Goal: Task Accomplishment & Management: Use online tool/utility

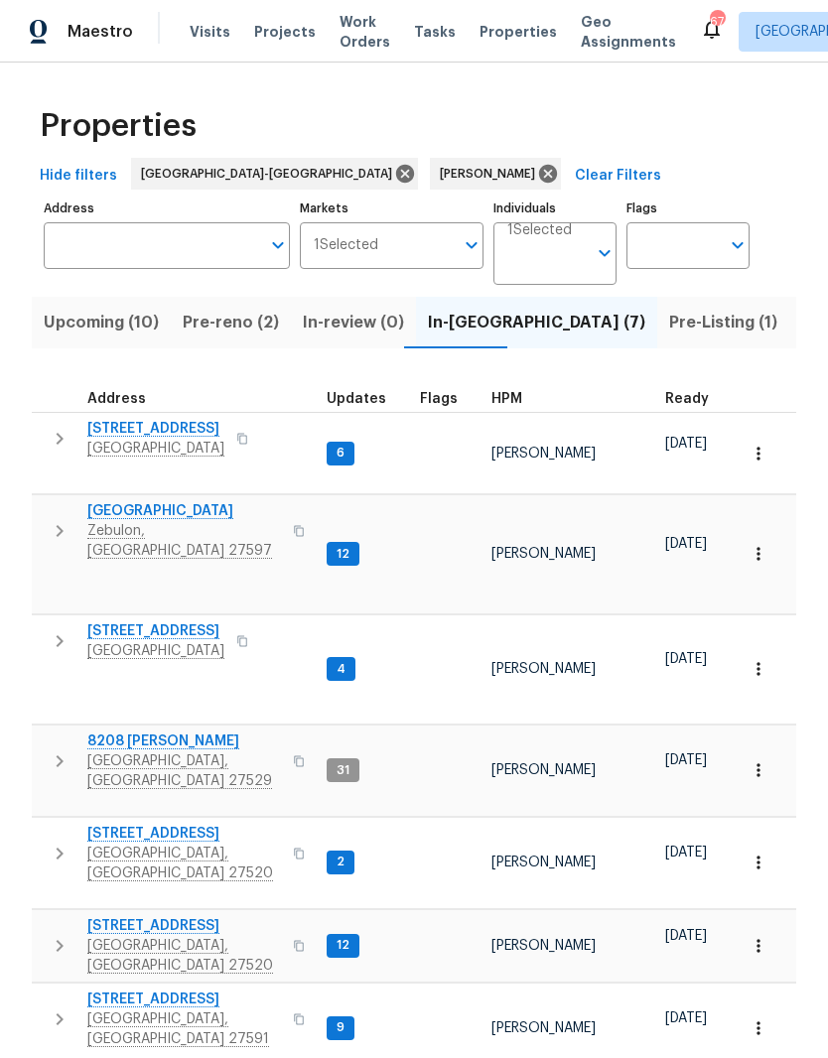
click at [122, 732] on span "8208 [PERSON_NAME]" at bounding box center [184, 742] width 194 height 20
click at [222, 318] on span "Pre-reno (2)" at bounding box center [231, 323] width 96 height 28
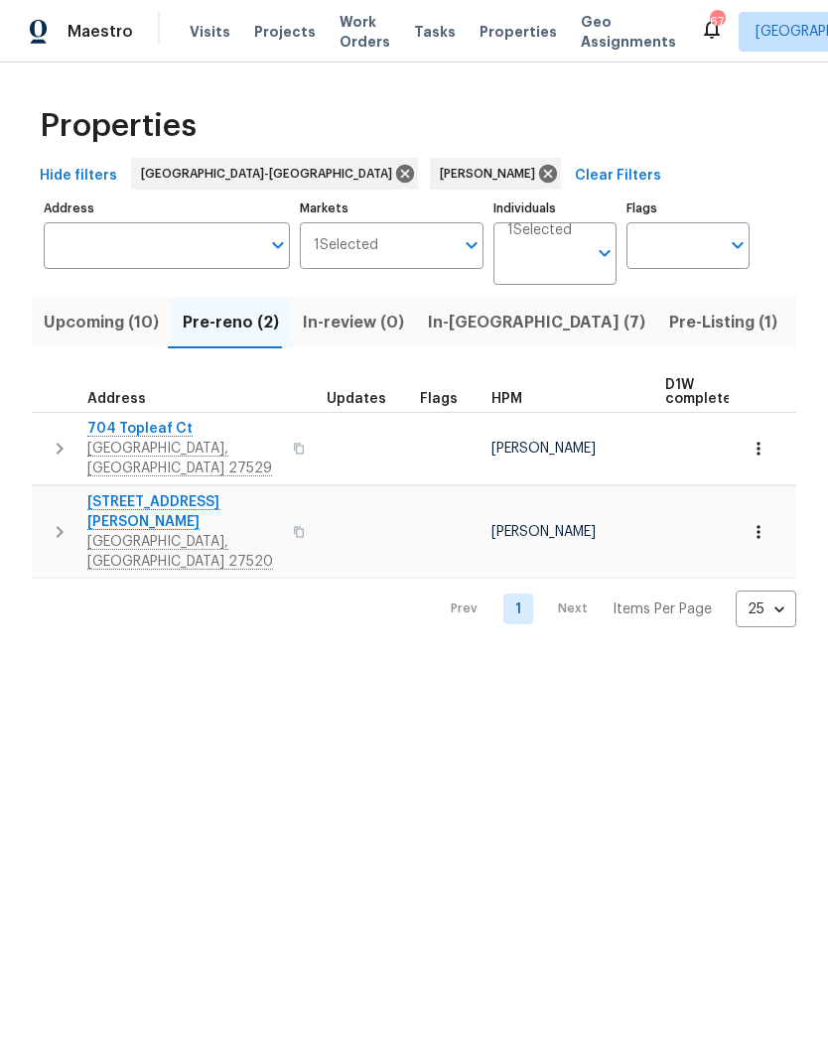
click at [147, 438] on span "704 Topleaf Ct" at bounding box center [184, 429] width 194 height 20
click at [136, 443] on span "Garner, NC 27529" at bounding box center [184, 459] width 194 height 40
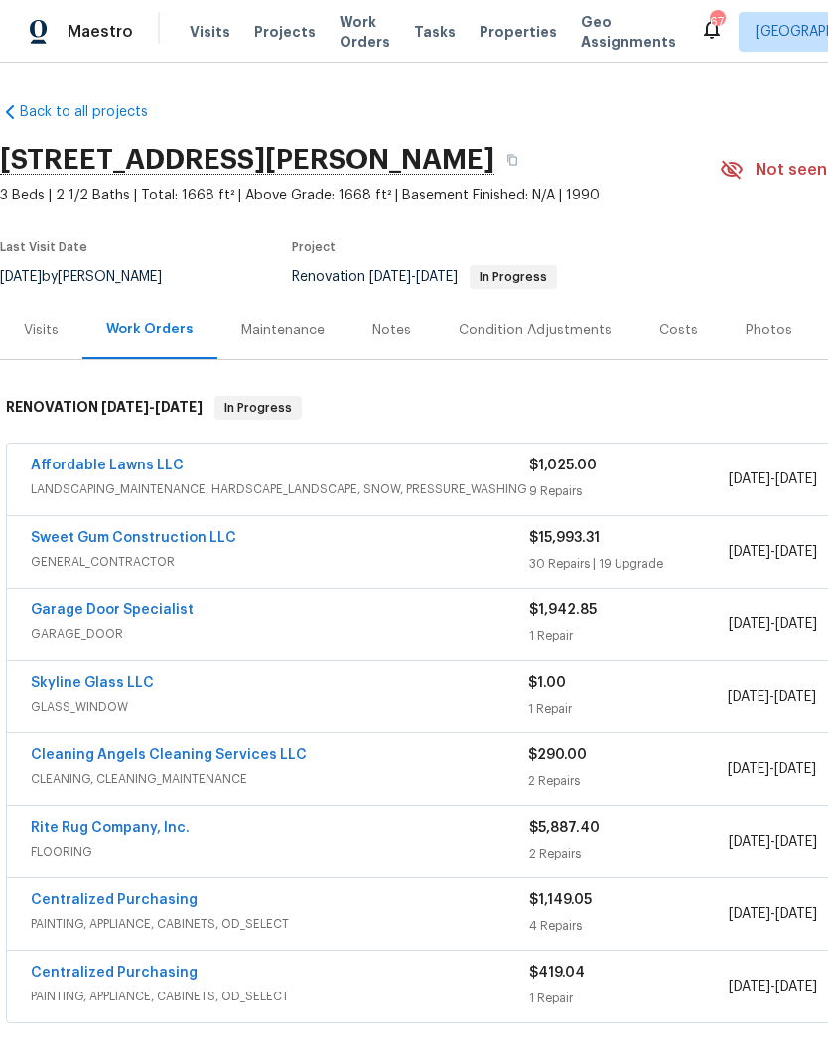
click at [114, 544] on link "Sweet Gum Construction LLC" at bounding box center [133, 538] width 205 height 14
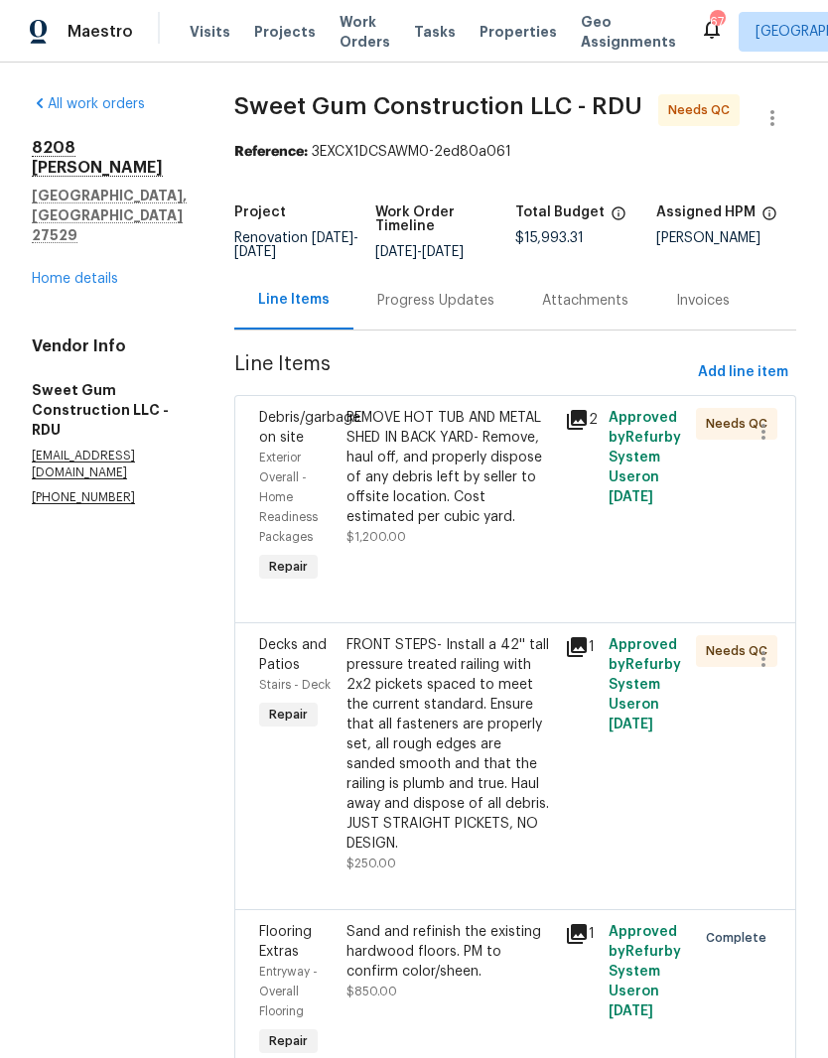
click at [546, 527] on div "REMOVE HOT TUB AND METAL SHED IN BACK YARD- Remove, haul off, and properly disp…" at bounding box center [449, 467] width 206 height 119
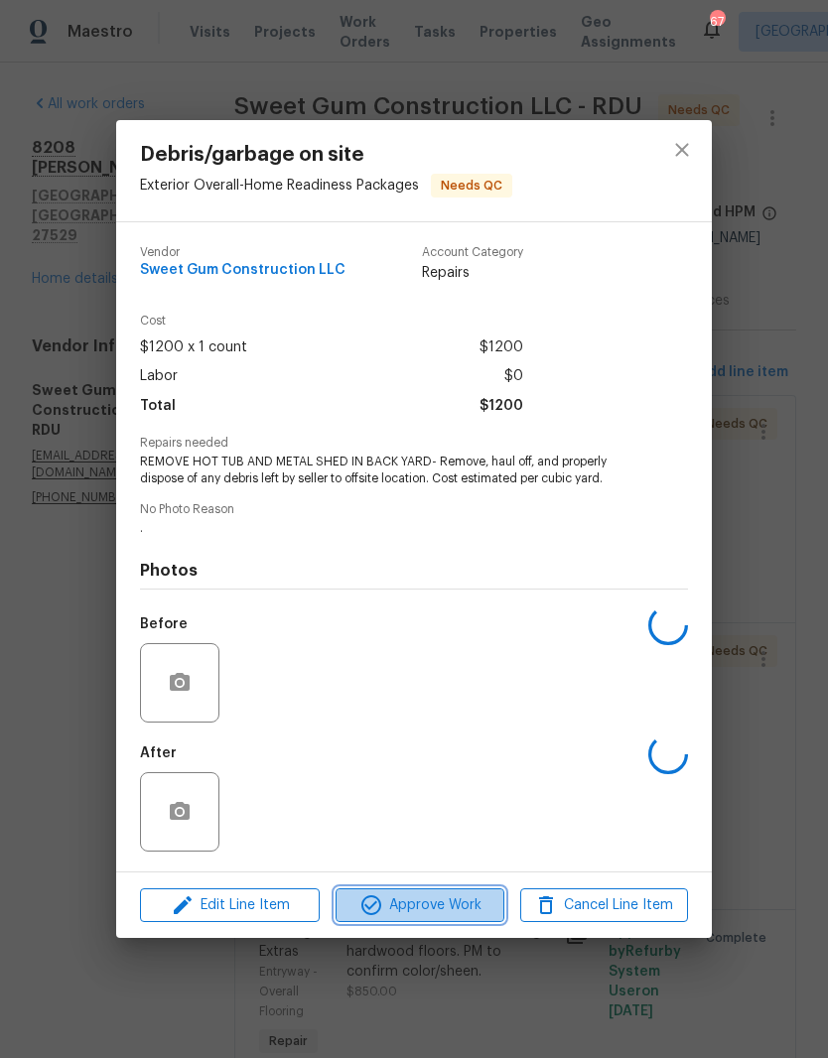
click at [456, 909] on span "Approve Work" at bounding box center [419, 905] width 156 height 25
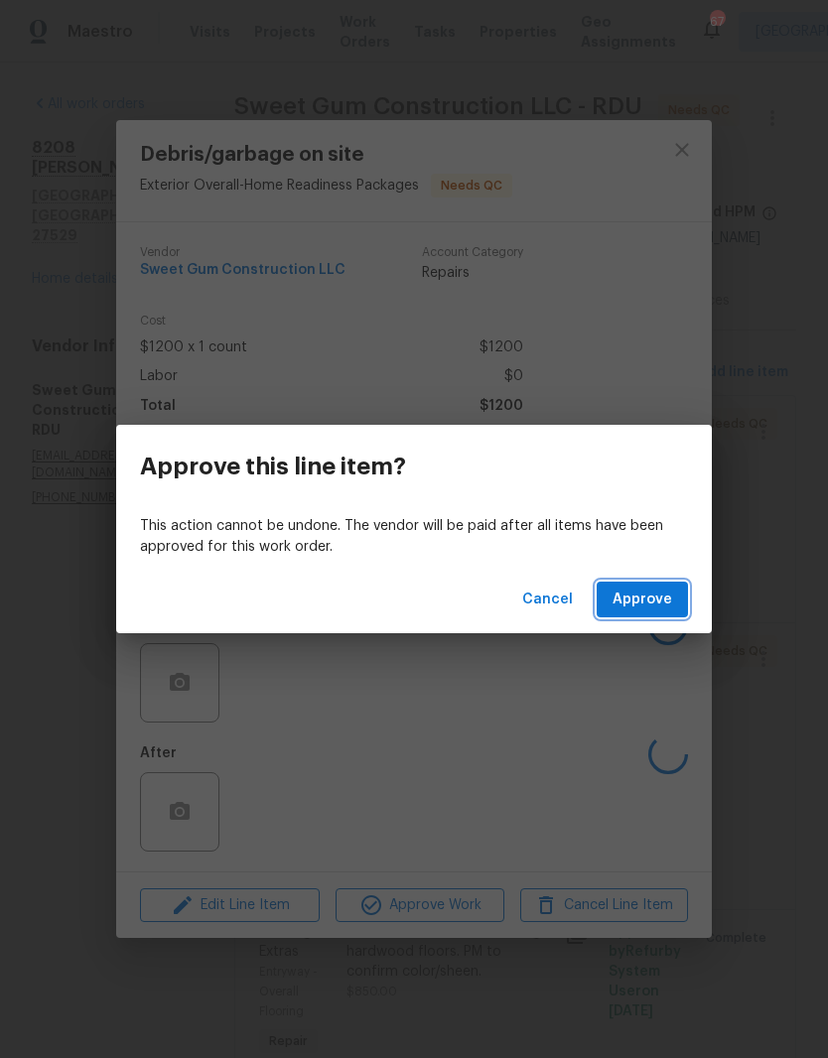
click at [664, 604] on span "Approve" at bounding box center [642, 600] width 60 height 25
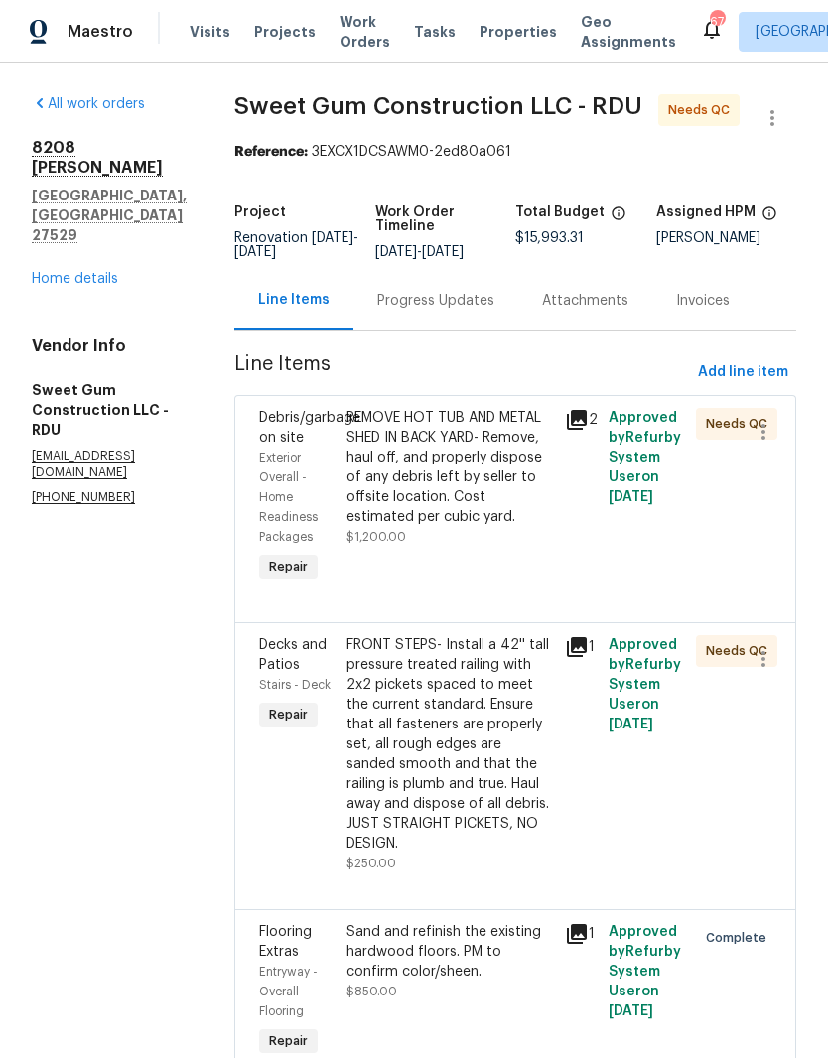
click at [527, 793] on div "FRONT STEPS- Install a 42'' tall pressure treated railing with 2x2 pickets spac…" at bounding box center [449, 744] width 206 height 218
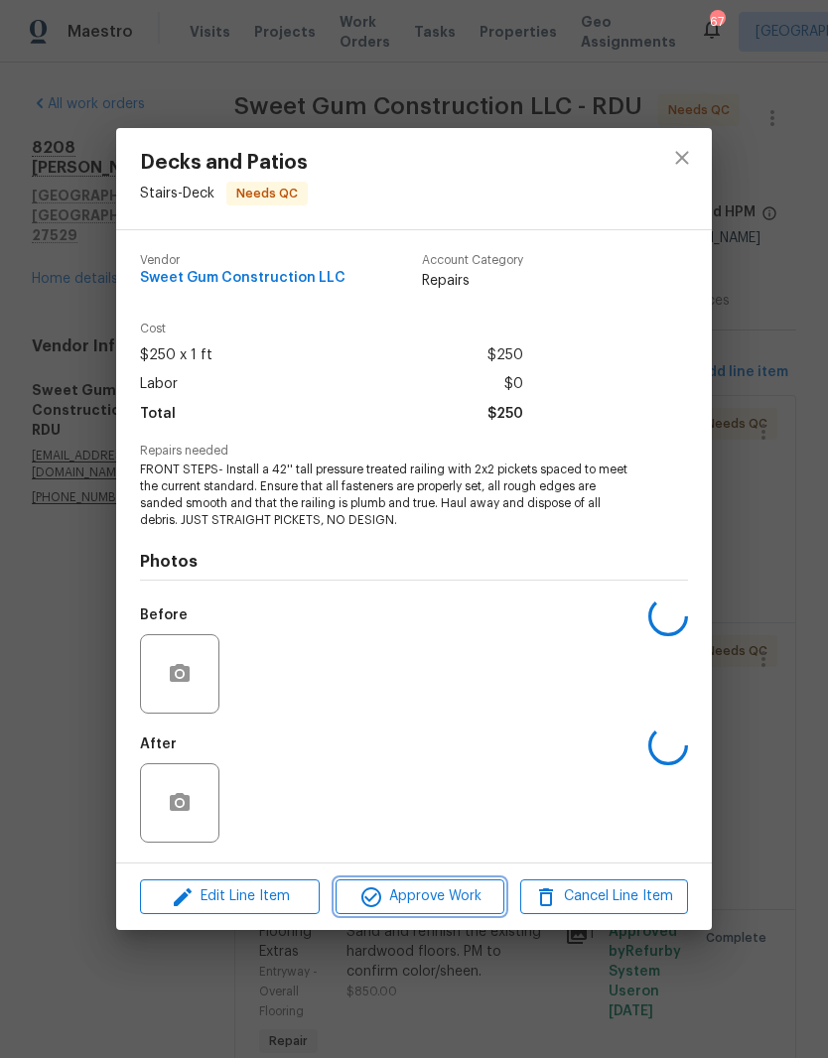
click at [467, 900] on span "Approve Work" at bounding box center [419, 896] width 156 height 25
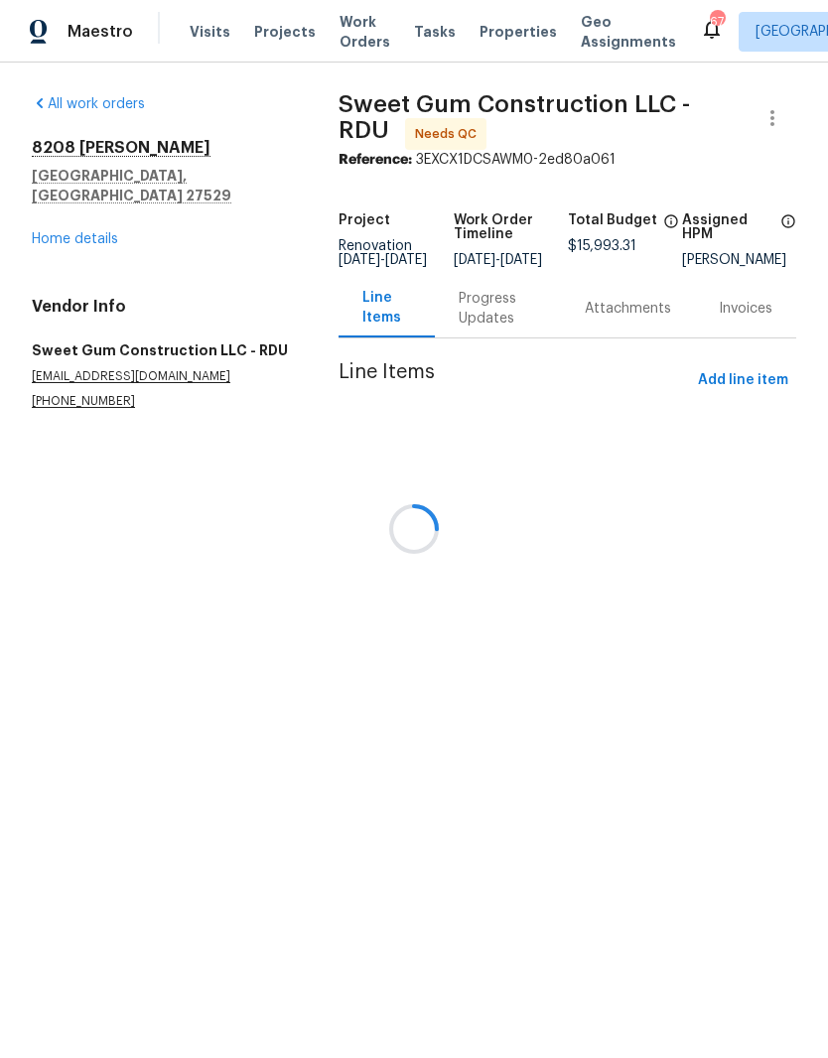
click at [656, 606] on div at bounding box center [414, 529] width 828 height 1058
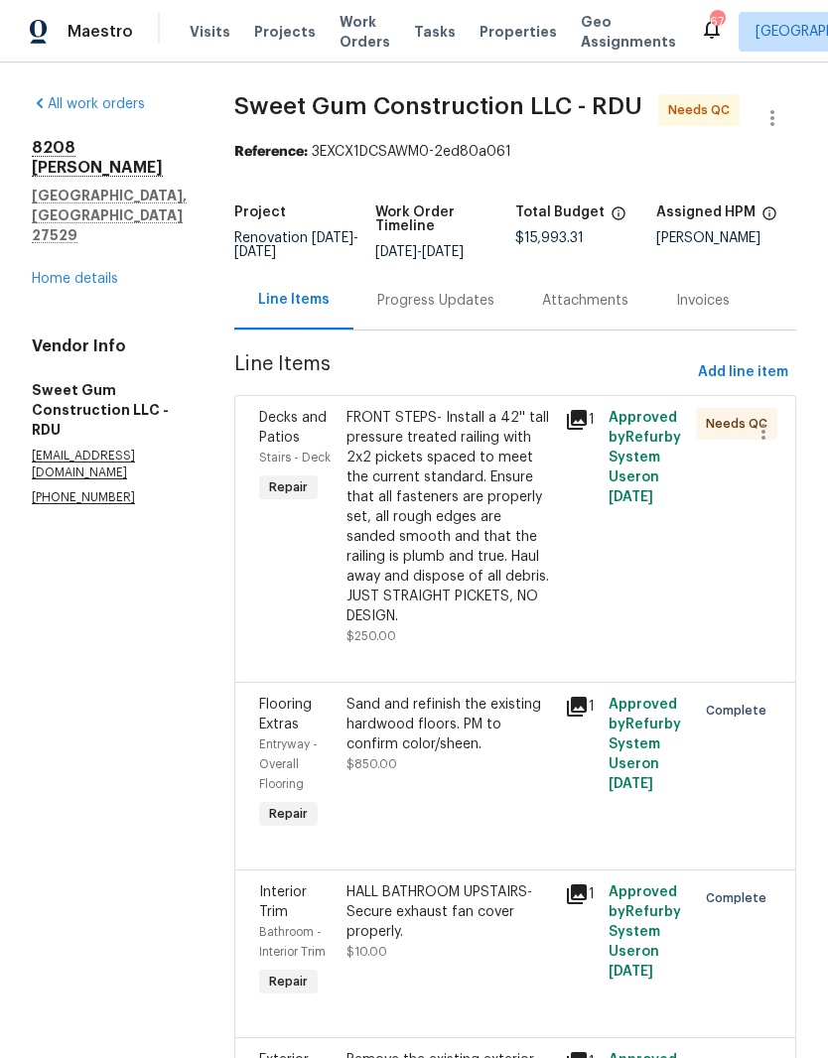
click at [517, 560] on div "FRONT STEPS- Install a 42'' tall pressure treated railing with 2x2 pickets spac…" at bounding box center [449, 517] width 206 height 218
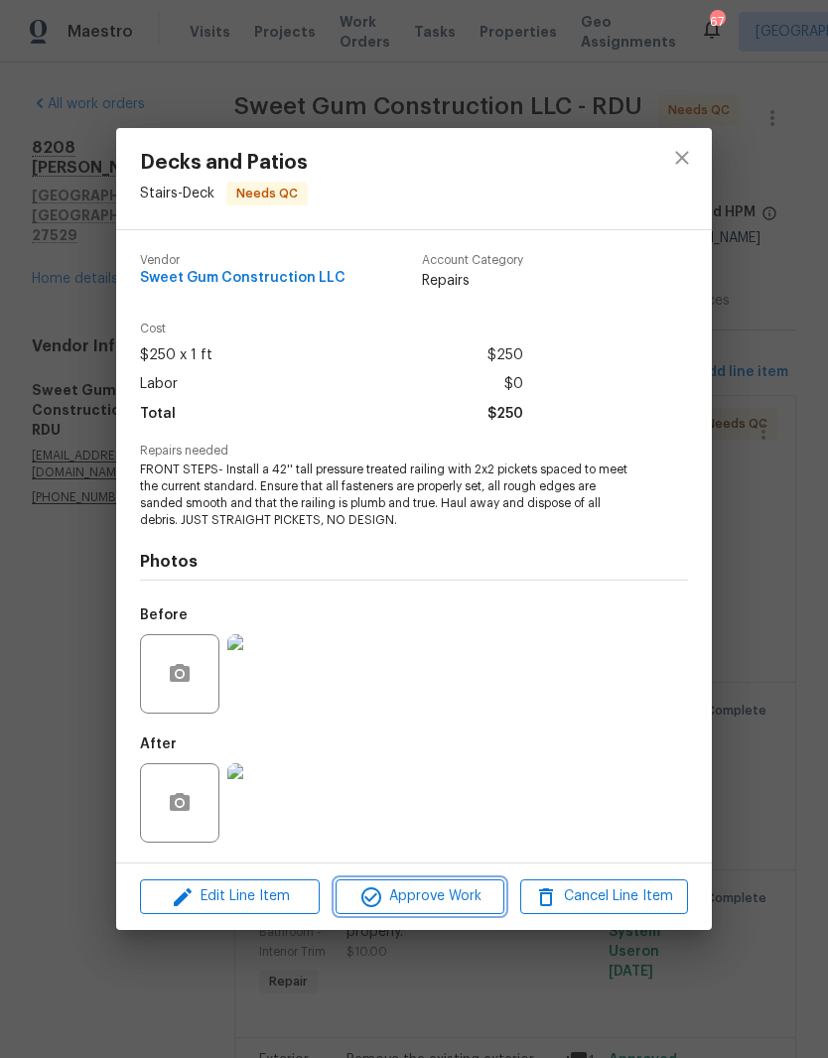
click at [451, 910] on button "Approve Work" at bounding box center [420, 896] width 168 height 35
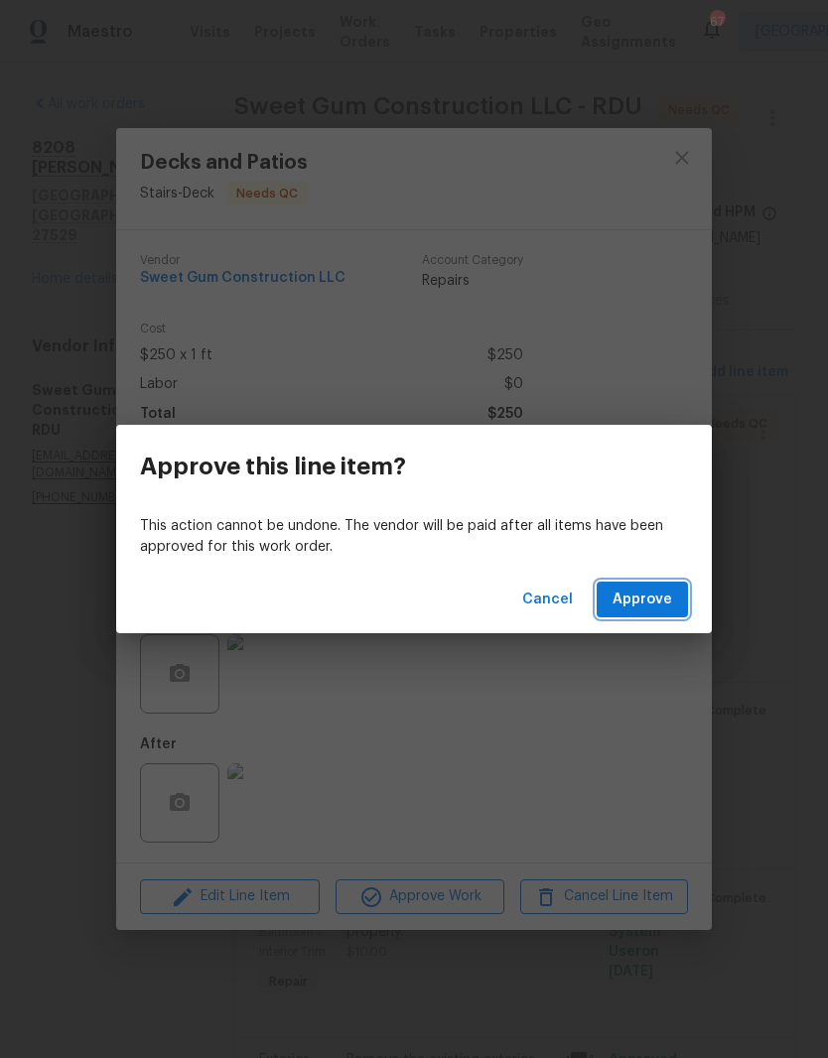
click at [664, 601] on span "Approve" at bounding box center [642, 600] width 60 height 25
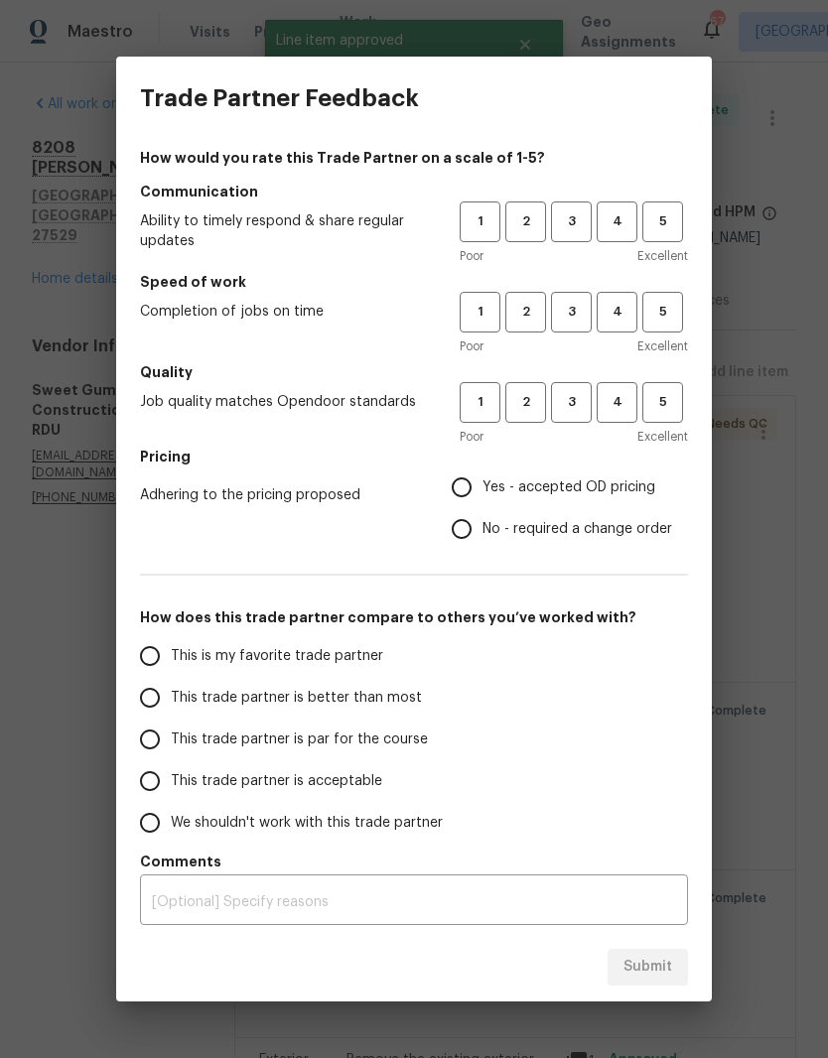
click at [573, 219] on span "3" at bounding box center [571, 221] width 37 height 23
click at [577, 305] on span "3" at bounding box center [571, 312] width 37 height 23
click at [584, 397] on span "3" at bounding box center [571, 402] width 37 height 23
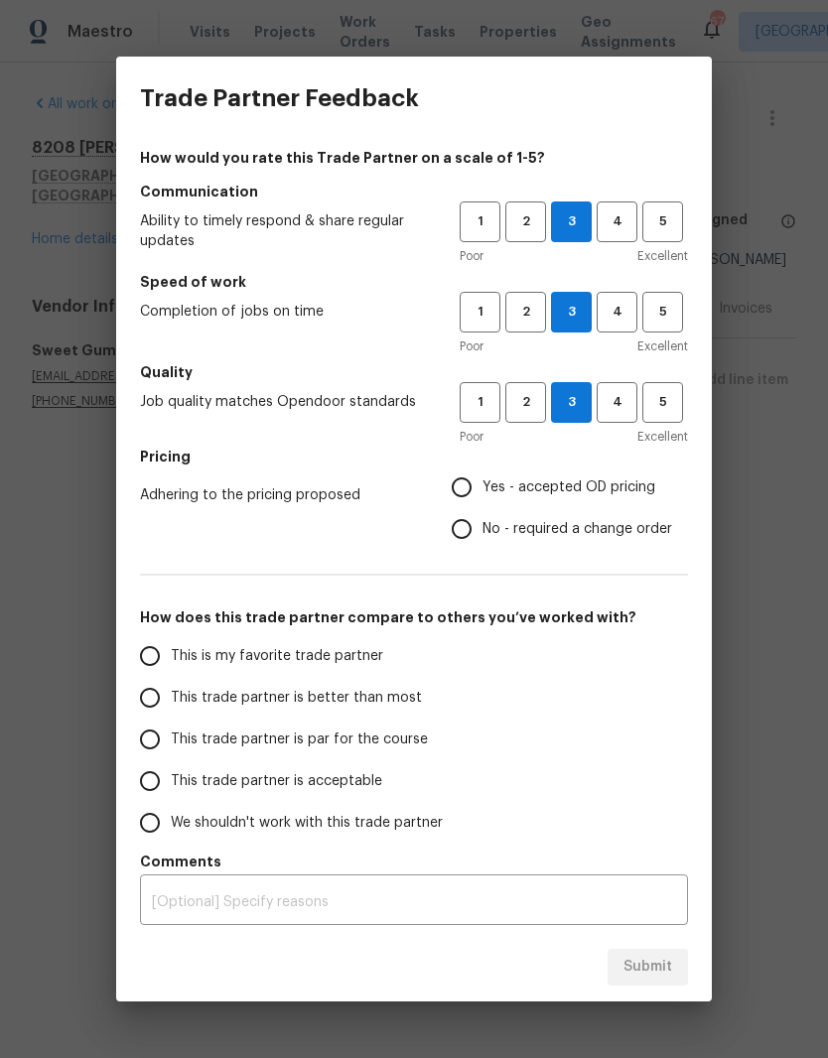
click at [545, 491] on span "Yes - accepted OD pricing" at bounding box center [568, 487] width 173 height 21
click at [482, 491] on input "Yes - accepted OD pricing" at bounding box center [462, 488] width 42 height 42
radio input "true"
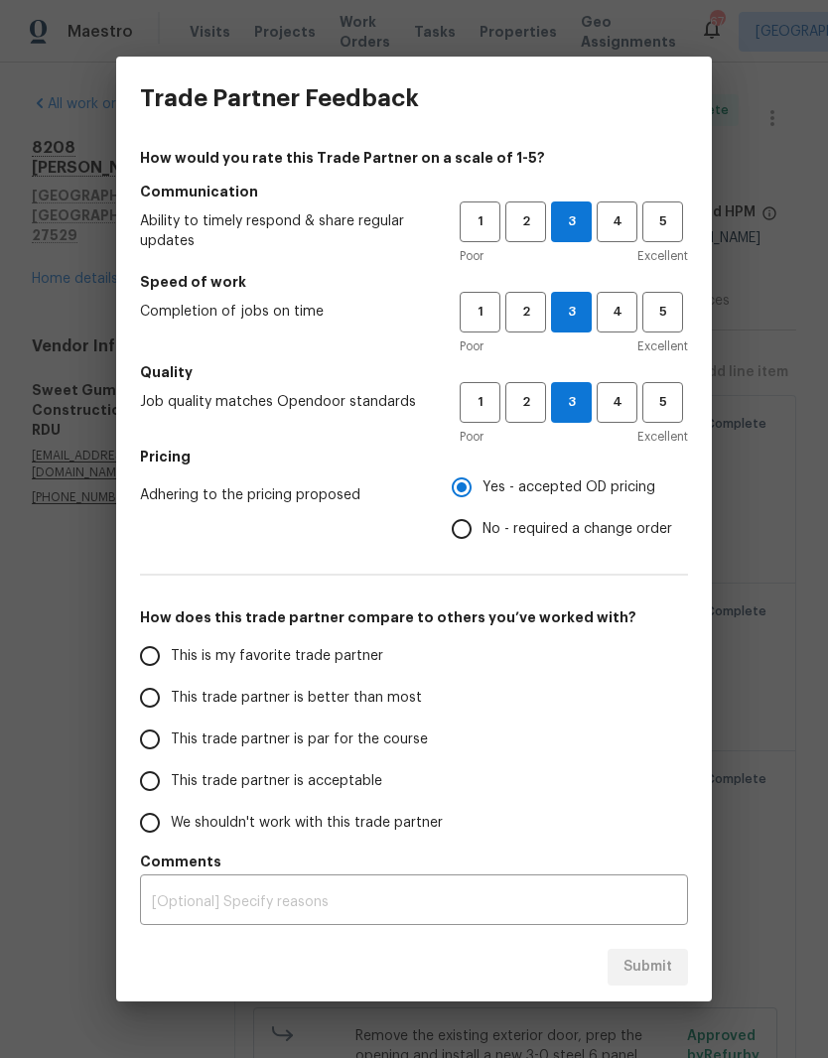
click at [168, 789] on input "This trade partner is acceptable" at bounding box center [150, 781] width 42 height 42
click at [673, 959] on button "Submit" at bounding box center [648, 967] width 80 height 37
radio input "true"
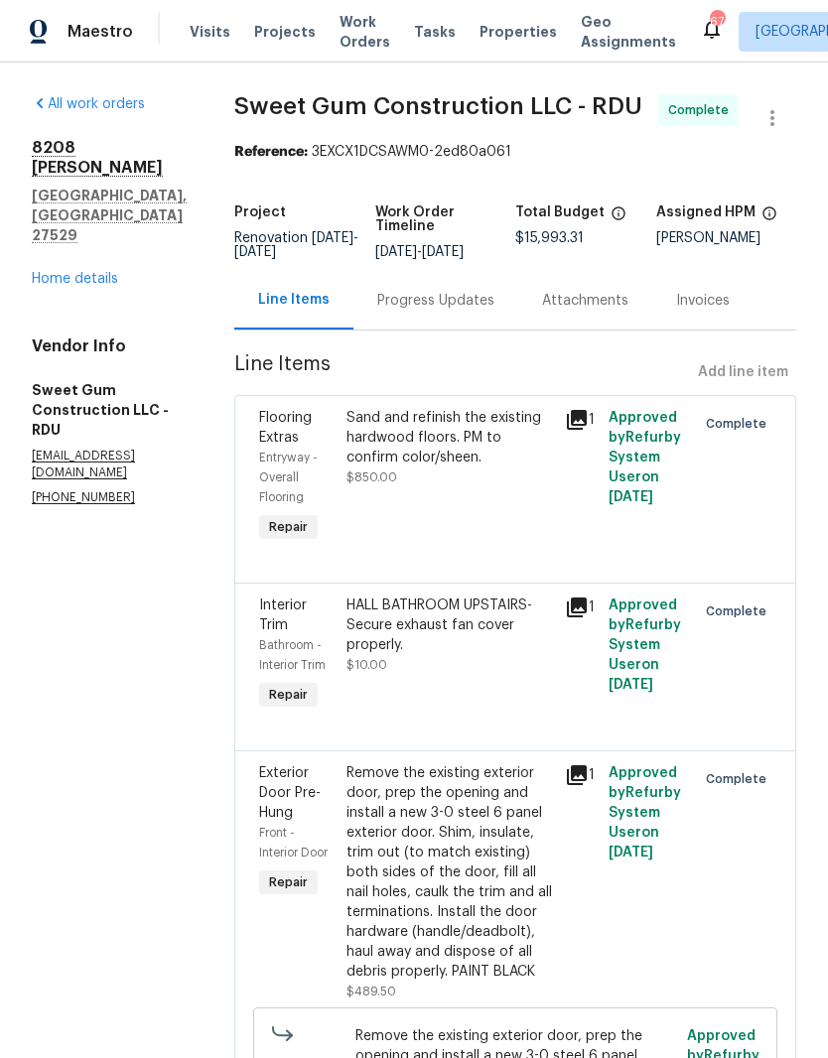
click at [59, 272] on link "Home details" at bounding box center [75, 279] width 86 height 14
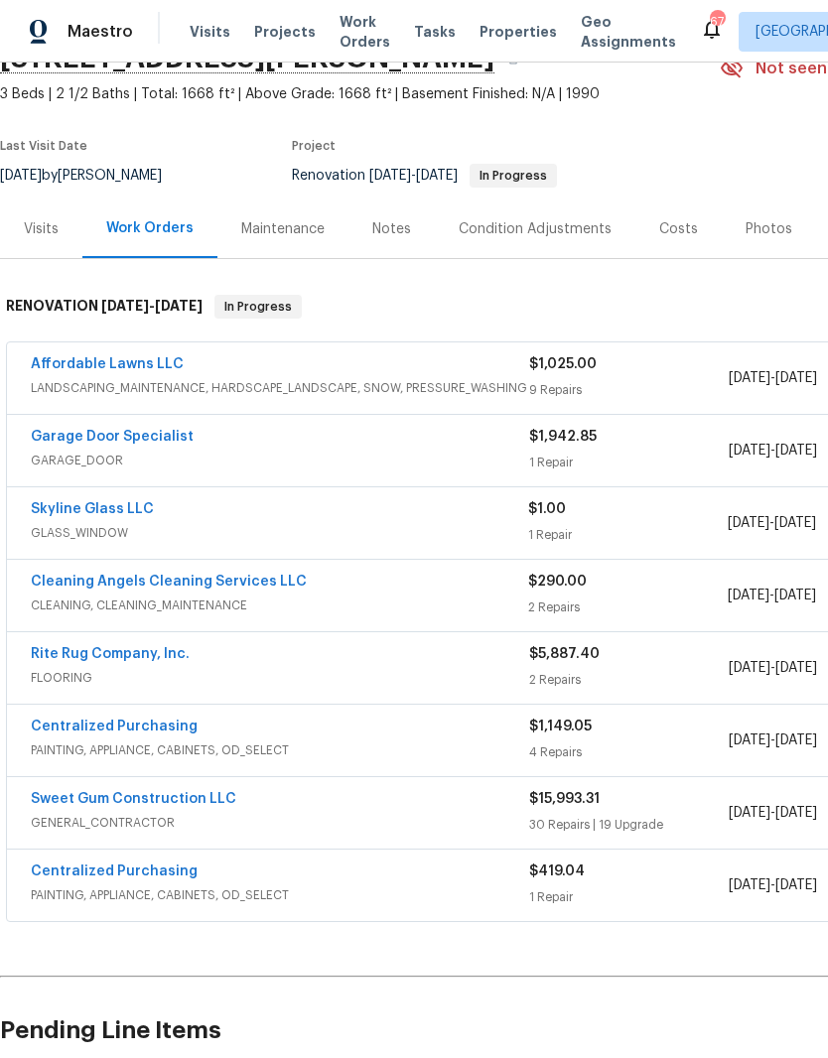
scroll to position [102, 0]
click at [97, 419] on div "Garage Door Specialist GARAGE_DOOR $1,942.85 1 Repair 7/22/2025 - 7/29/2025 Nee…" at bounding box center [561, 449] width 1108 height 71
click at [97, 418] on div "Garage Door Specialist GARAGE_DOOR $1,942.85 1 Repair 7/22/2025 - 7/29/2025 Nee…" at bounding box center [561, 449] width 1108 height 71
click at [87, 430] on link "Garage Door Specialist" at bounding box center [112, 436] width 163 height 14
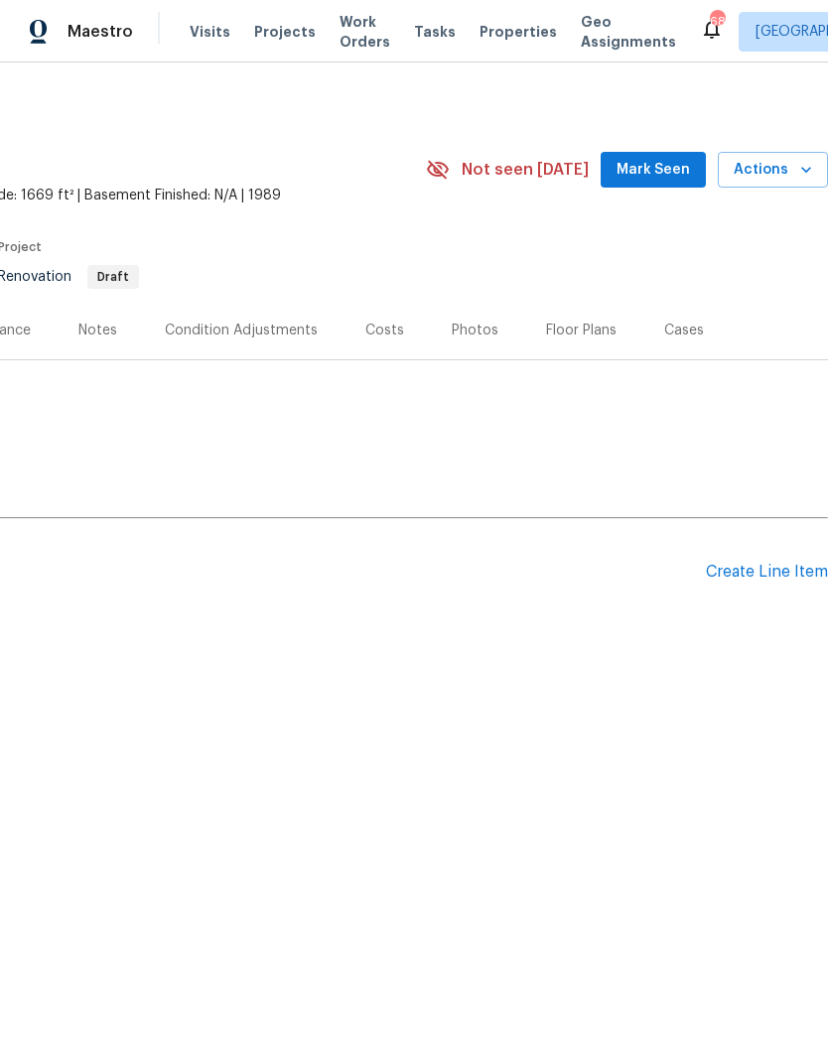
click at [781, 580] on div "Create Line Item" at bounding box center [767, 572] width 122 height 19
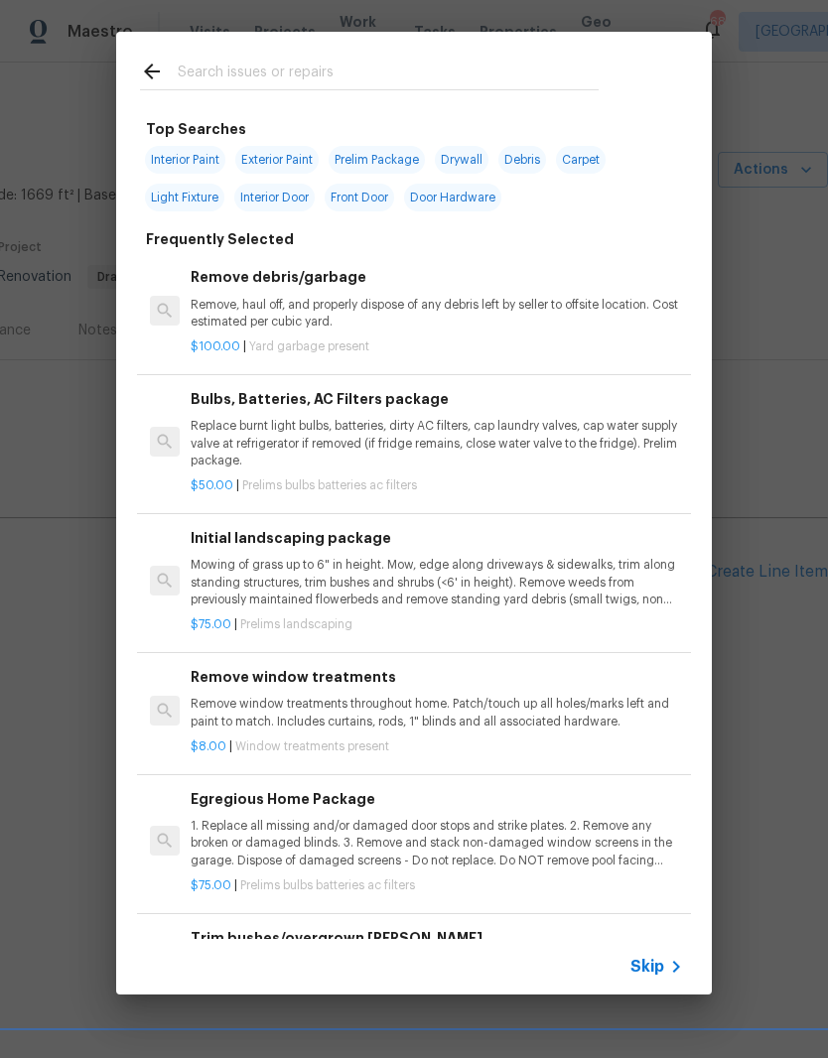
click at [149, 74] on icon at bounding box center [152, 72] width 16 height 16
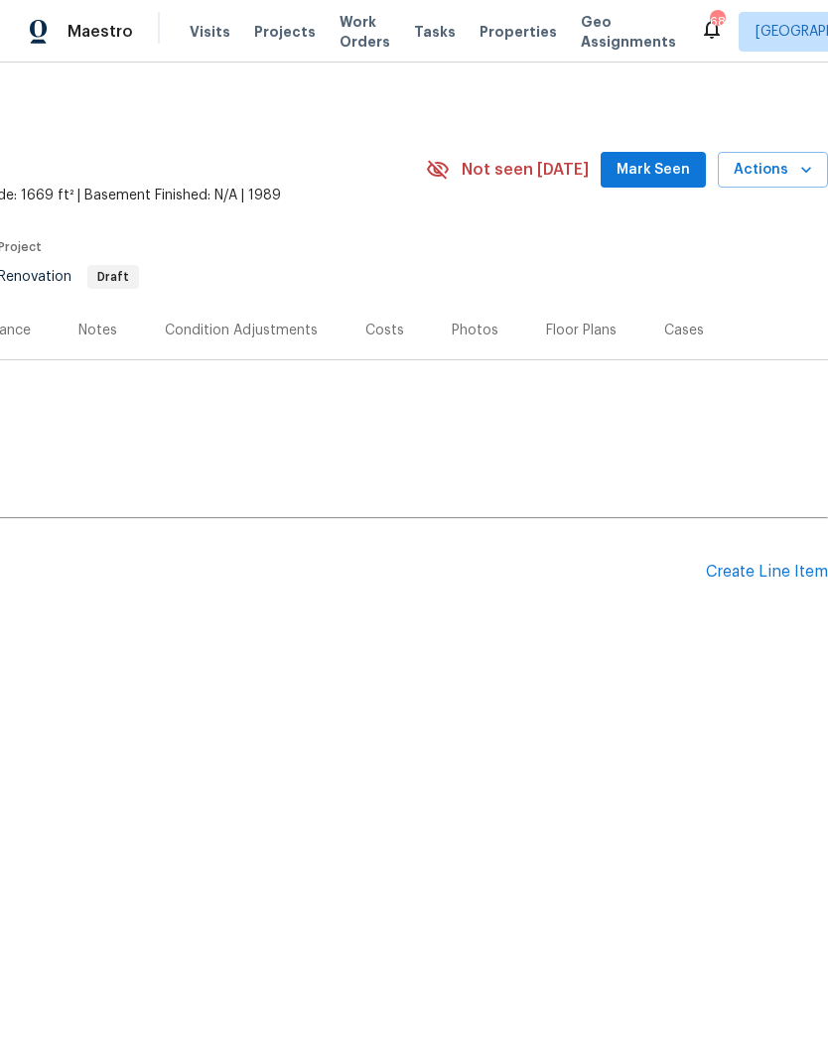
click at [244, 334] on div "Condition Adjustments" at bounding box center [241, 331] width 153 height 20
click at [88, 339] on div at bounding box center [414, 529] width 828 height 1058
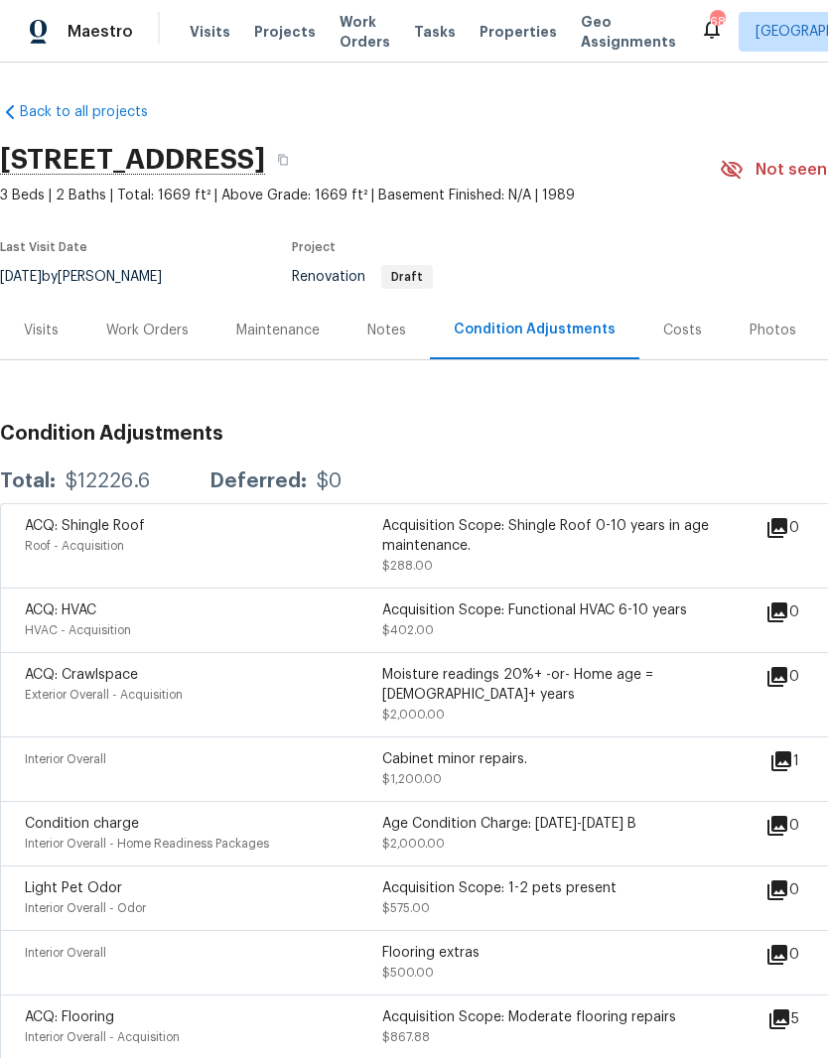
click at [155, 330] on div "Work Orders" at bounding box center [147, 331] width 82 height 20
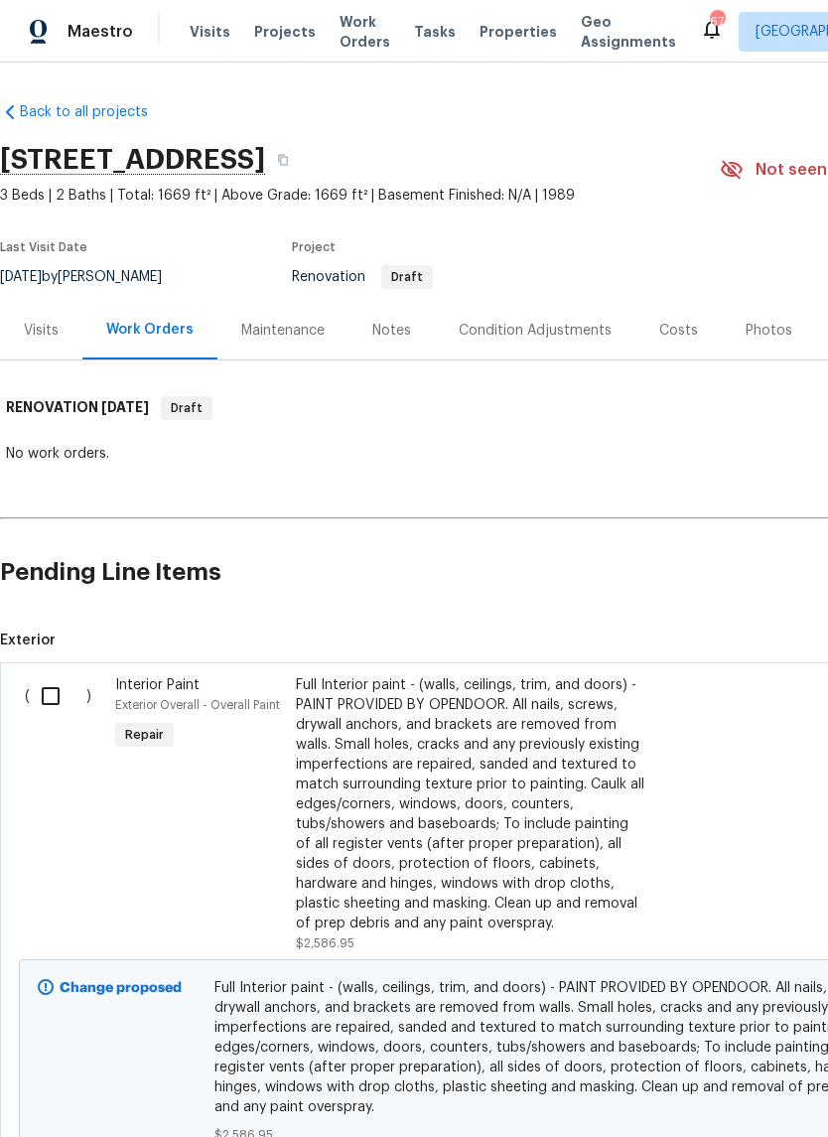
click at [52, 701] on input "checkbox" at bounding box center [58, 696] width 57 height 42
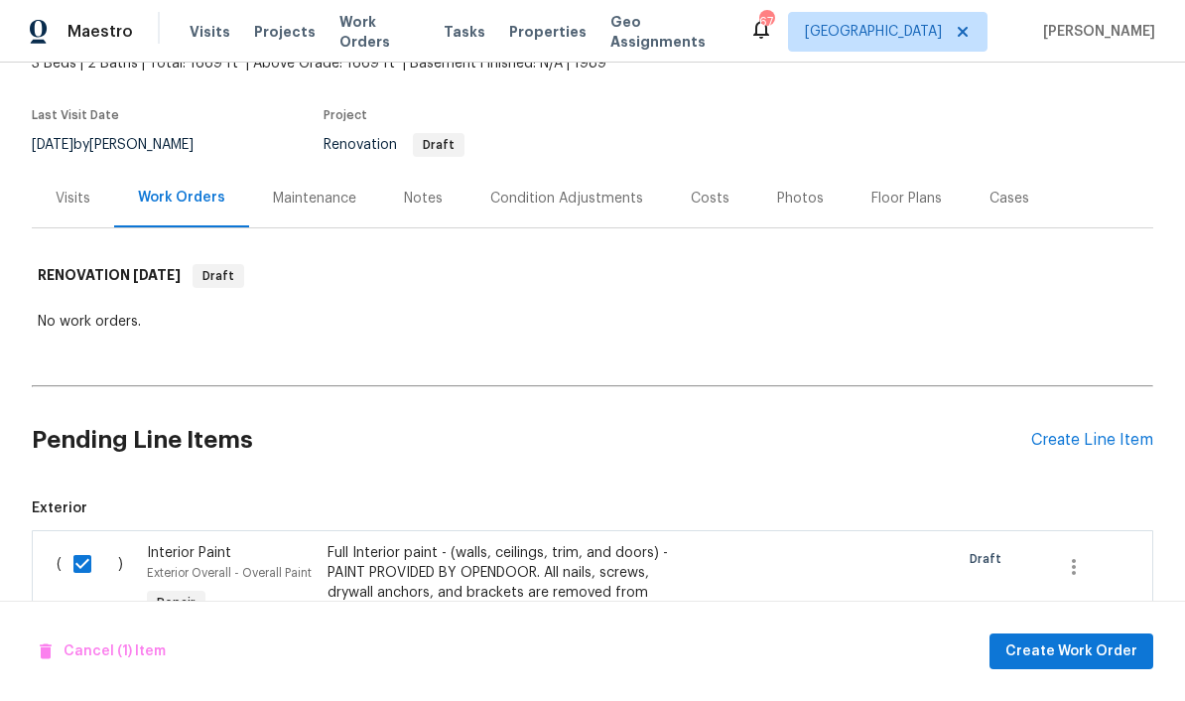
scroll to position [132, 0]
click at [827, 654] on span "Create Work Order" at bounding box center [1072, 651] width 132 height 25
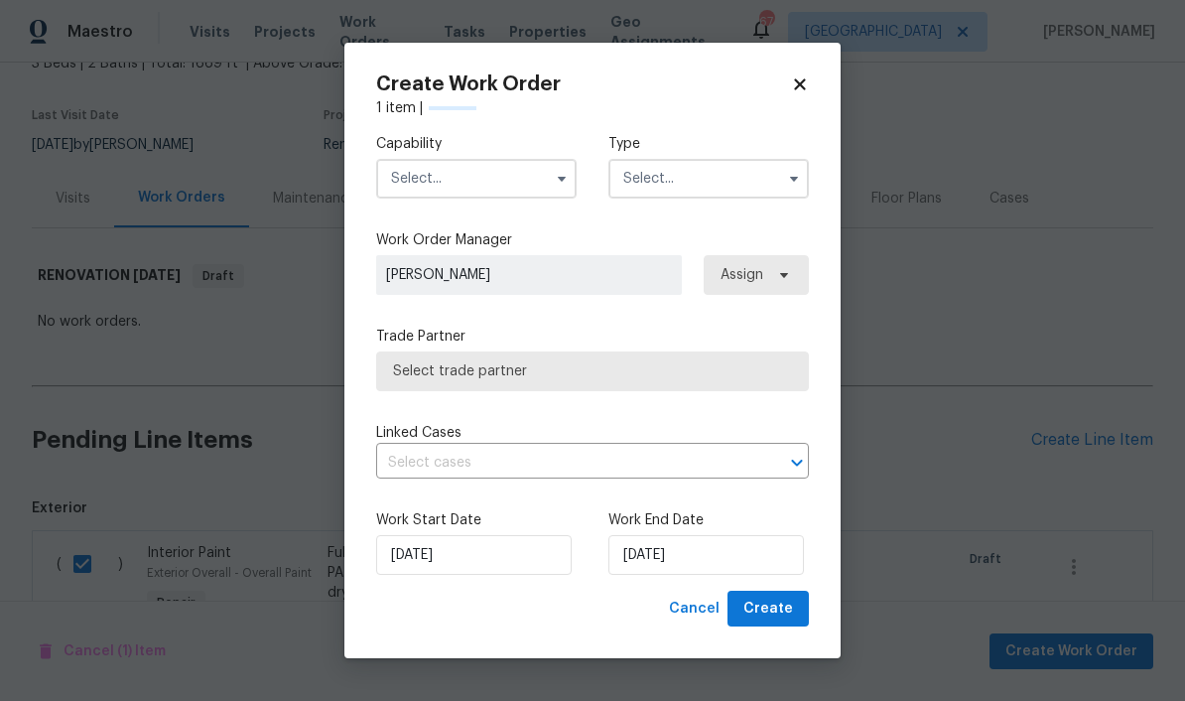
click at [502, 192] on input "text" at bounding box center [476, 179] width 201 height 40
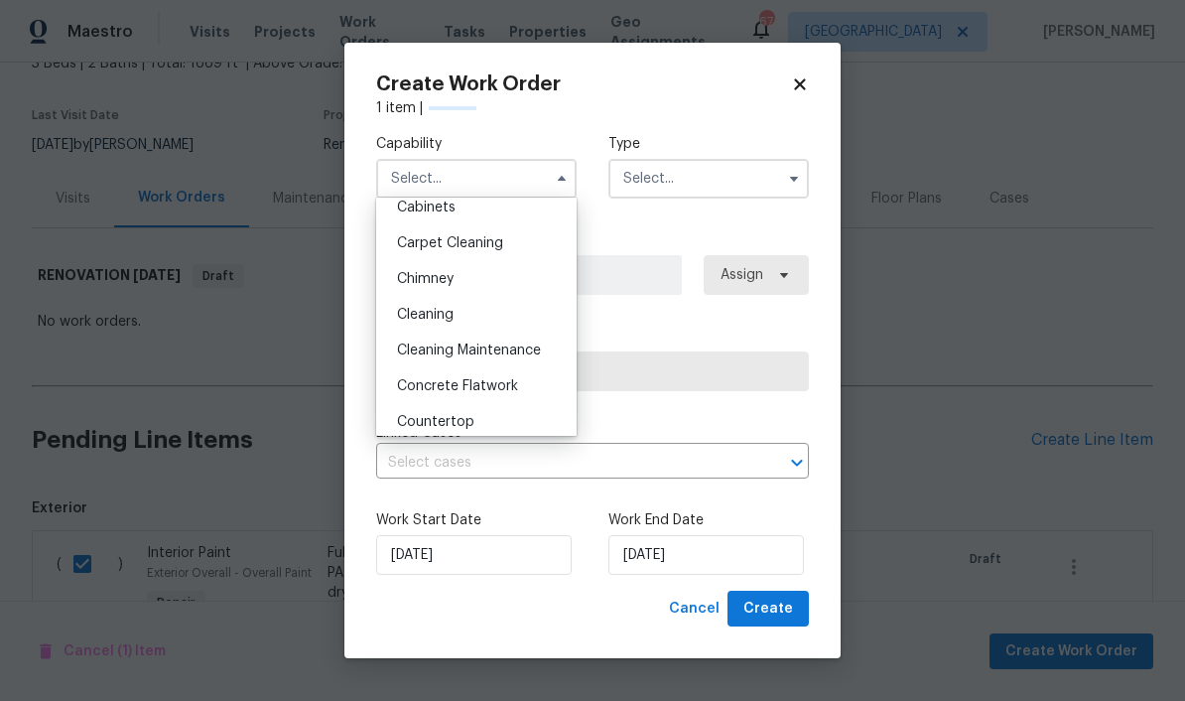
scroll to position [186, 0]
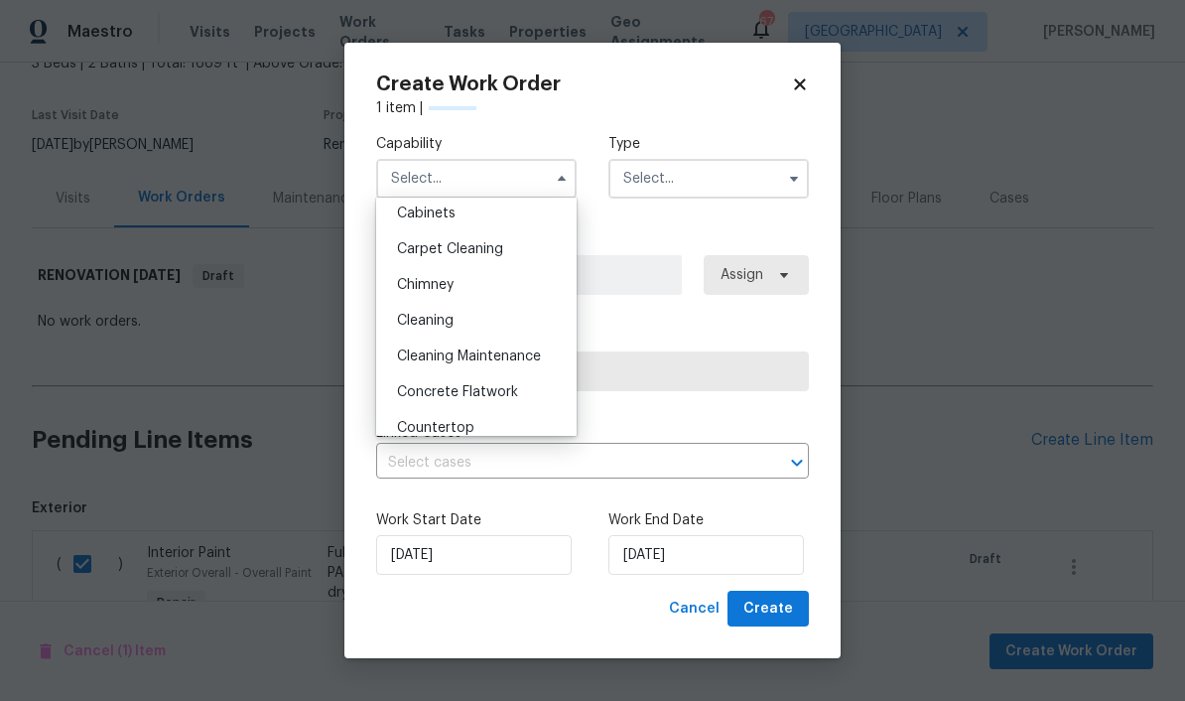
click at [806, 89] on icon at bounding box center [800, 84] width 18 height 18
checkbox input "false"
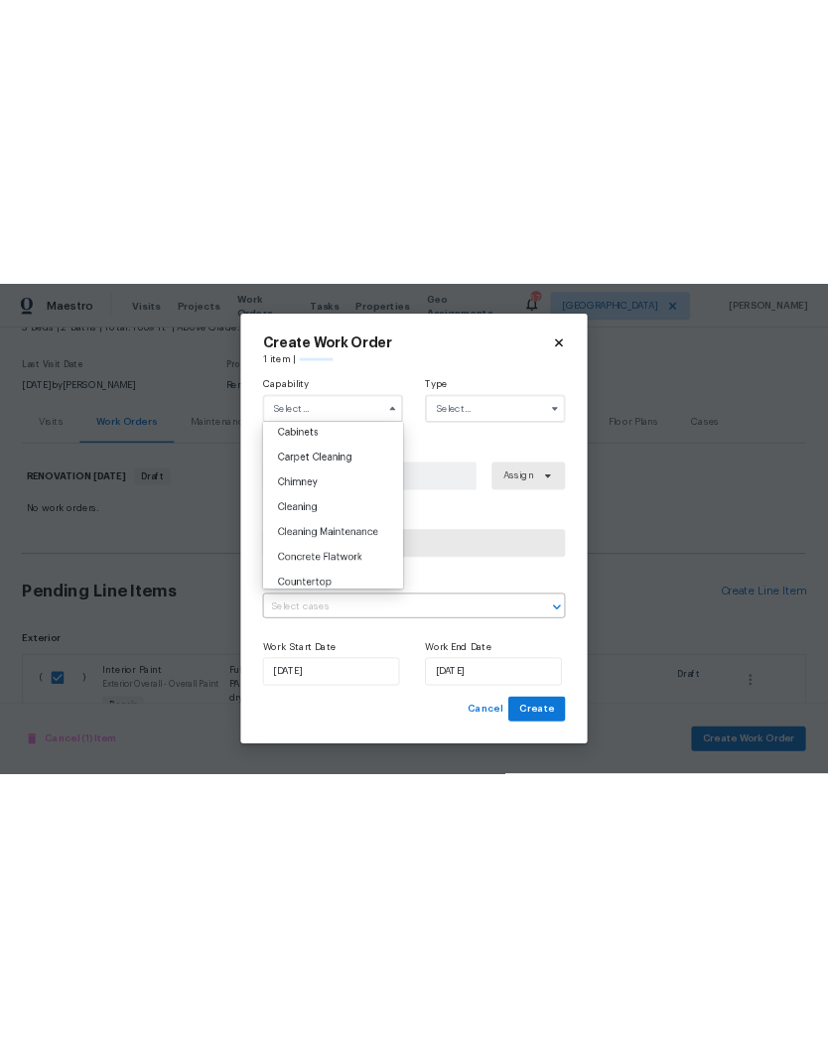
scroll to position [0, 0]
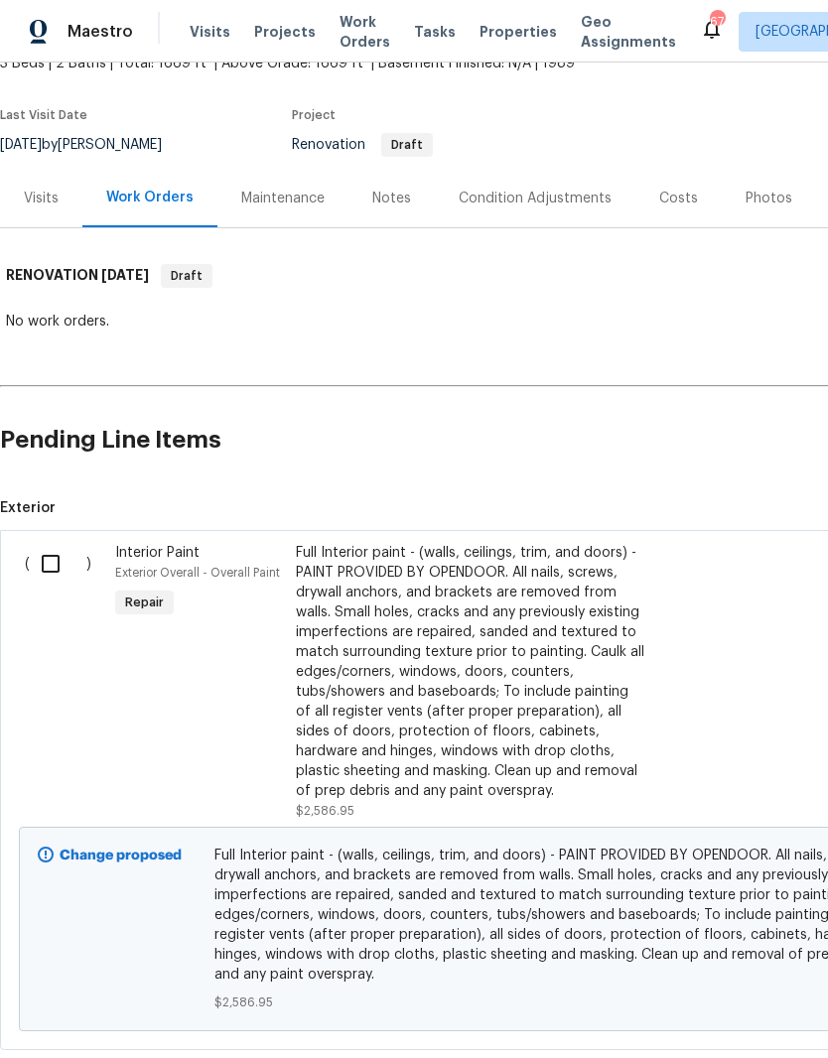
click at [398, 210] on div "Notes" at bounding box center [391, 198] width 86 height 59
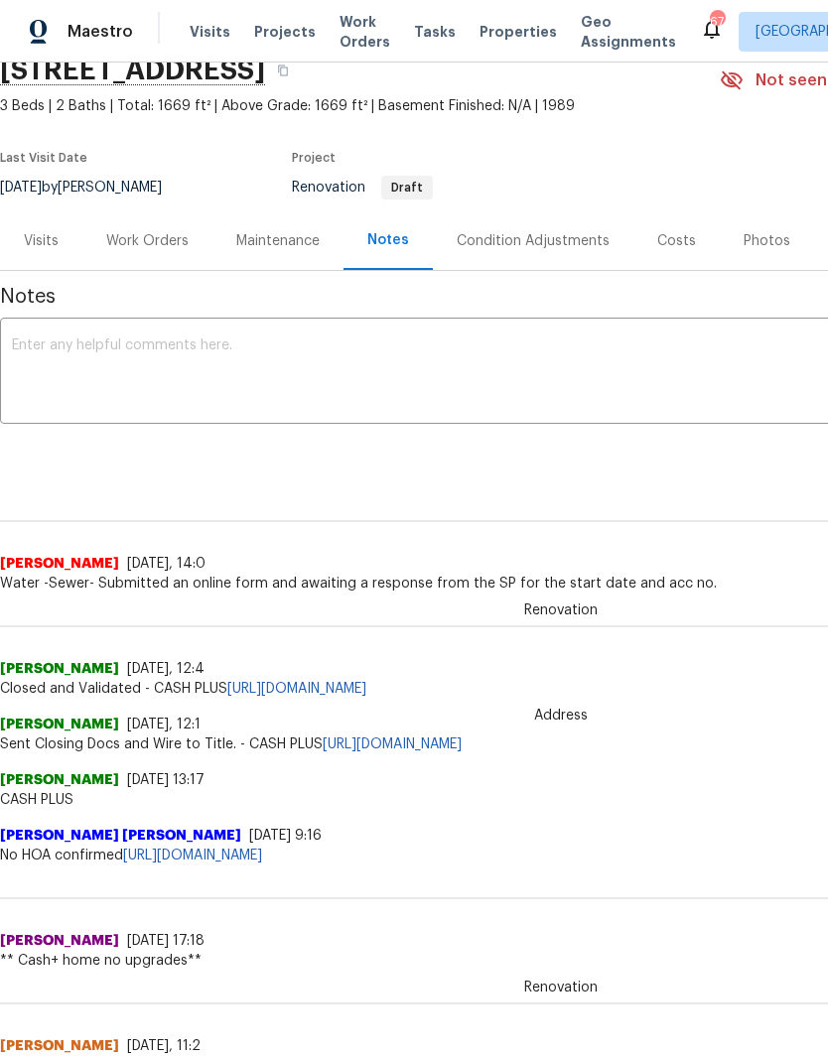
scroll to position [88, 0]
click at [153, 258] on div "Work Orders" at bounding box center [147, 241] width 130 height 59
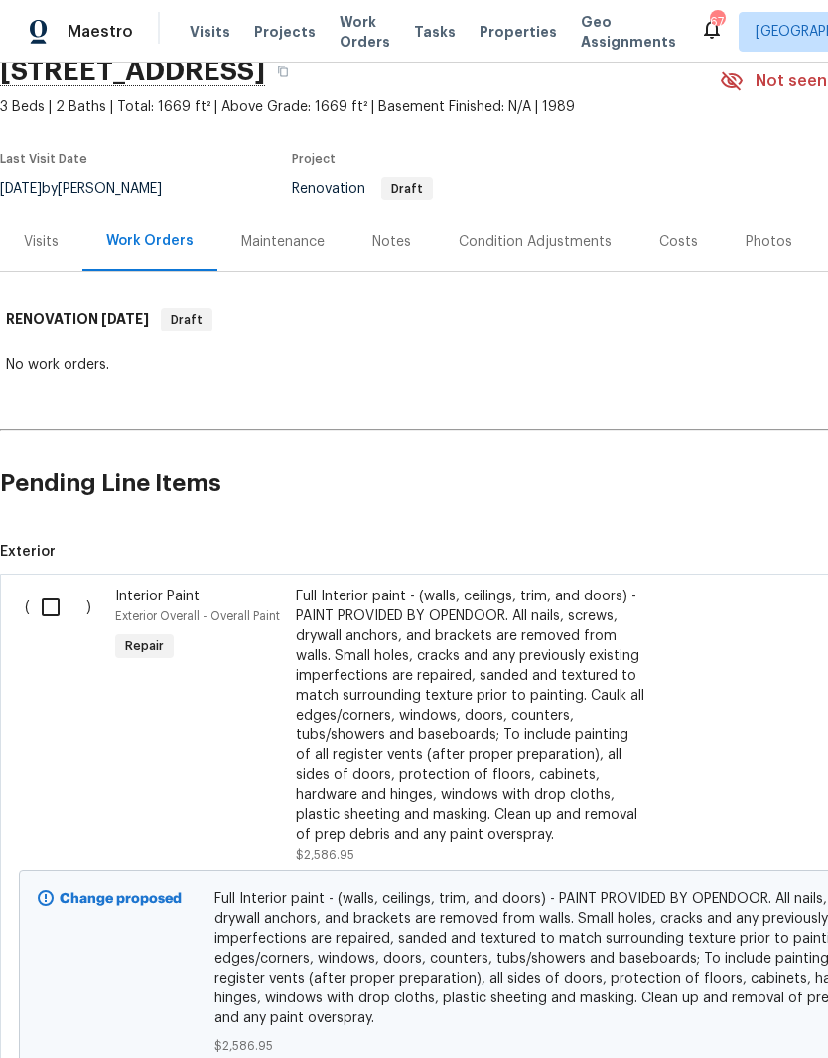
click at [55, 606] on input "checkbox" at bounding box center [58, 608] width 57 height 42
checkbox input "true"
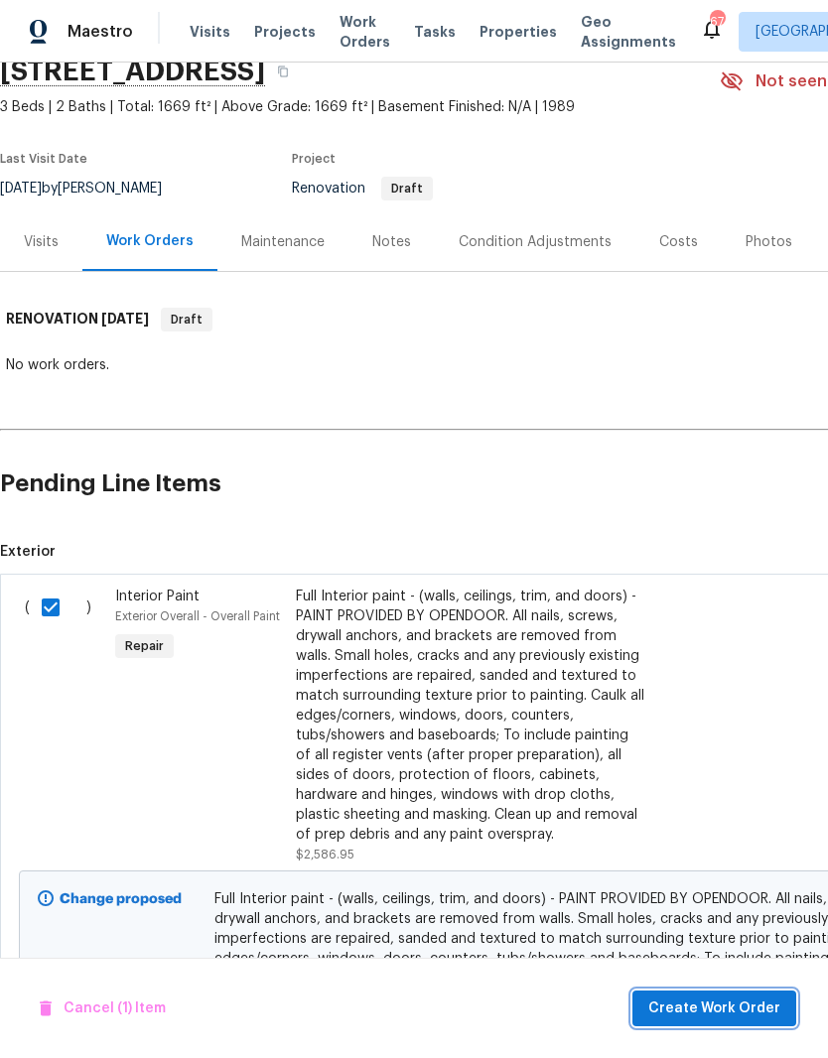
click at [757, 1006] on span "Create Work Order" at bounding box center [714, 1009] width 132 height 25
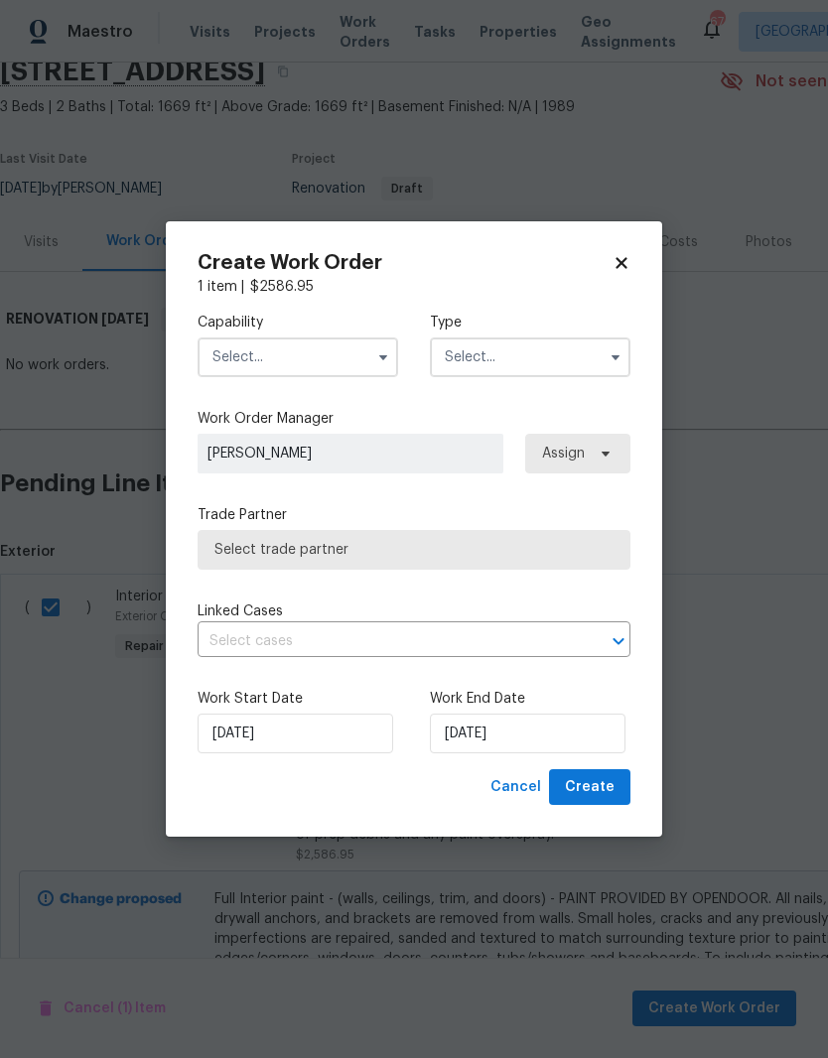
click at [292, 338] on input "text" at bounding box center [298, 358] width 201 height 40
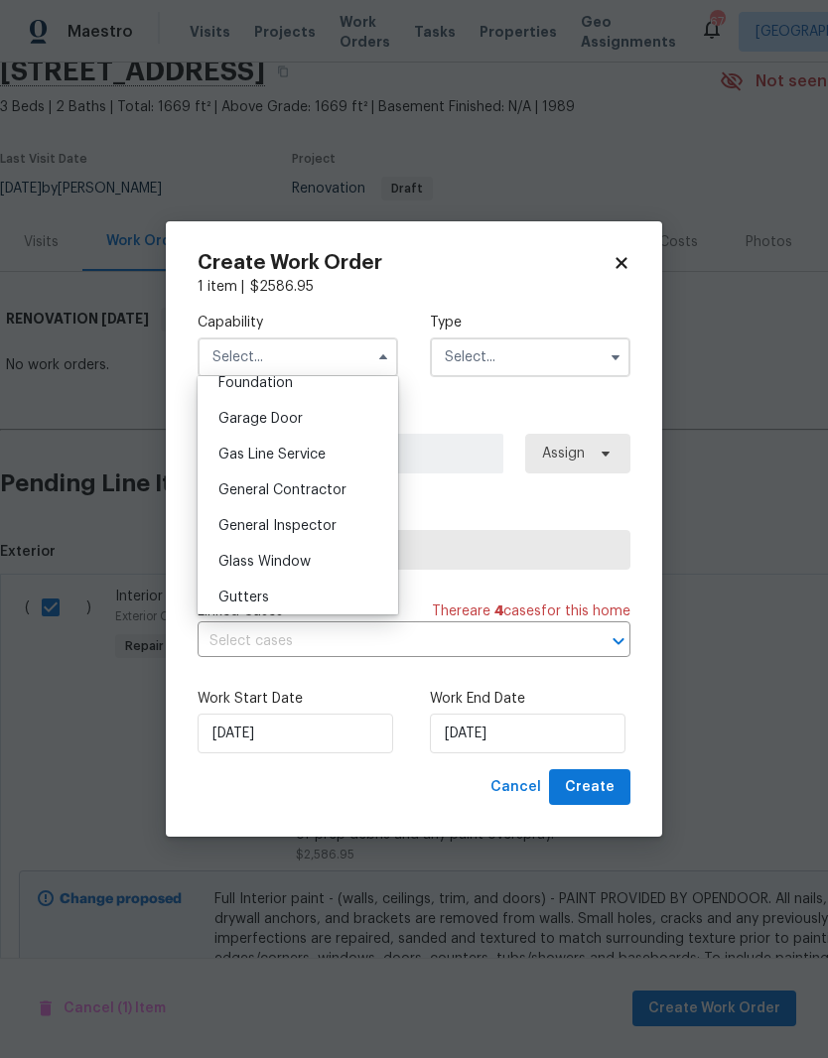
scroll to position [871, 0]
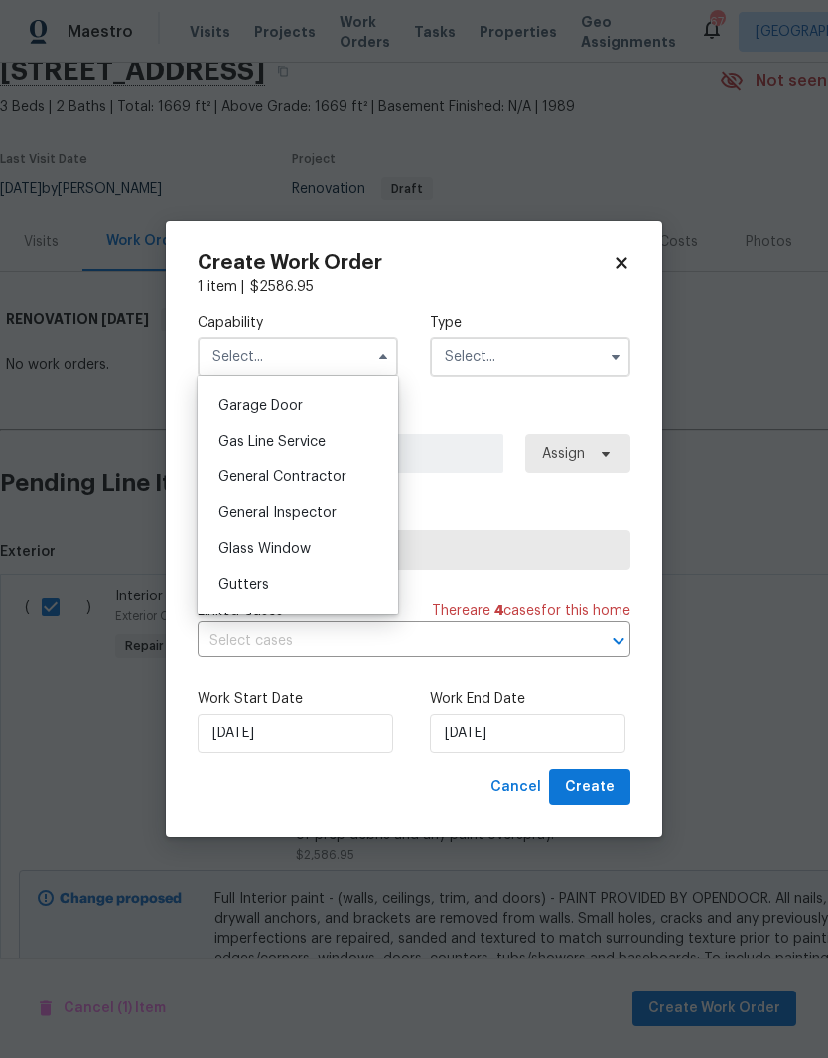
click at [351, 488] on div "General Contractor" at bounding box center [298, 478] width 191 height 36
type input "General Contractor"
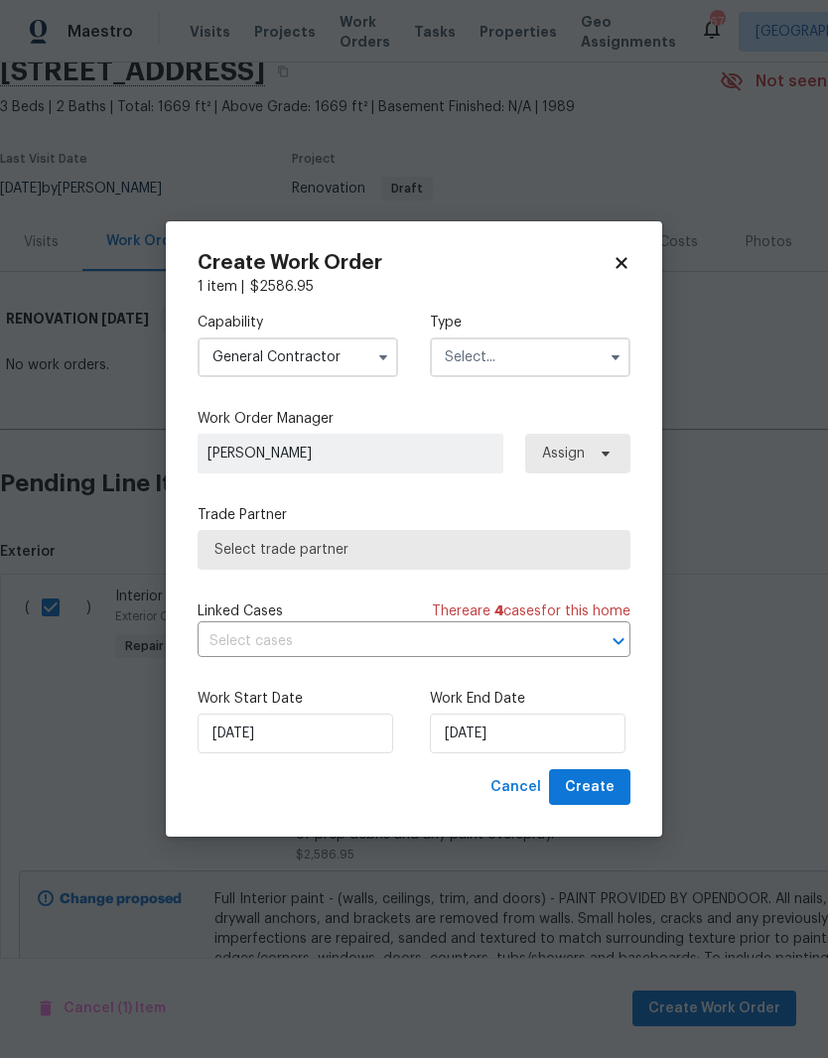
click at [583, 354] on input "text" at bounding box center [530, 358] width 201 height 40
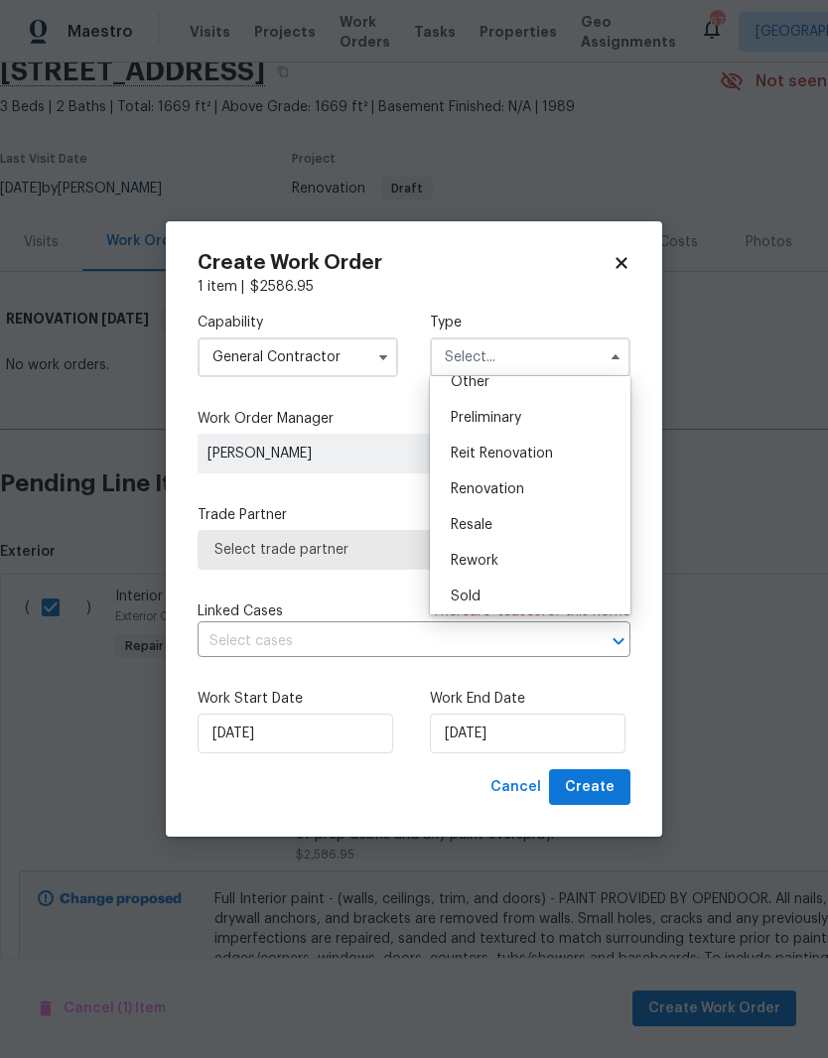
scroll to position [414, 0]
click at [564, 504] on div "Resale" at bounding box center [530, 521] width 191 height 36
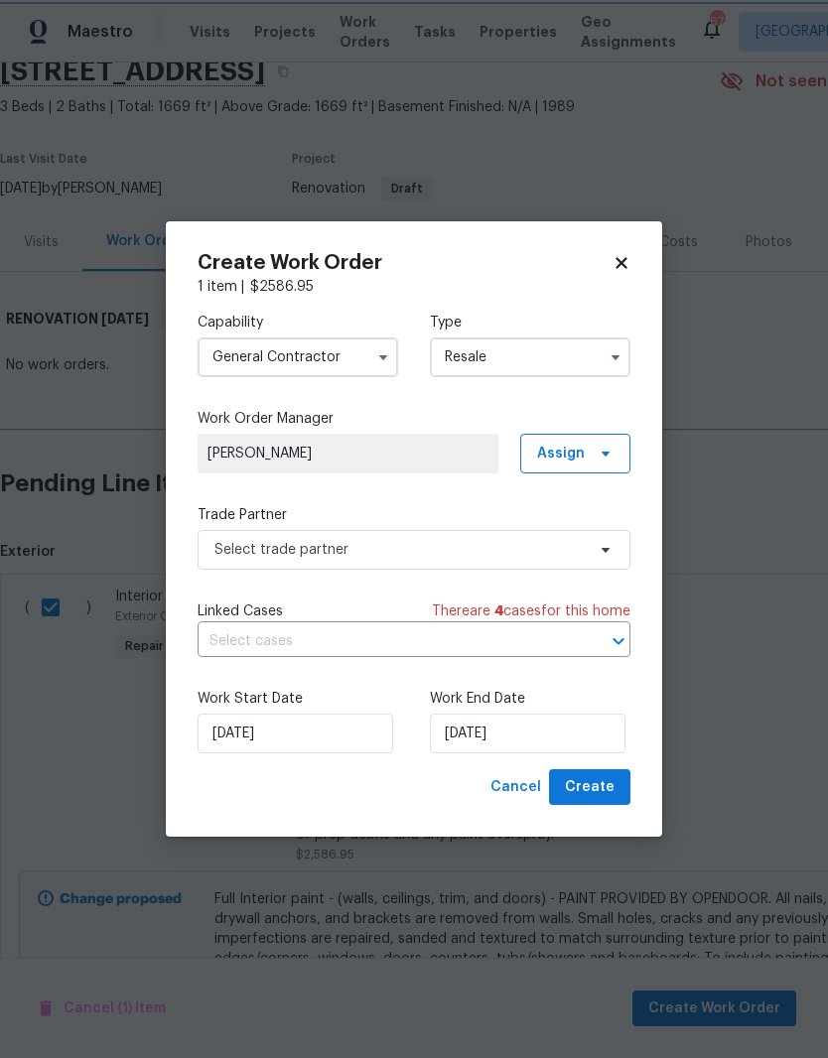
scroll to position [0, 0]
click at [585, 357] on input "Resale" at bounding box center [530, 358] width 201 height 40
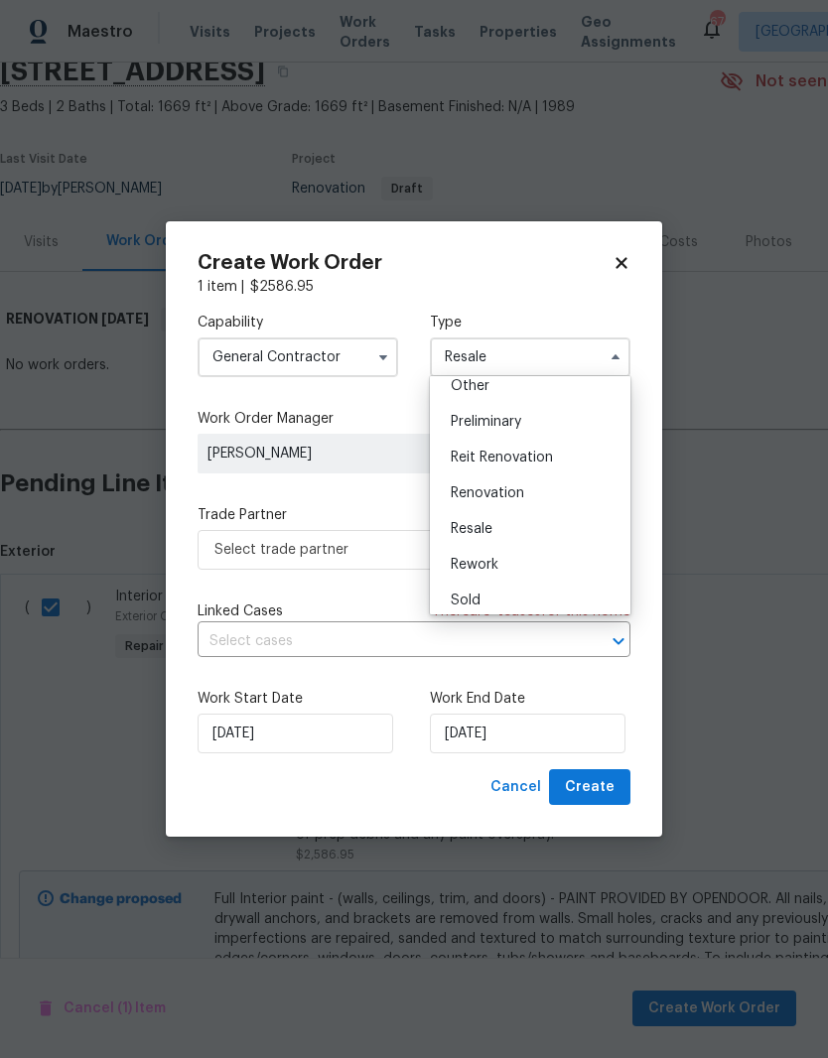
scroll to position [411, 0]
click at [585, 499] on div "Renovation" at bounding box center [530, 489] width 191 height 36
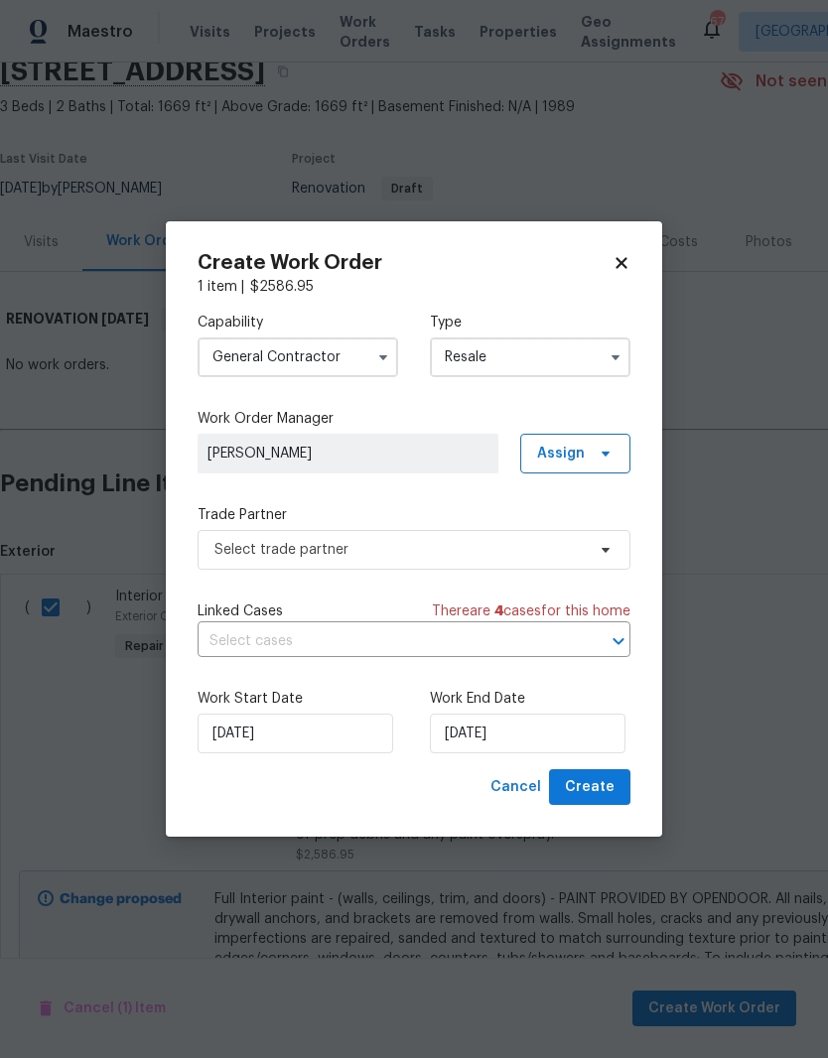
type input "Renovation"
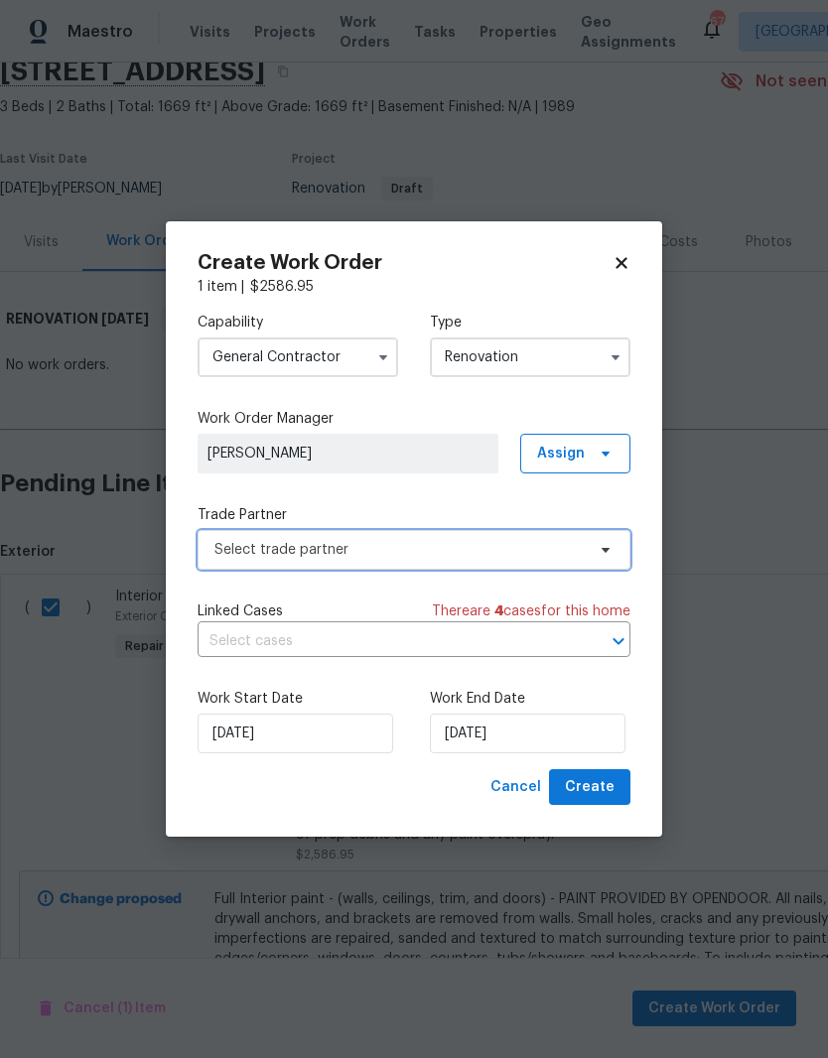
click at [545, 542] on span "Select trade partner" at bounding box center [399, 550] width 370 height 20
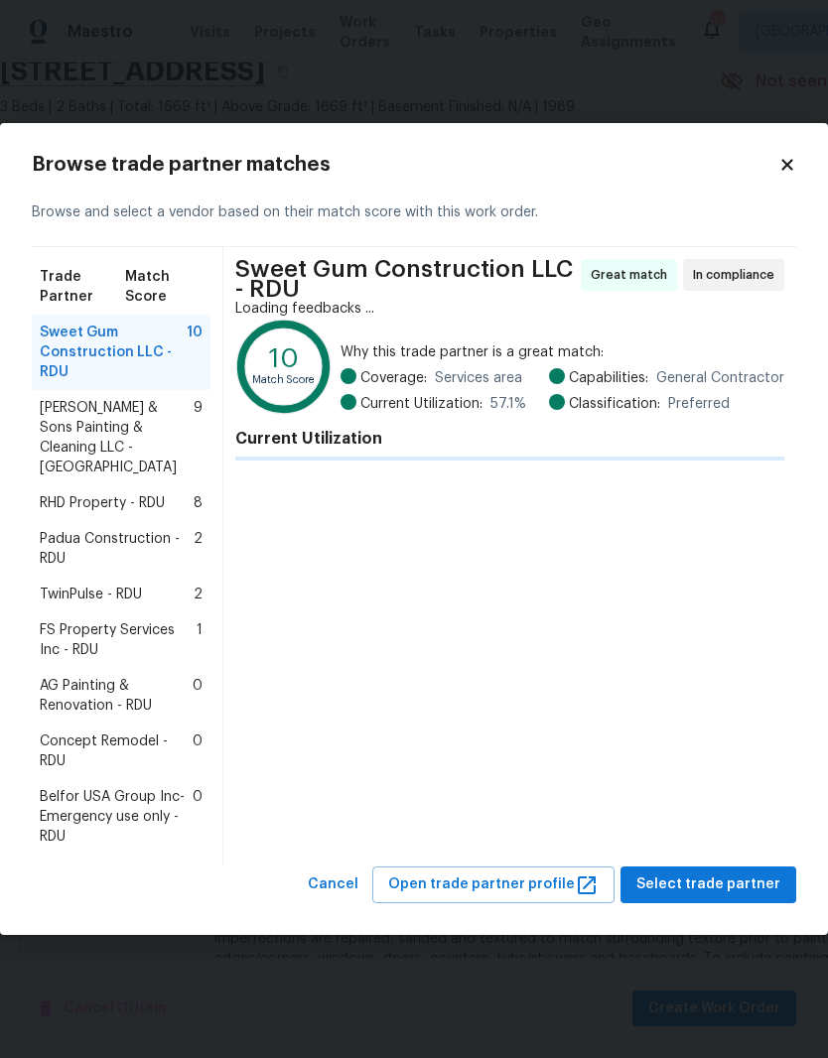
click at [95, 585] on span "TwinPulse - RDU" at bounding box center [91, 595] width 102 height 20
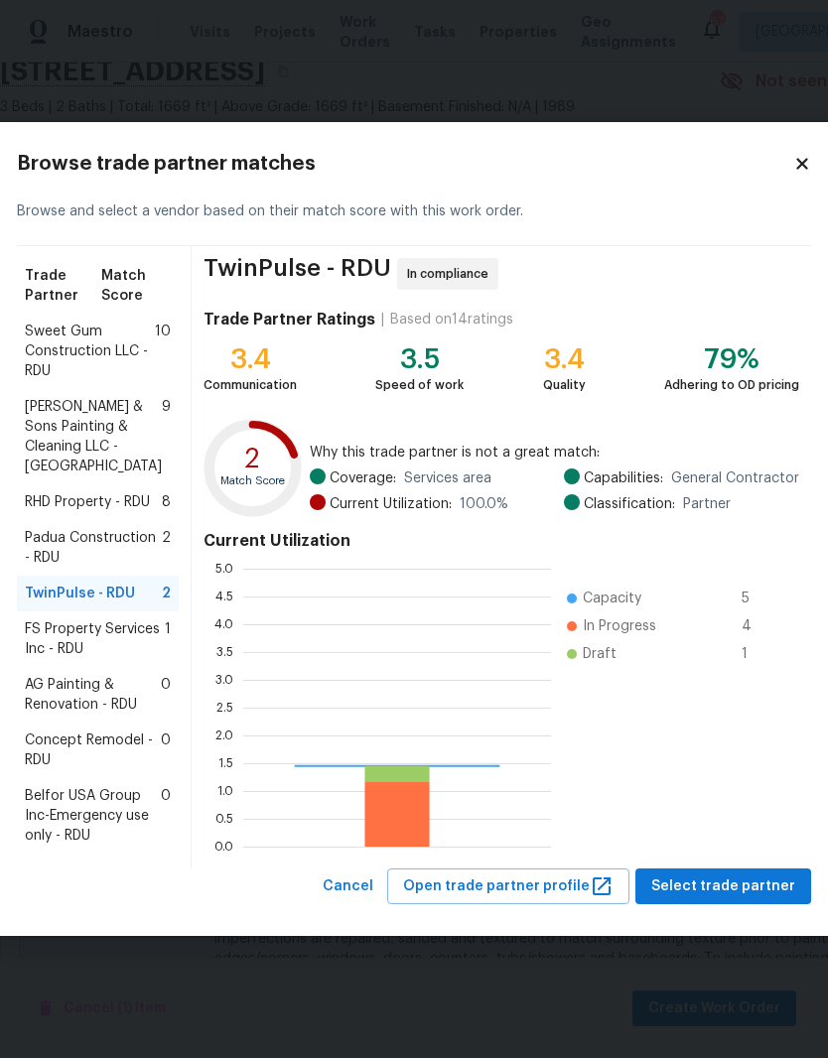
scroll to position [278, 308]
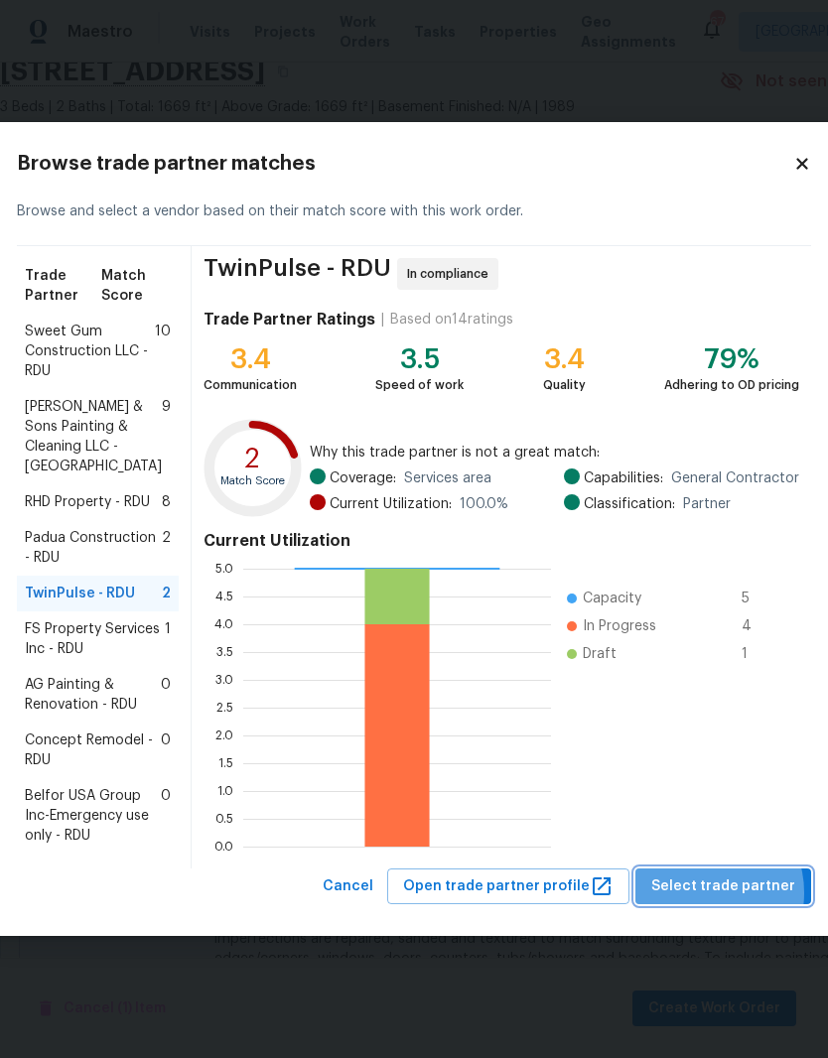
click at [695, 899] on span "Select trade partner" at bounding box center [723, 887] width 144 height 25
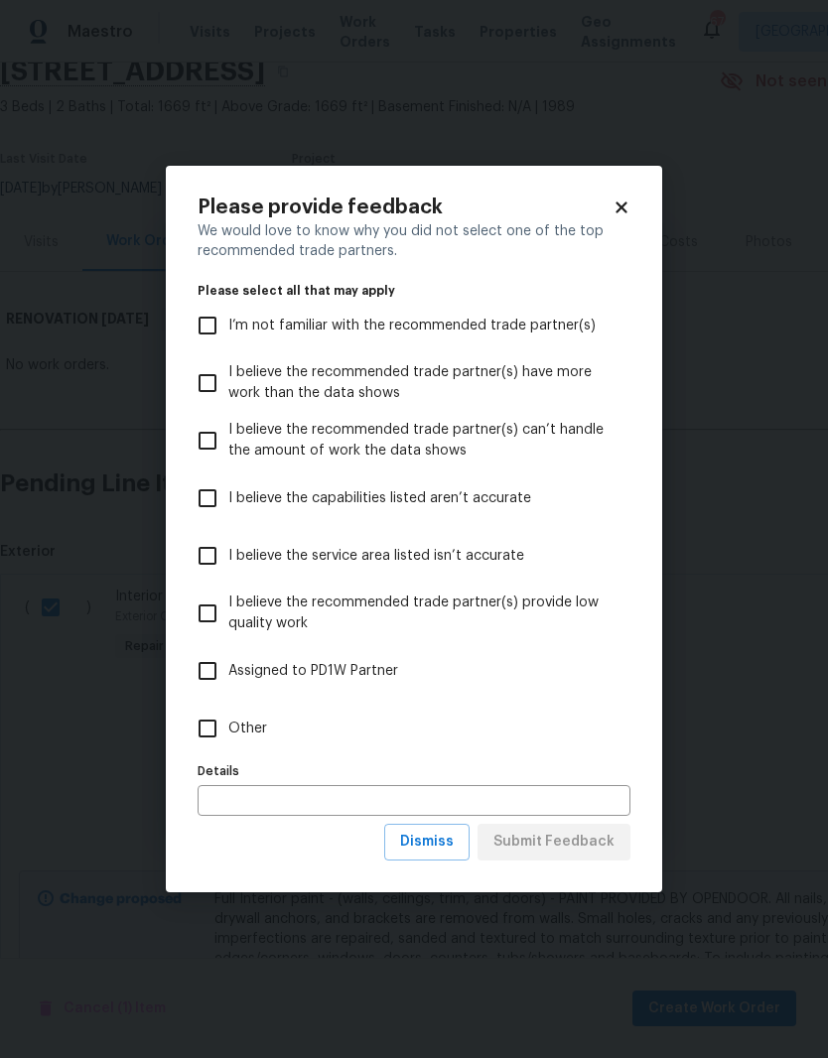
click at [207, 393] on input "I believe the recommended trade partner(s) have more work than the data shows" at bounding box center [208, 383] width 42 height 42
checkbox input "true"
click at [585, 847] on span "Submit Feedback" at bounding box center [553, 842] width 121 height 25
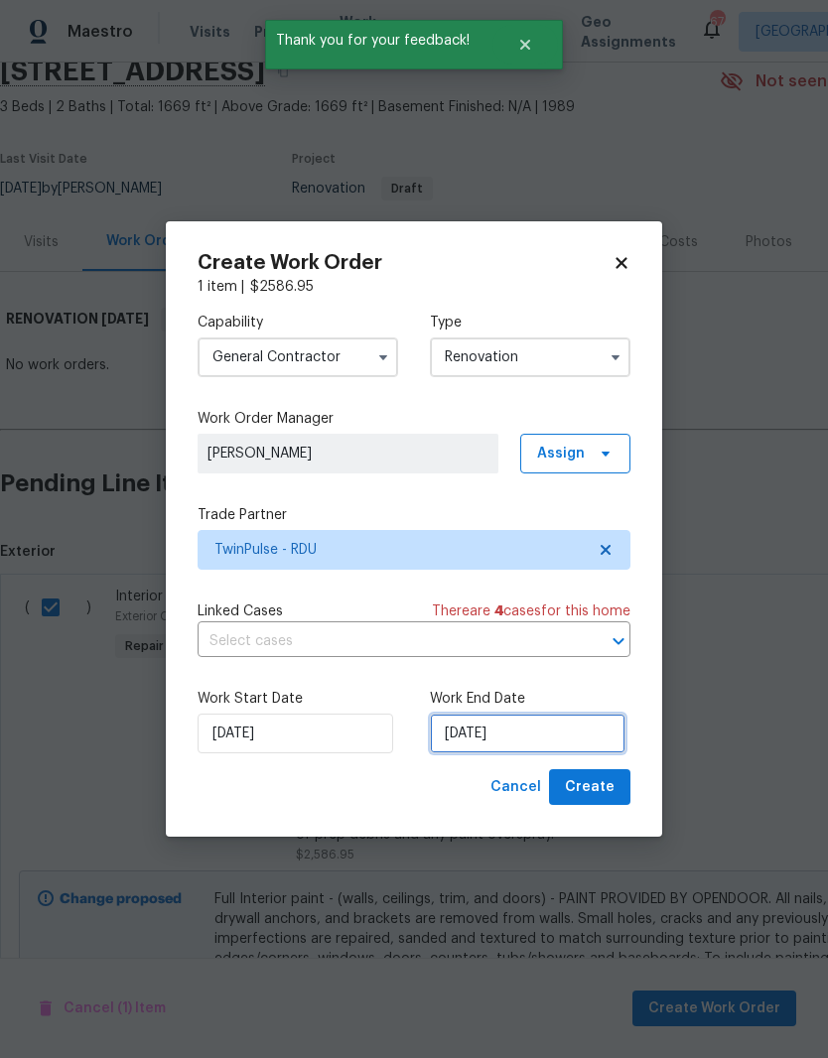
click at [529, 738] on input "8/18/2025" at bounding box center [528, 734] width 196 height 40
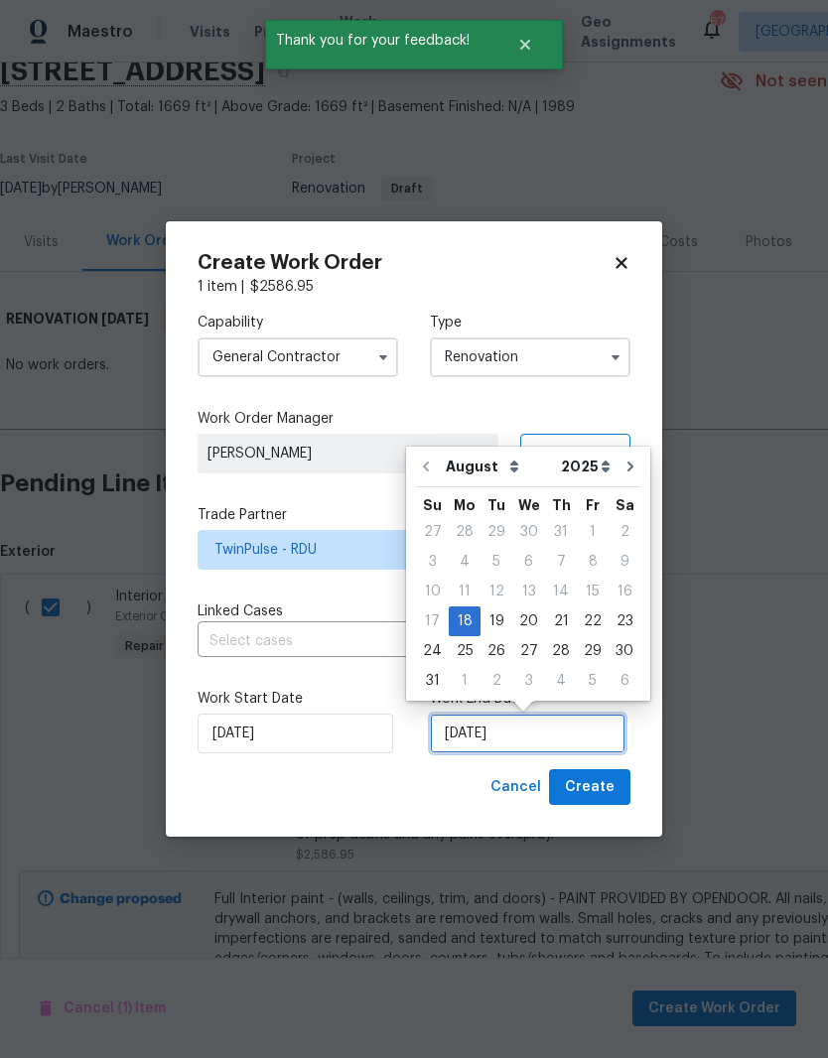
scroll to position [15, 0]
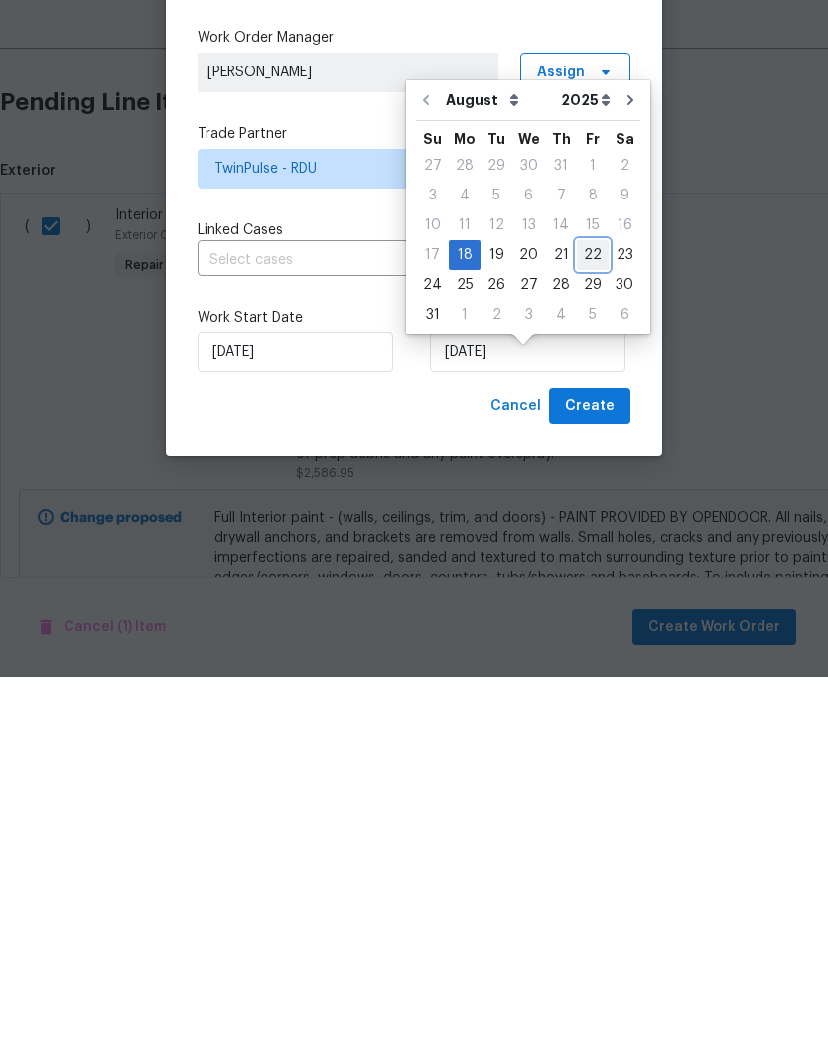
click at [585, 622] on div "22" at bounding box center [593, 636] width 32 height 28
type input "8/22/2025"
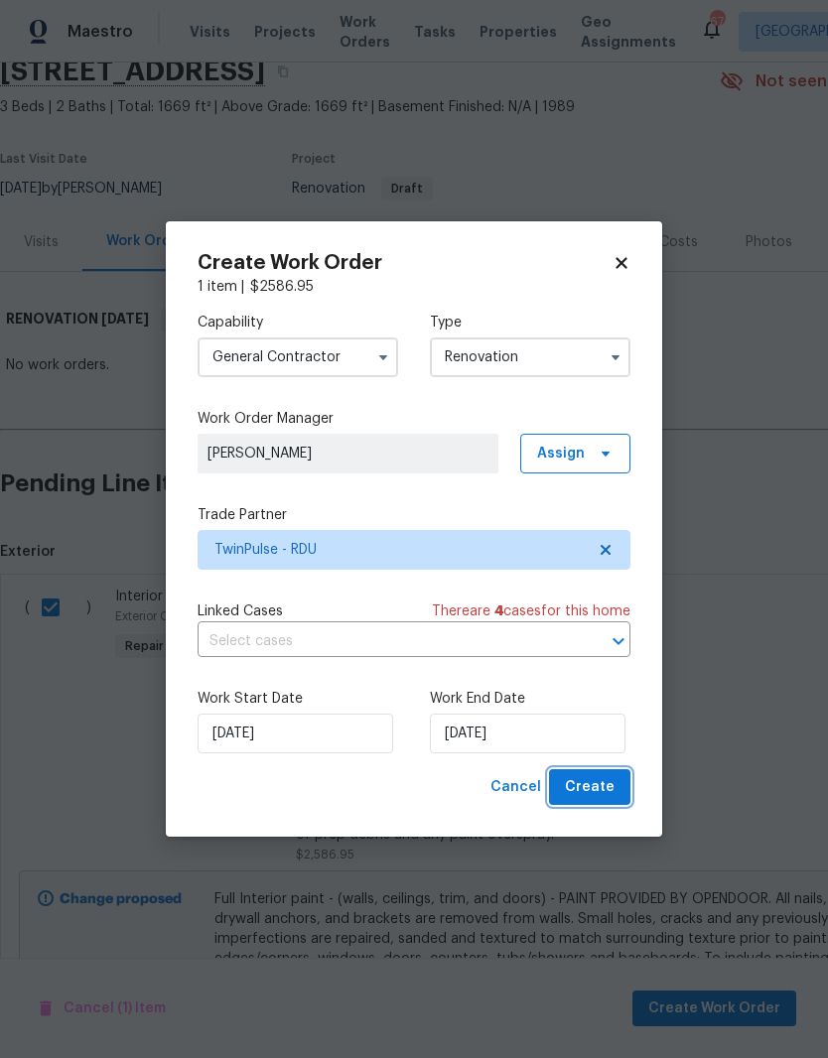
click at [608, 799] on span "Create" at bounding box center [590, 787] width 50 height 25
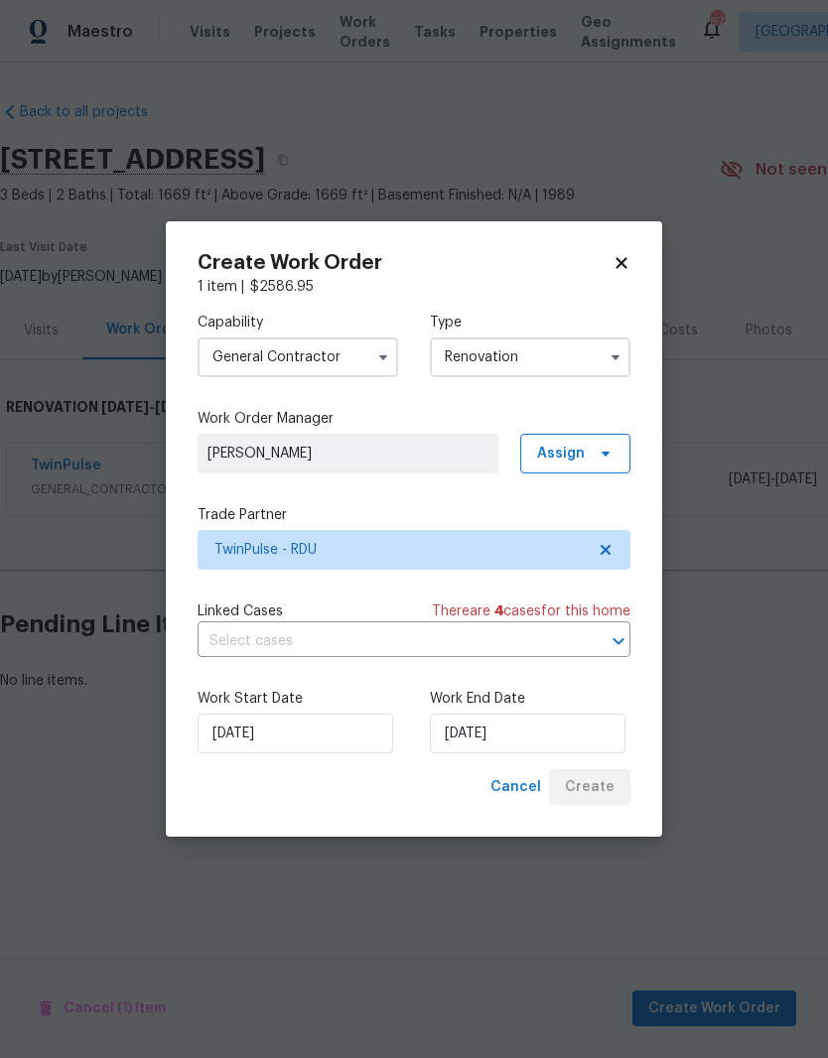
scroll to position [0, 0]
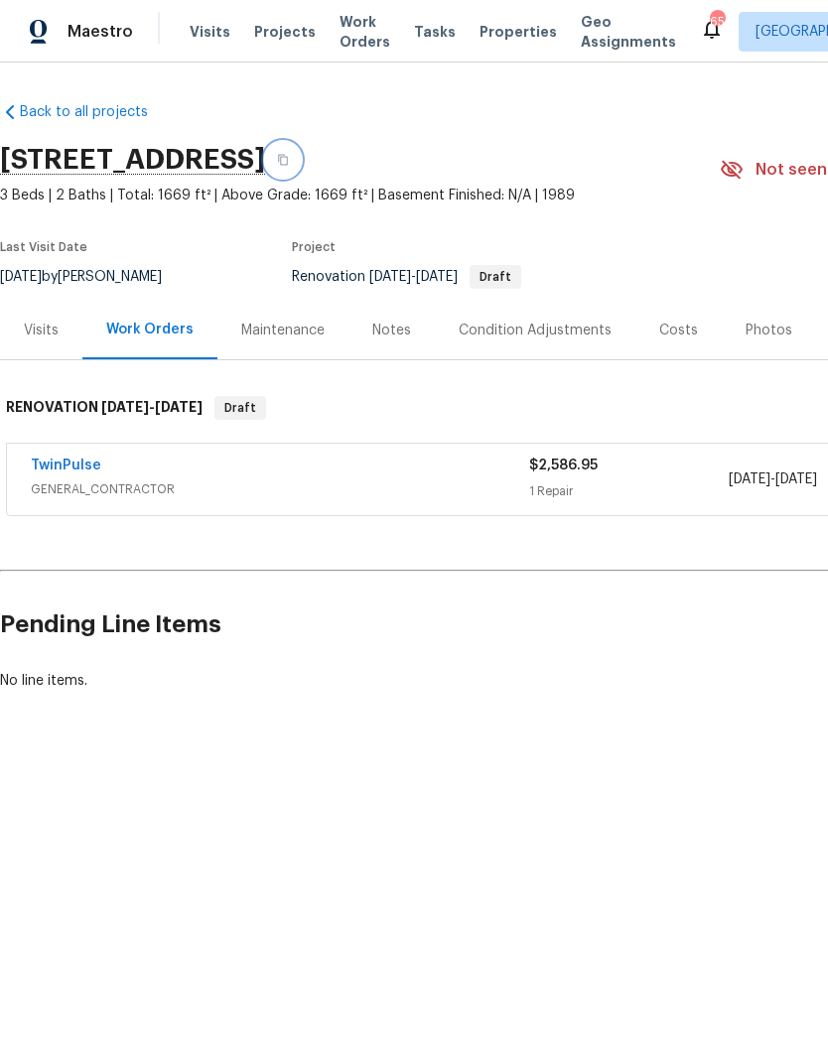
click at [289, 164] on icon "button" at bounding box center [283, 160] width 12 height 12
click at [61, 467] on link "TwinPulse" at bounding box center [66, 466] width 70 height 14
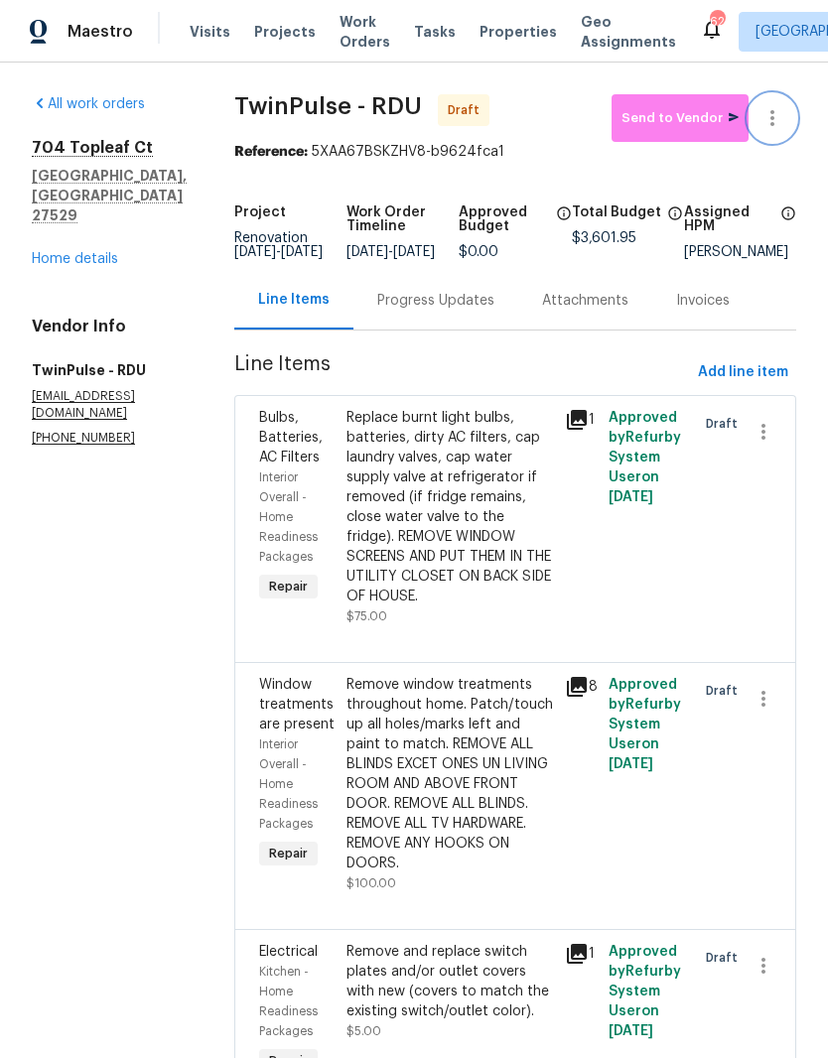
click at [778, 115] on icon "button" at bounding box center [772, 118] width 24 height 24
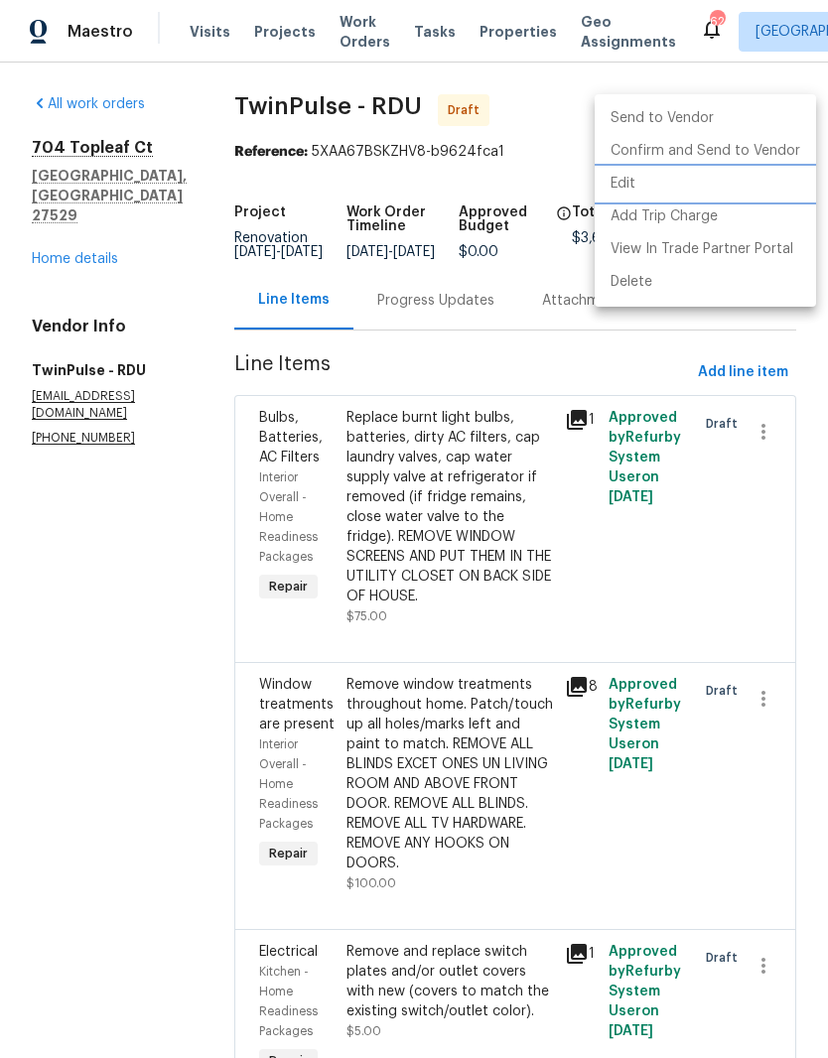
click at [697, 195] on li "Edit" at bounding box center [705, 184] width 221 height 33
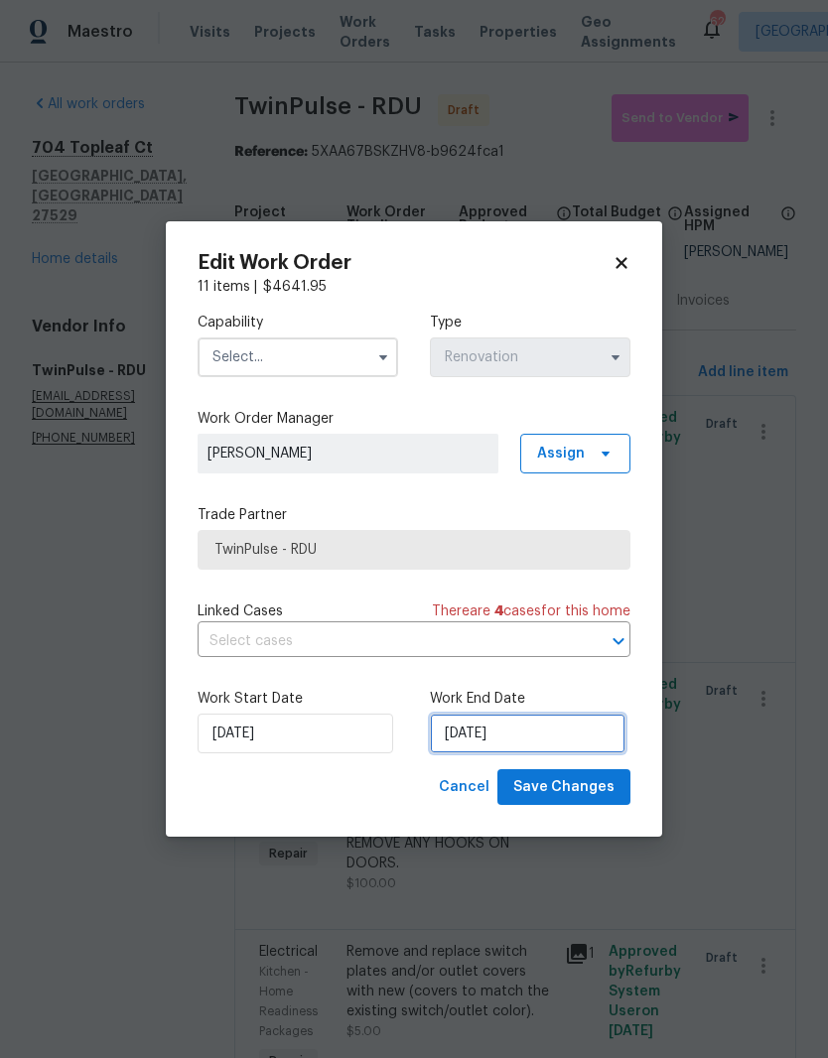
click at [560, 730] on input "8/22/2025" at bounding box center [528, 734] width 196 height 40
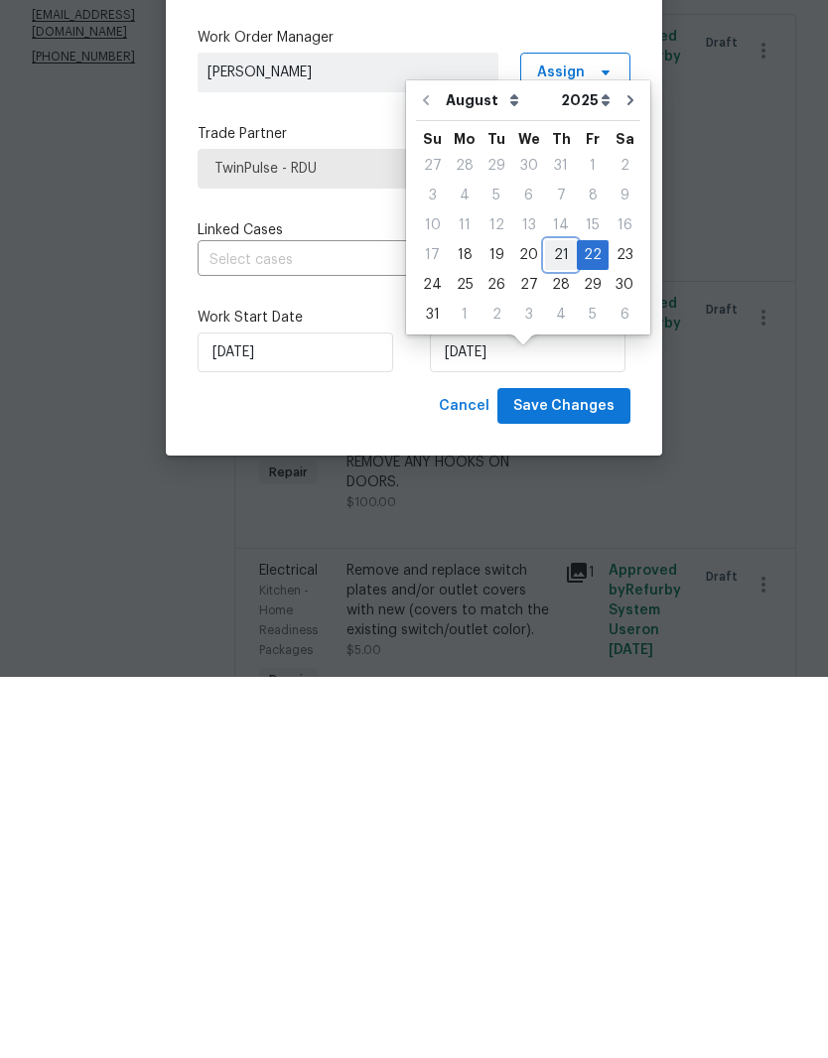
click at [550, 622] on div "21" at bounding box center [561, 636] width 32 height 28
type input "8/21/2025"
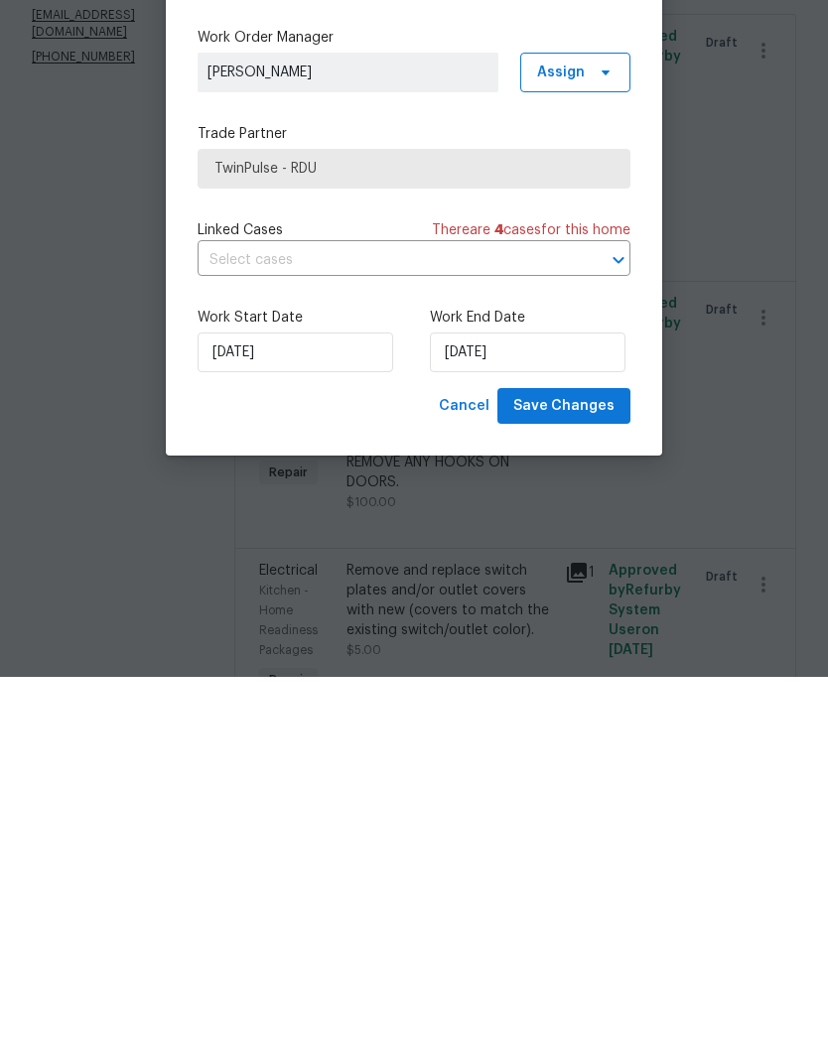
scroll to position [81, 0]
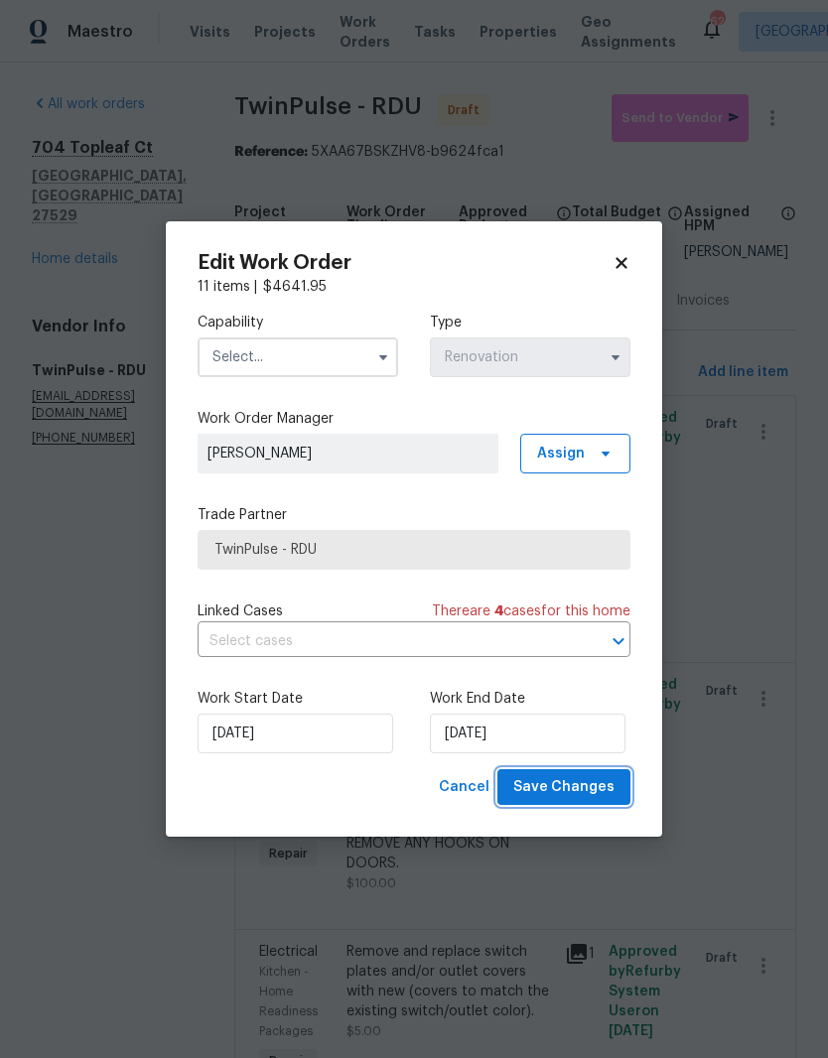
click at [610, 787] on span "Save Changes" at bounding box center [563, 787] width 101 height 25
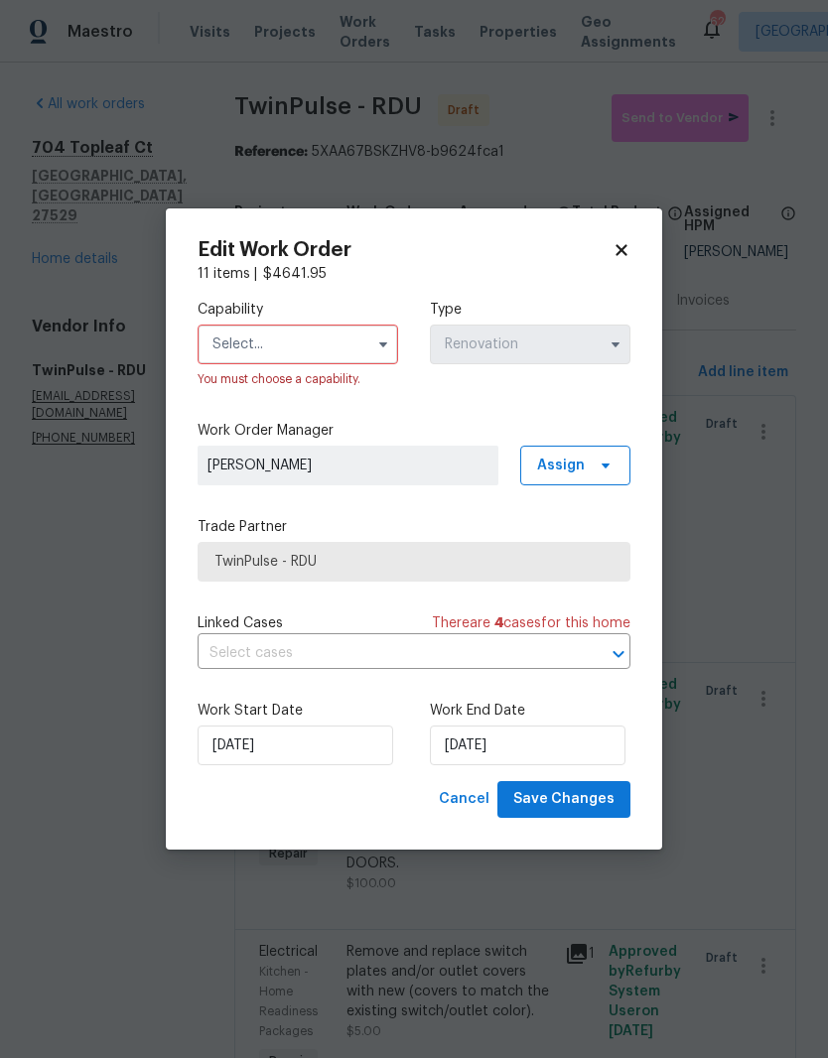
click at [302, 350] on input "text" at bounding box center [298, 345] width 201 height 40
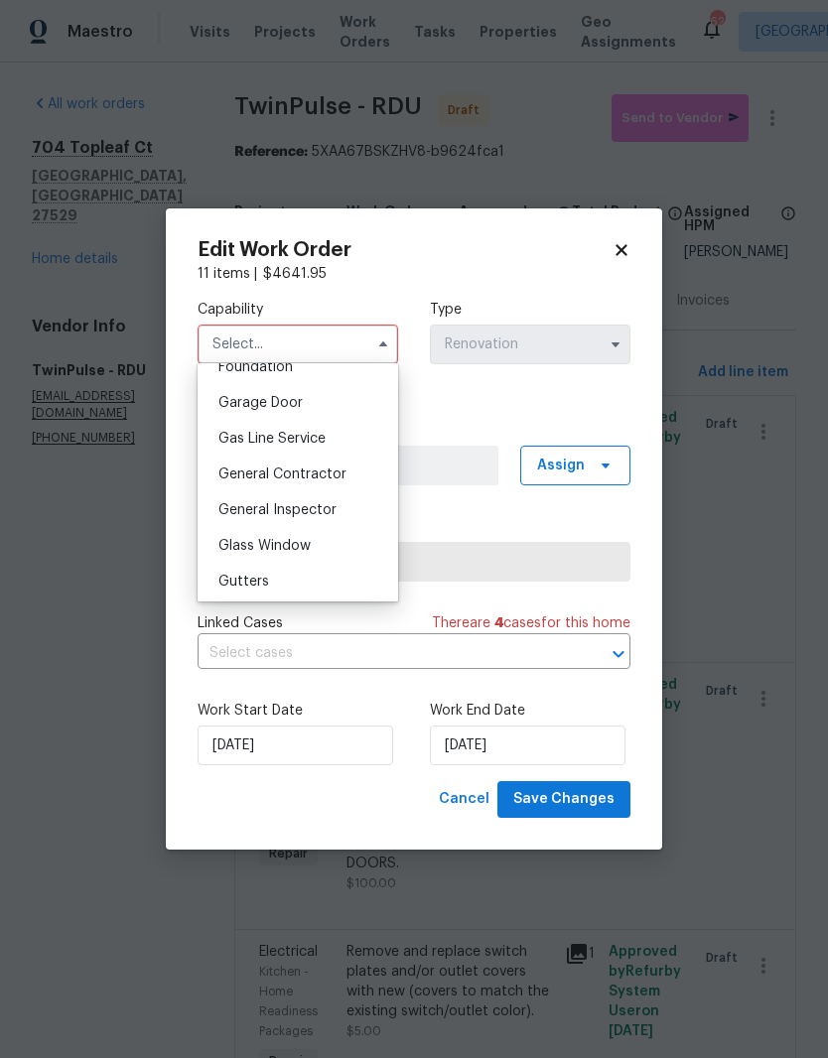
scroll to position [870, 0]
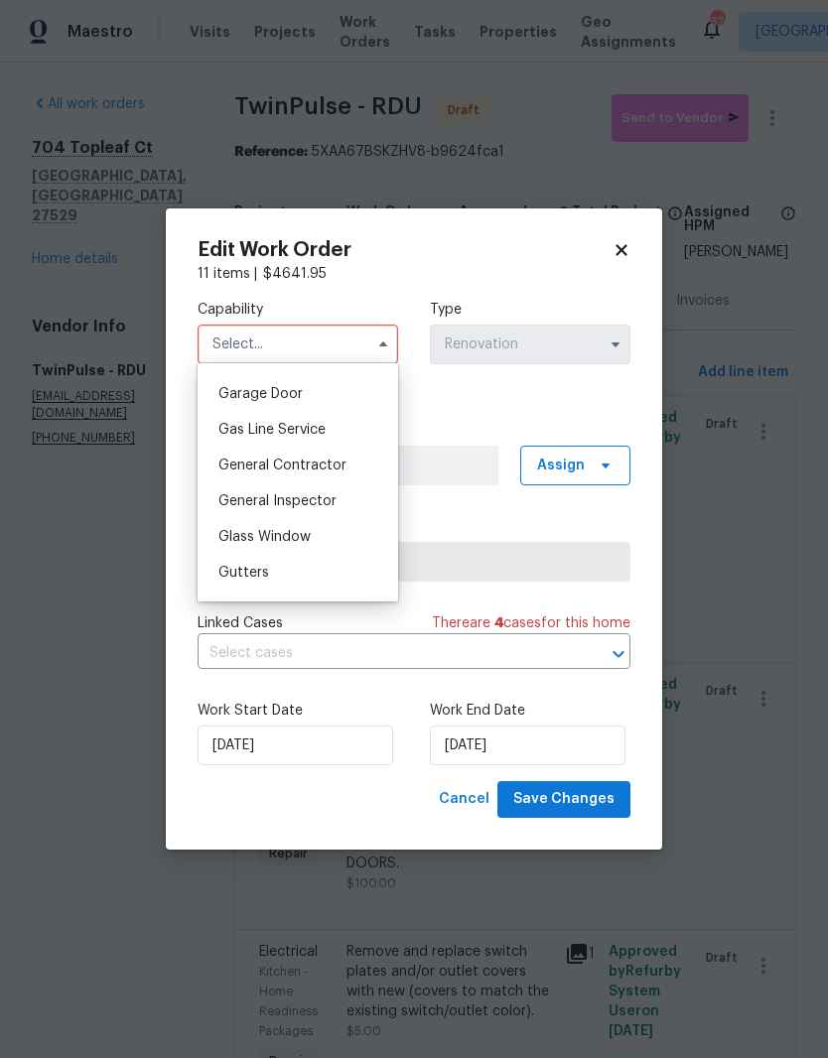
click at [364, 471] on div "General Contractor" at bounding box center [298, 466] width 191 height 36
type input "General Contractor"
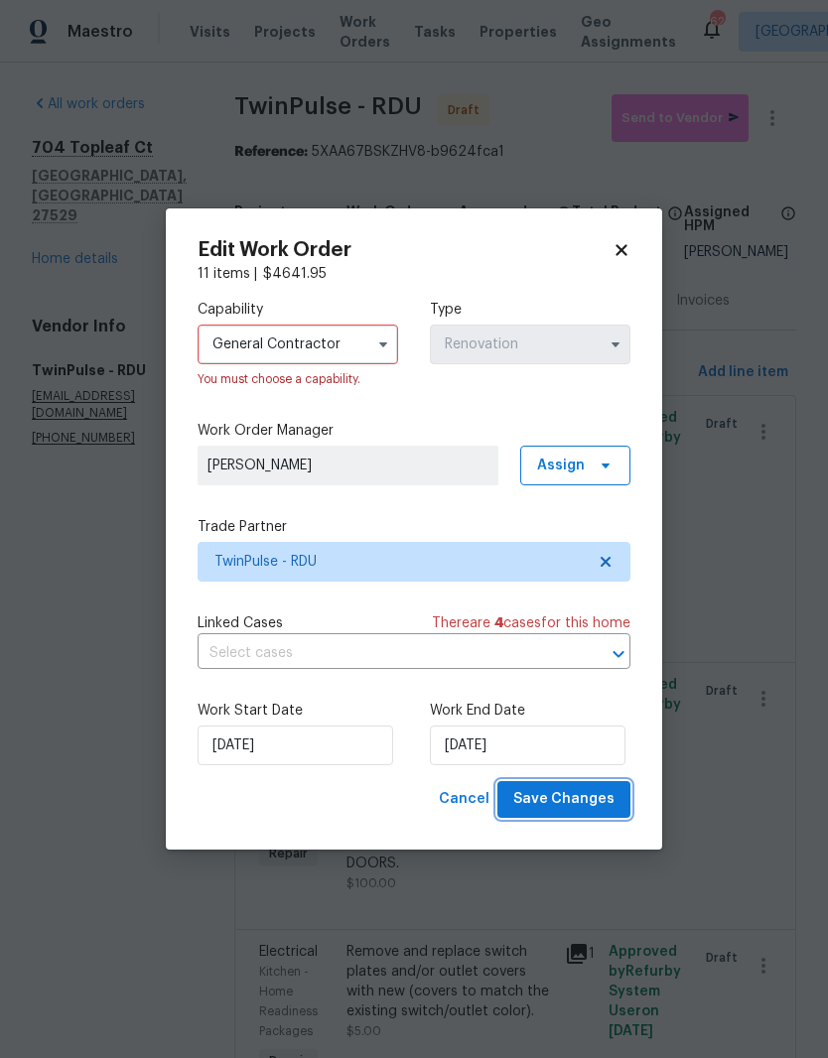
click at [608, 804] on span "Save Changes" at bounding box center [563, 799] width 101 height 25
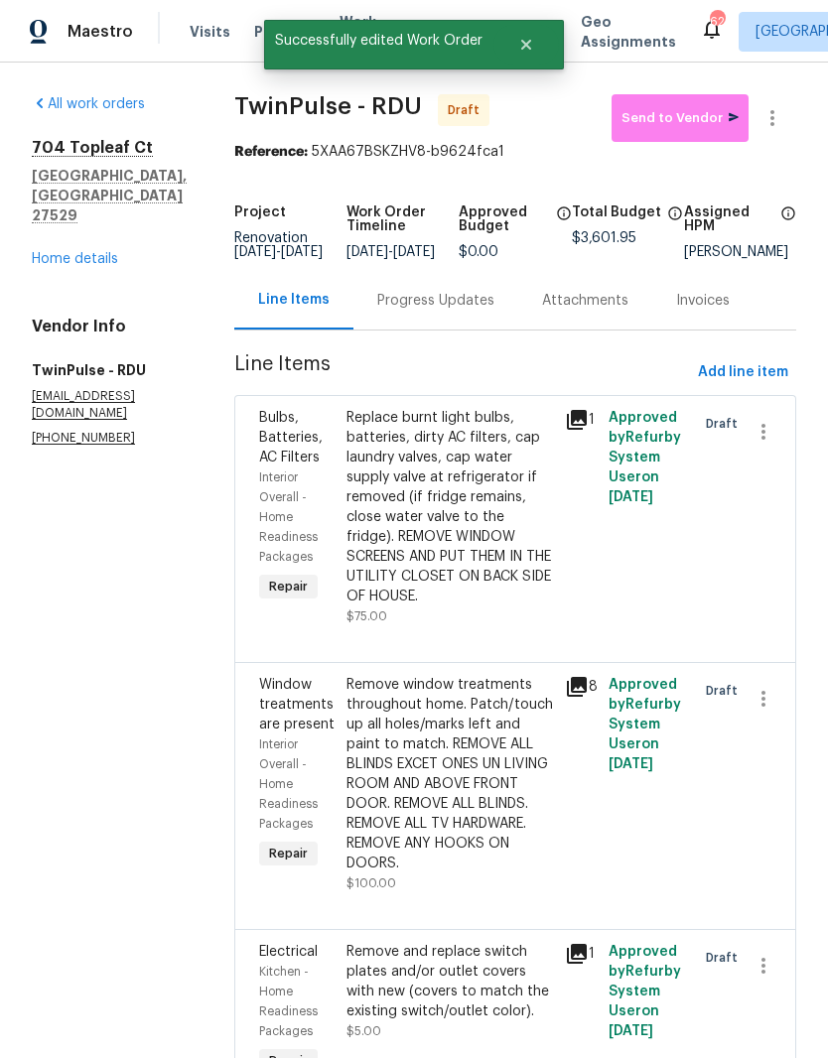
click at [67, 252] on link "Home details" at bounding box center [75, 259] width 86 height 14
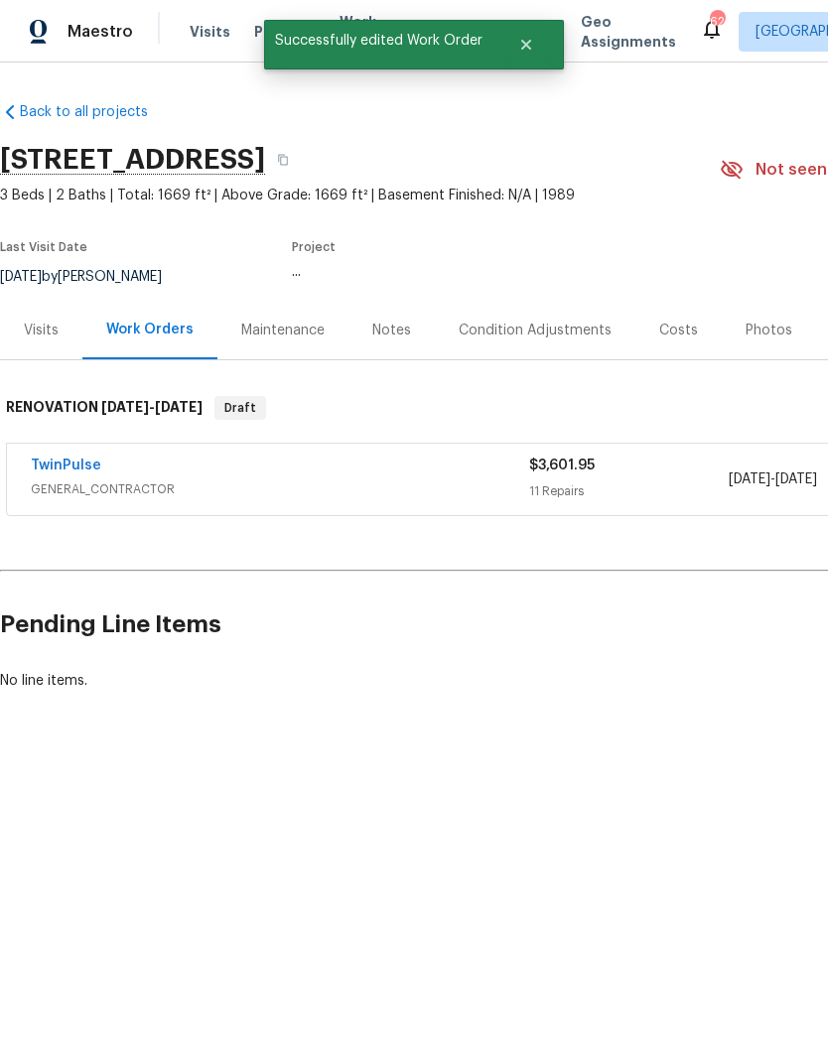
click at [395, 325] on div "Notes" at bounding box center [391, 331] width 39 height 20
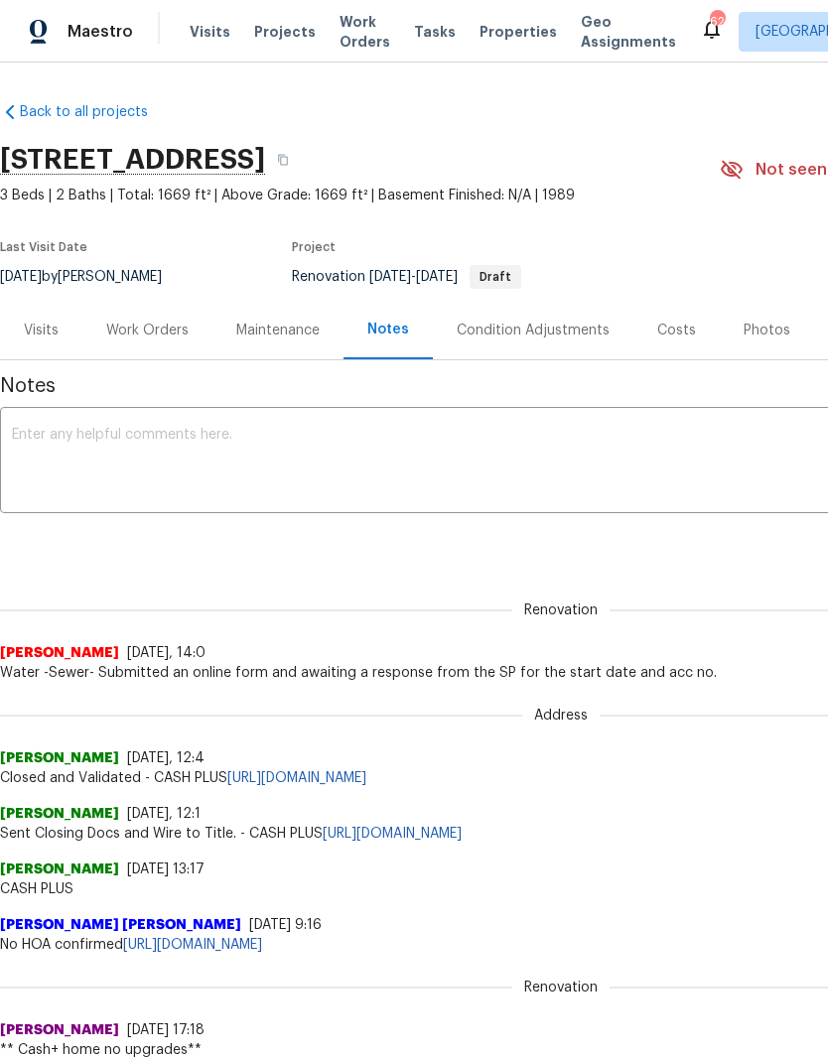
click at [162, 326] on div "Work Orders" at bounding box center [147, 331] width 82 height 20
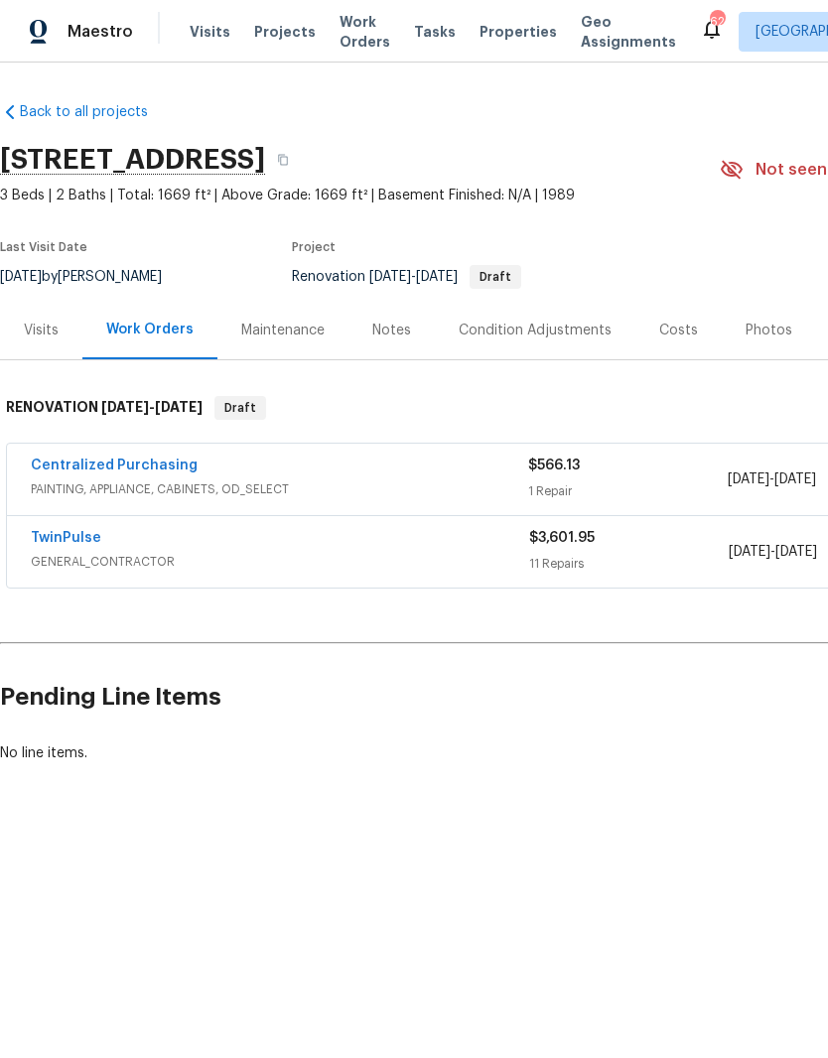
click at [89, 531] on link "TwinPulse" at bounding box center [66, 538] width 70 height 14
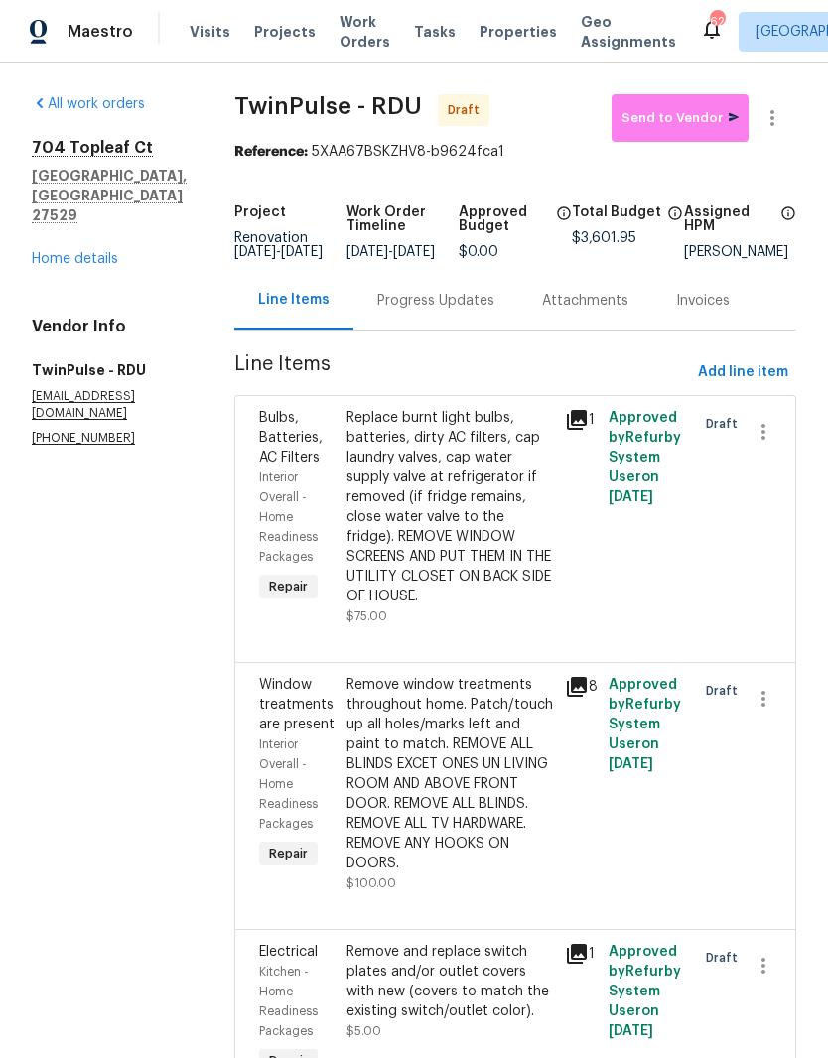
click at [471, 309] on div "Progress Updates" at bounding box center [435, 301] width 117 height 20
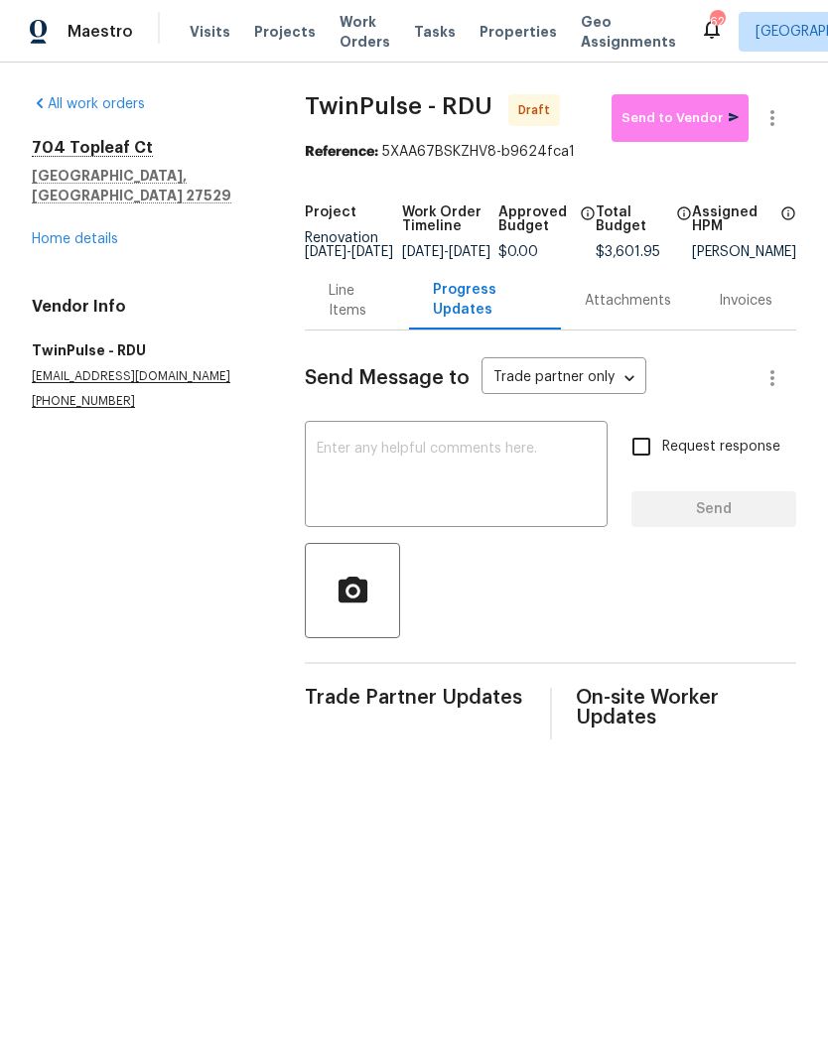
click at [449, 500] on textarea at bounding box center [456, 476] width 279 height 69
click at [377, 481] on textarea at bounding box center [456, 476] width 279 height 69
click at [411, 485] on textarea at bounding box center [456, 476] width 279 height 69
click at [425, 492] on textarea at bounding box center [456, 476] width 279 height 69
click at [399, 487] on textarea at bounding box center [456, 476] width 279 height 69
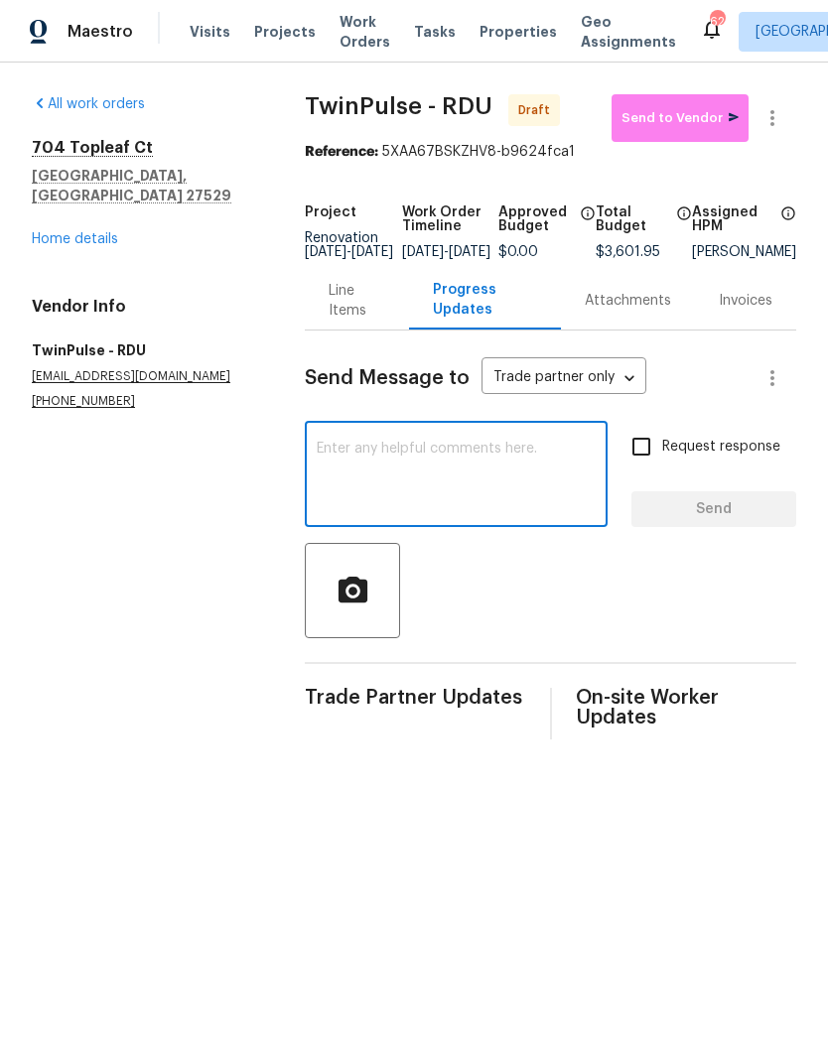
paste textarea "start Monday 8/18/25"
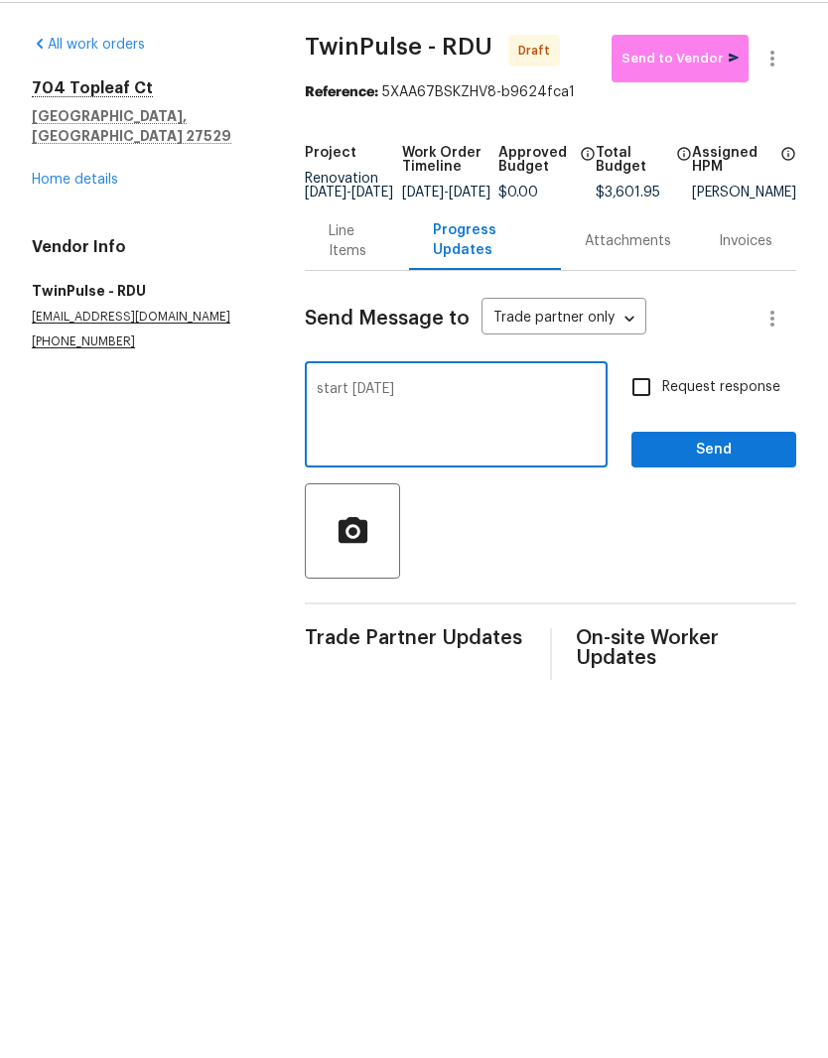
click at [442, 442] on textarea "start Monday 8/18/25" at bounding box center [456, 476] width 279 height 69
click at [408, 442] on textarea "start Monday 8/18/25" at bounding box center [456, 476] width 279 height 69
click at [407, 442] on textarea "start Monday 8/18/25" at bounding box center [456, 476] width 279 height 69
click at [525, 442] on textarea "start Monday 8/18/25" at bounding box center [456, 476] width 279 height 69
type textarea "s"
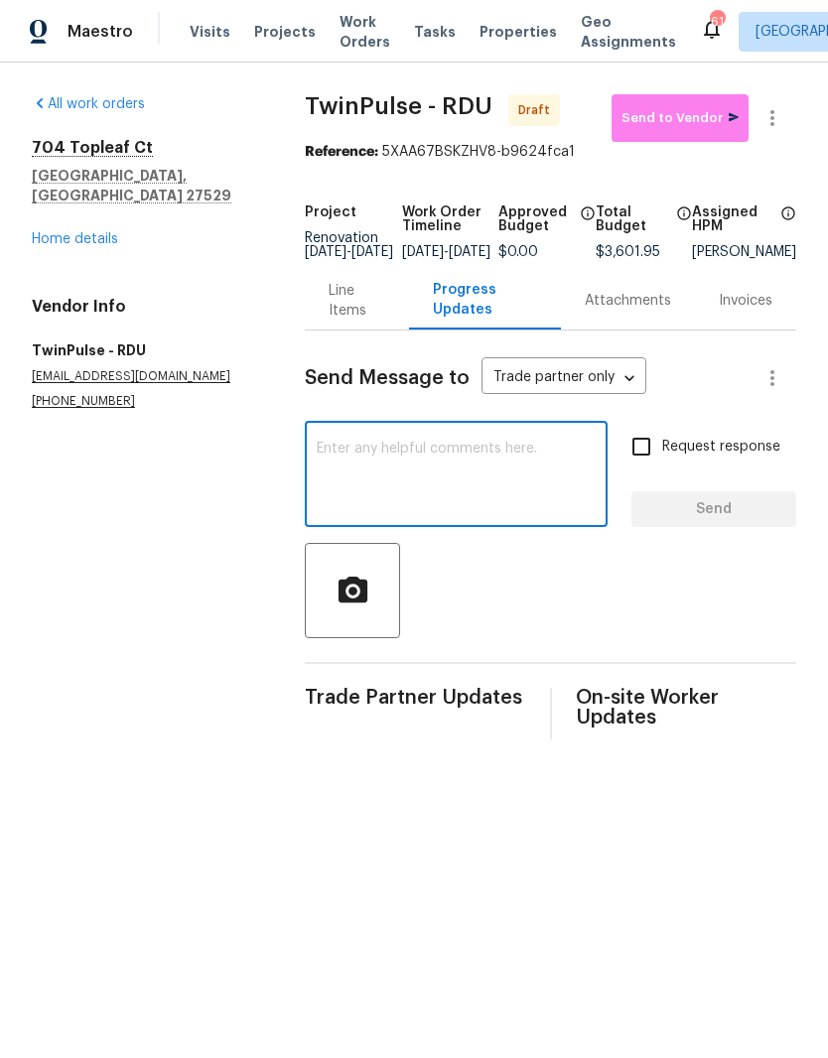
click at [91, 232] on link "Home details" at bounding box center [75, 239] width 86 height 14
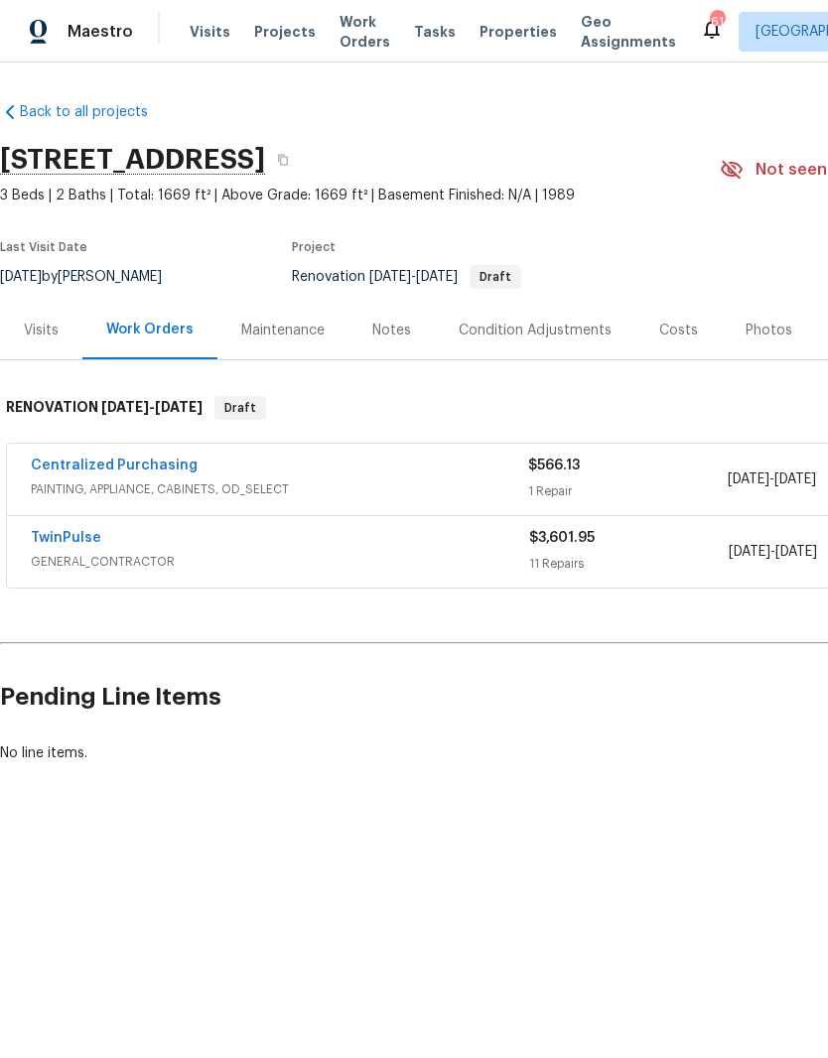
click at [404, 336] on div "Notes" at bounding box center [391, 331] width 39 height 20
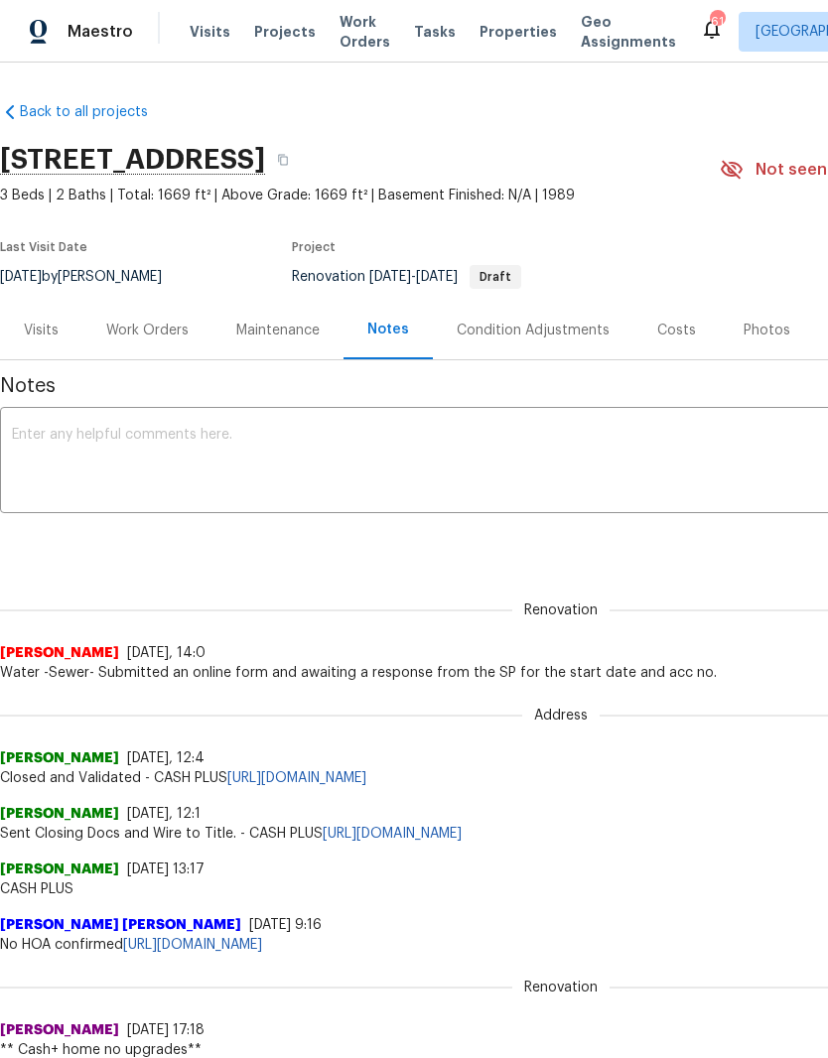
click at [170, 334] on div "Work Orders" at bounding box center [147, 331] width 82 height 20
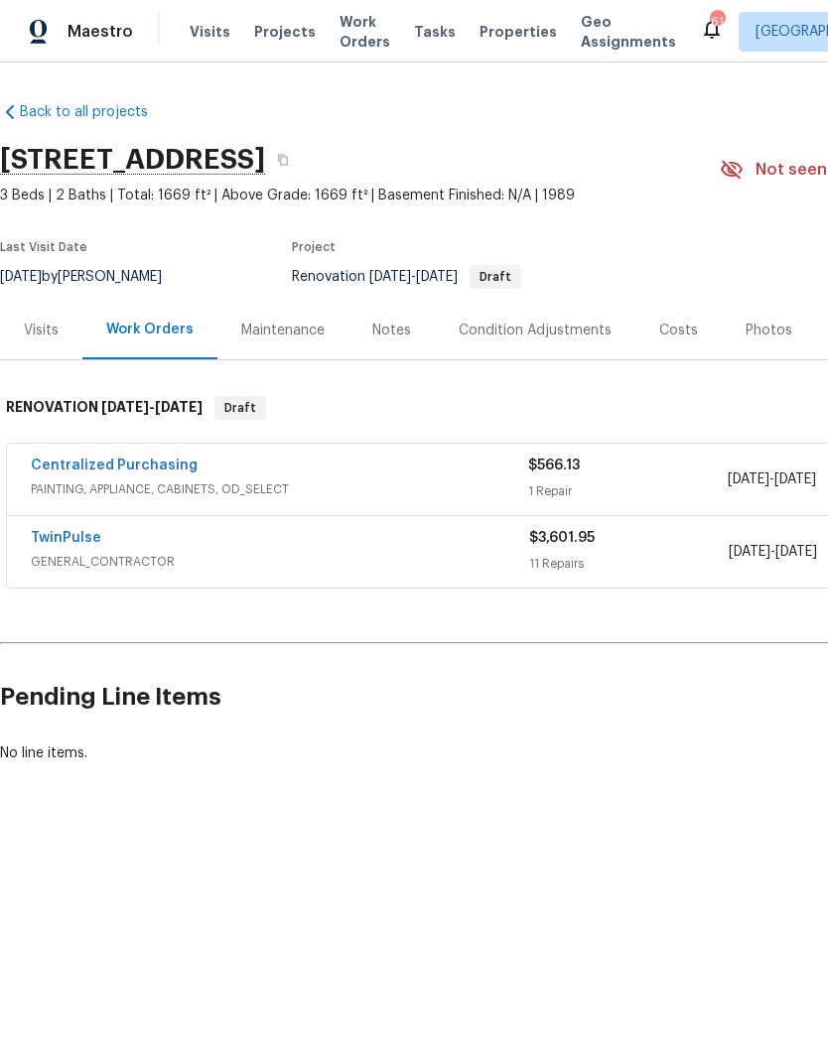
click at [78, 536] on link "TwinPulse" at bounding box center [66, 538] width 70 height 14
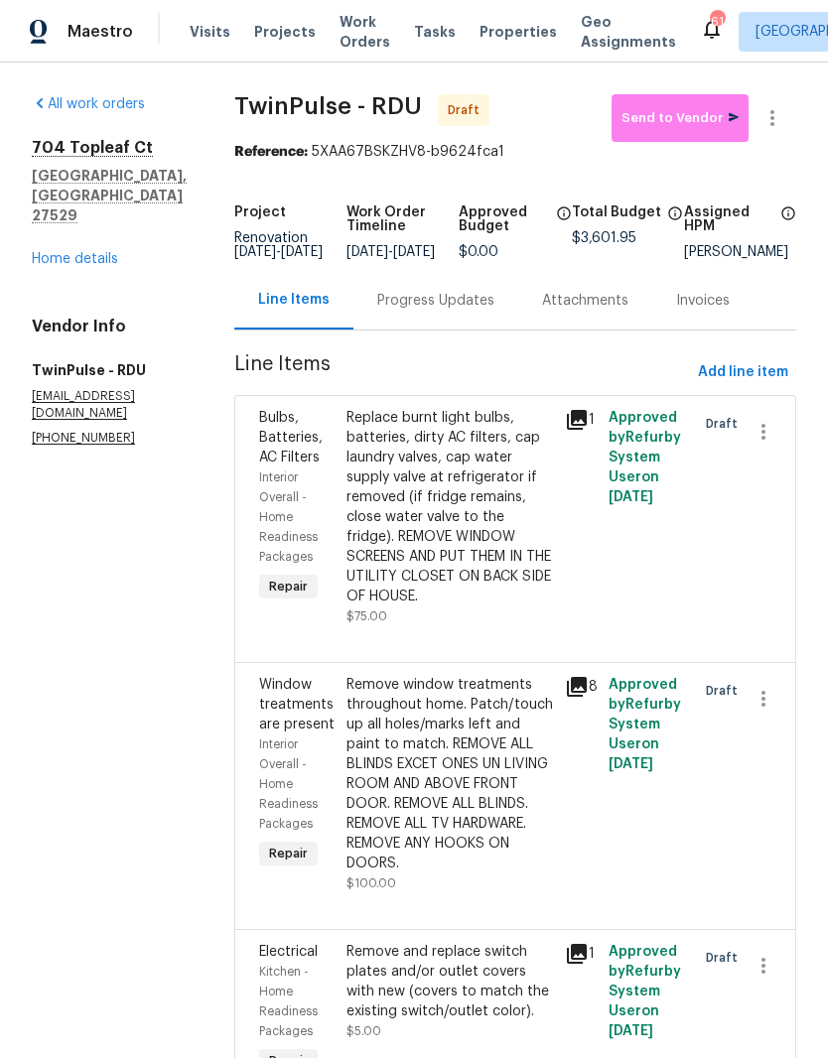
click at [455, 311] on div "Progress Updates" at bounding box center [435, 301] width 117 height 20
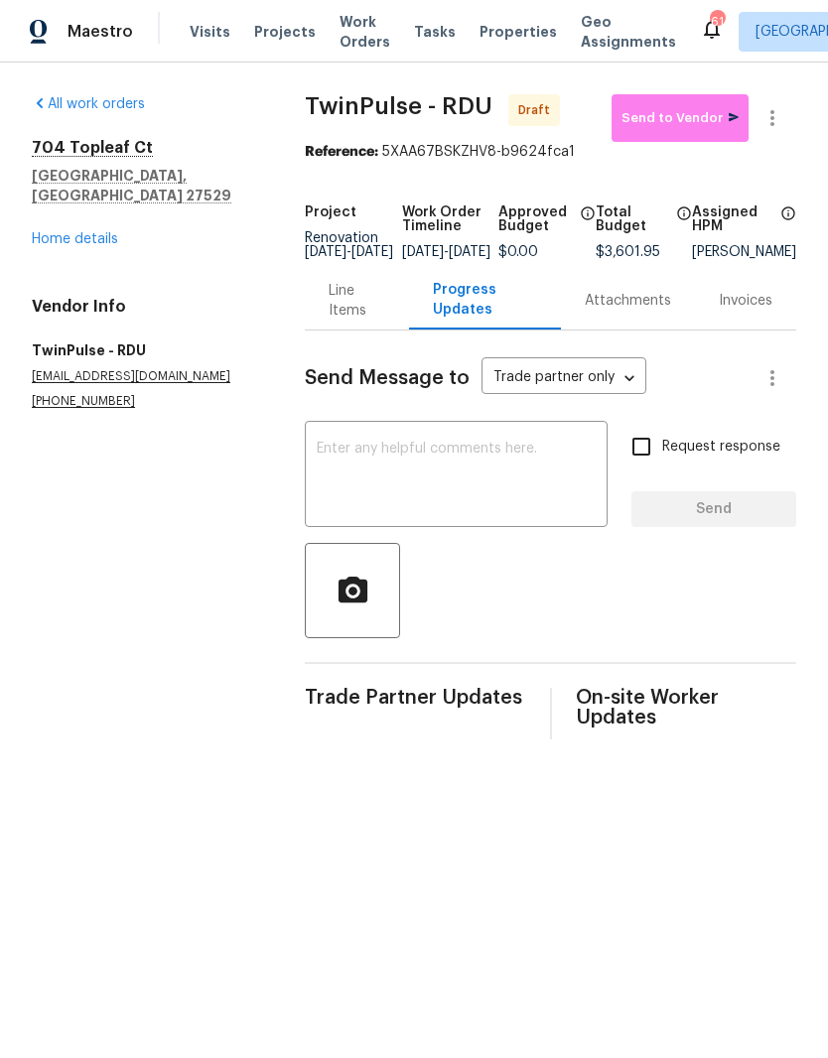
click at [469, 478] on textarea at bounding box center [456, 476] width 279 height 69
click at [403, 474] on textarea at bounding box center [456, 476] width 279 height 69
paste textarea "Please accept and begin work within 24 hrs of agreed upon date. Please ensure a…"
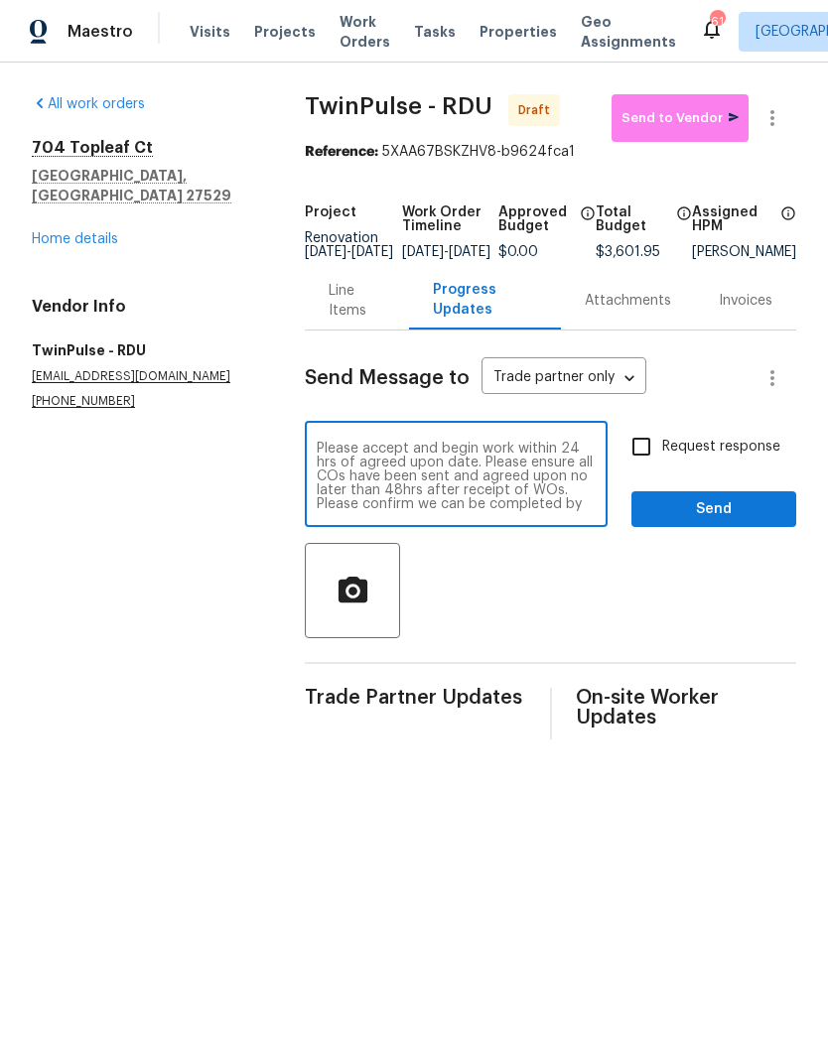
click at [317, 460] on textarea "Please accept and begin work within 24 hrs of agreed upon date. Please ensure a…" at bounding box center [456, 476] width 279 height 69
click at [367, 445] on div "Please accept and begin work within 24 hrs of agreed upon date. Please ensure a…" at bounding box center [456, 476] width 303 height 101
click at [338, 446] on div "Please accept and begin work within 24 hrs of agreed upon date. Please ensure a…" at bounding box center [456, 476] width 303 height 101
click at [568, 511] on textarea "Good afternoon! Please accept and begin work within 24 hrs of agreed upon date.…" at bounding box center [456, 476] width 279 height 69
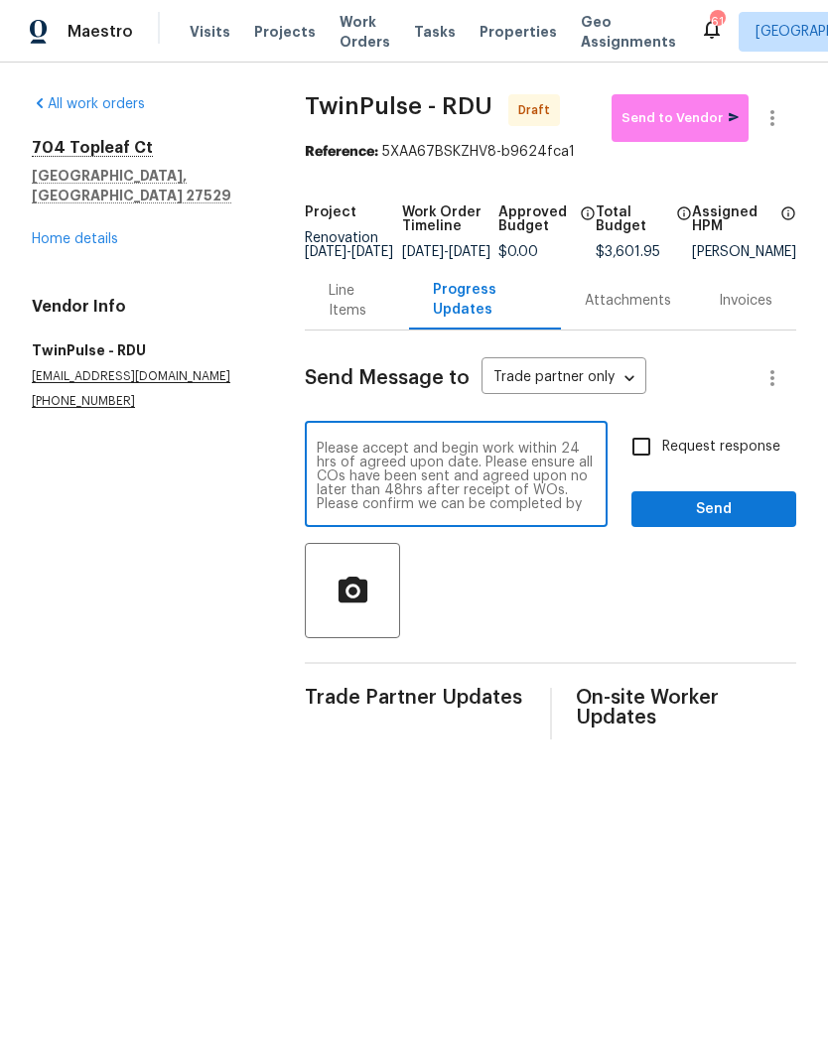
scroll to position [28, 0]
type textarea "Good afternoon! Please accept and begin work within 24 hrs of agreed upon date.…"
click at [649, 460] on input "Request response" at bounding box center [641, 447] width 42 height 42
checkbox input "true"
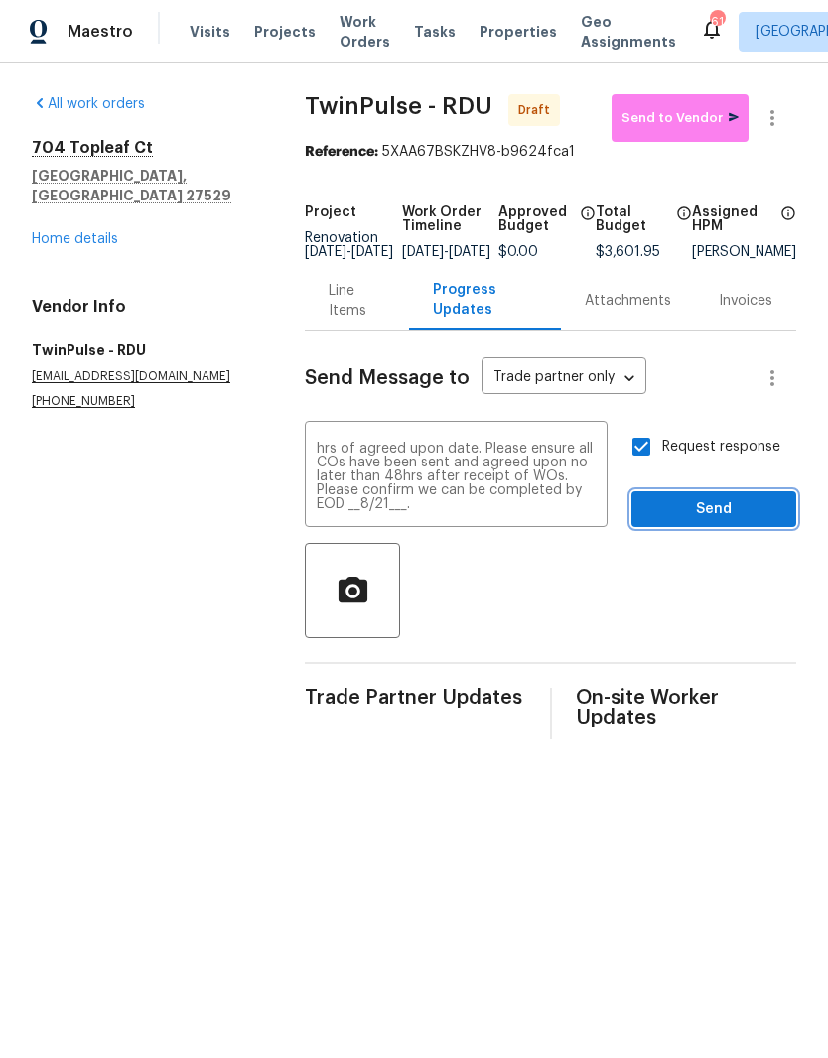
click at [763, 516] on span "Send" at bounding box center [713, 509] width 133 height 25
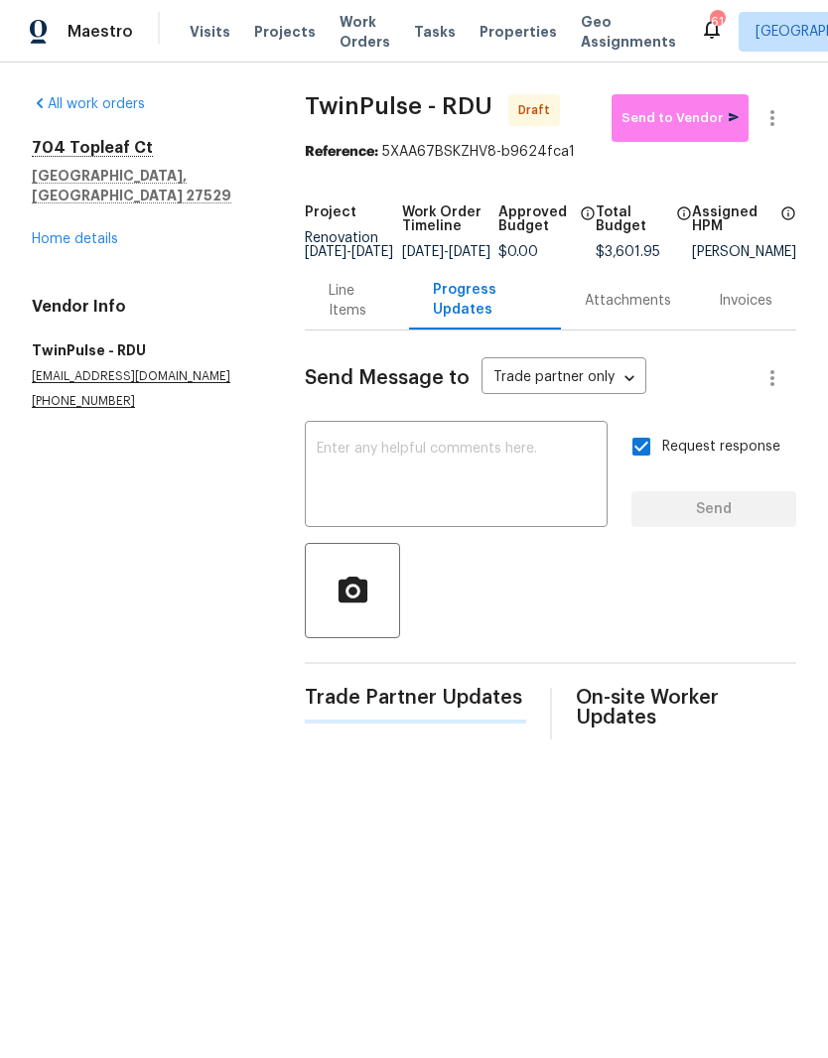
scroll to position [0, 0]
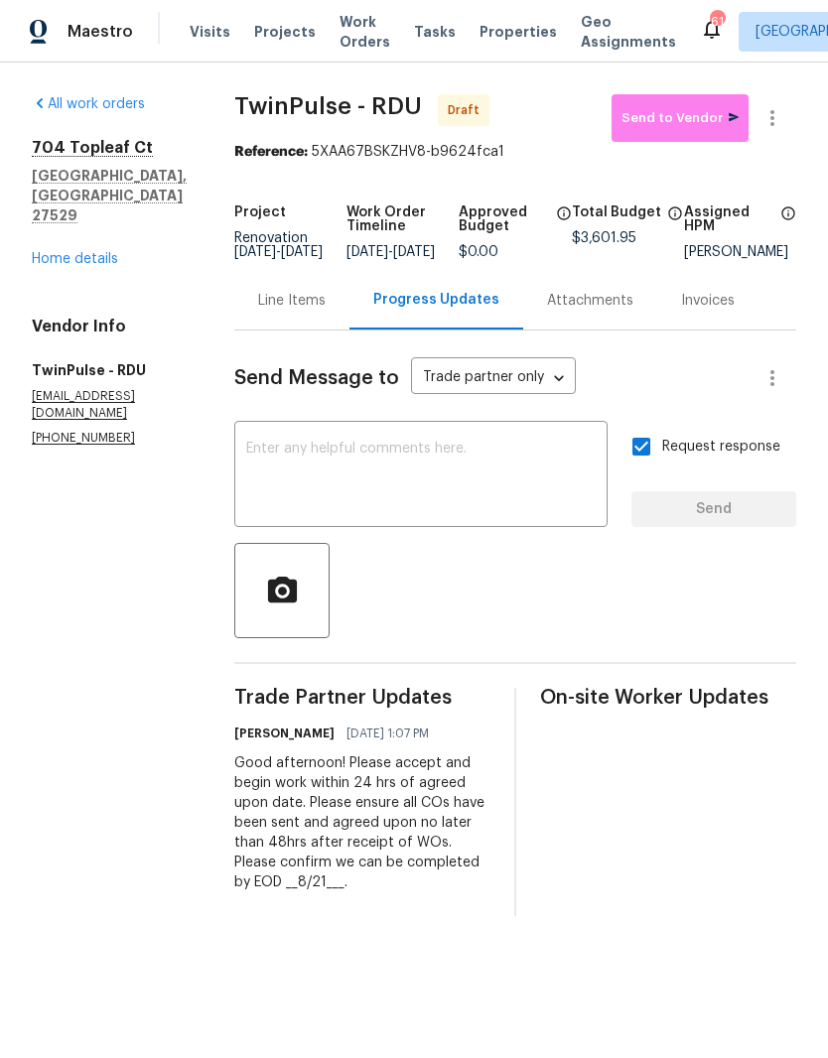
click at [290, 311] on div "Line Items" at bounding box center [292, 301] width 68 height 20
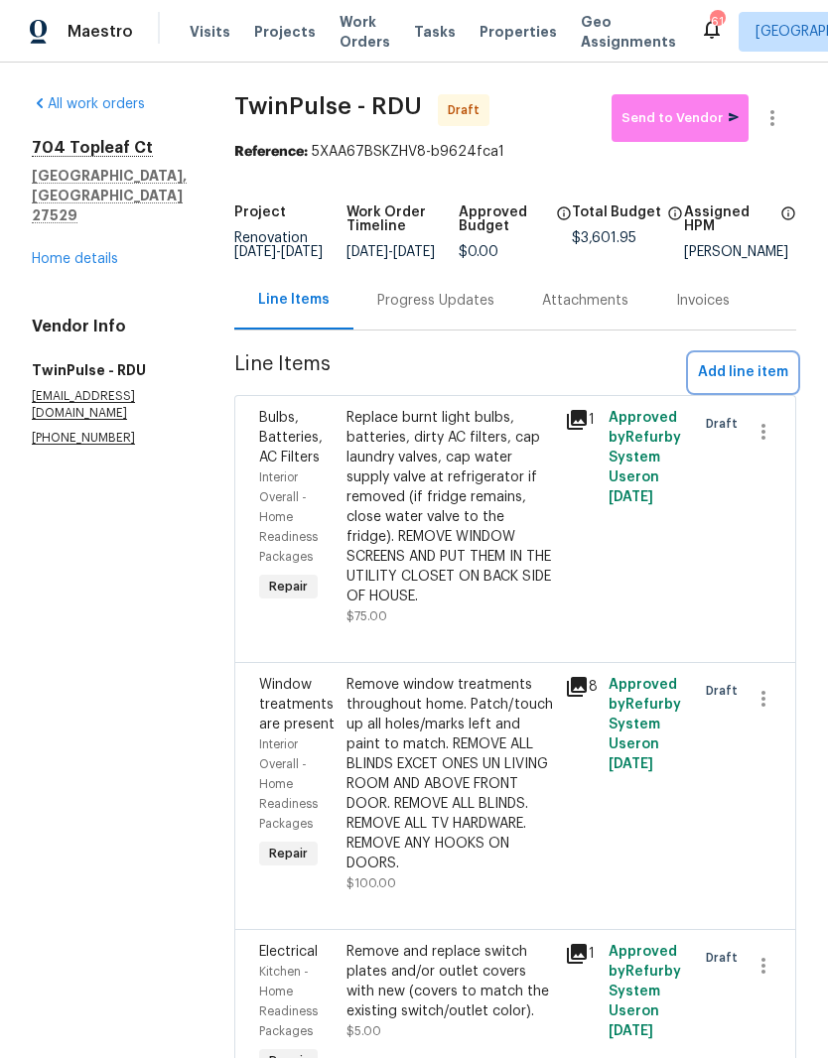
click at [763, 385] on span "Add line item" at bounding box center [743, 372] width 90 height 25
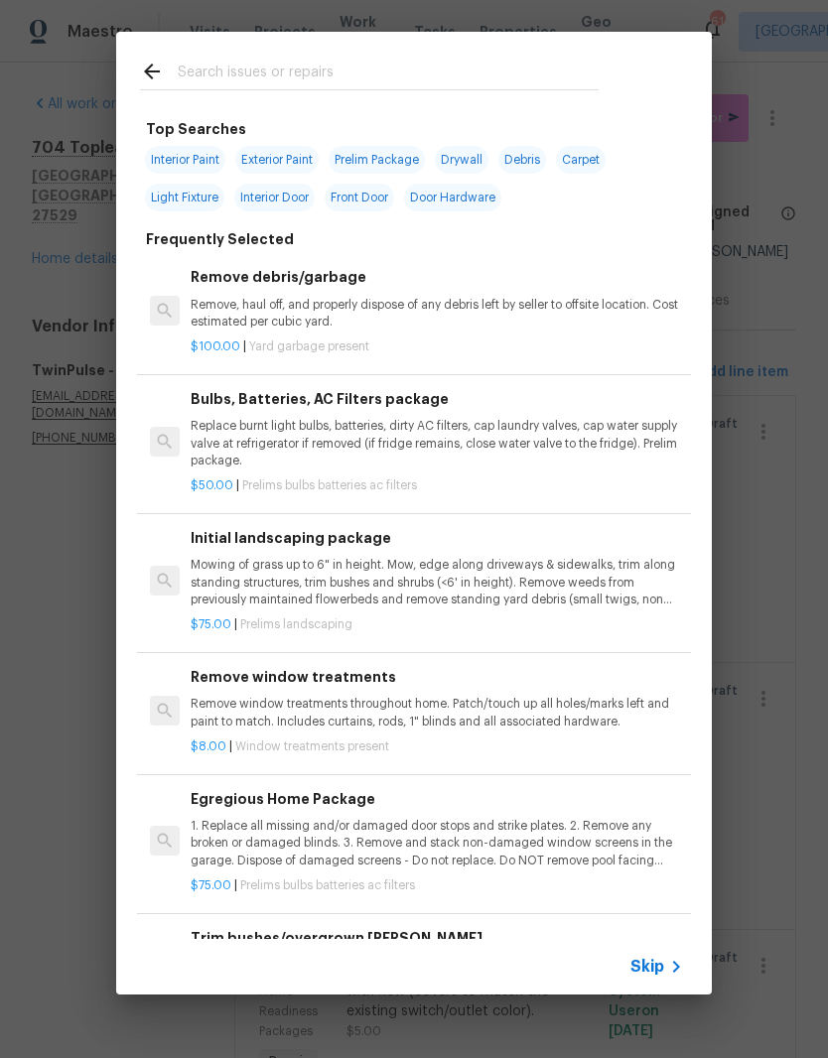
click at [415, 68] on input "text" at bounding box center [388, 75] width 421 height 30
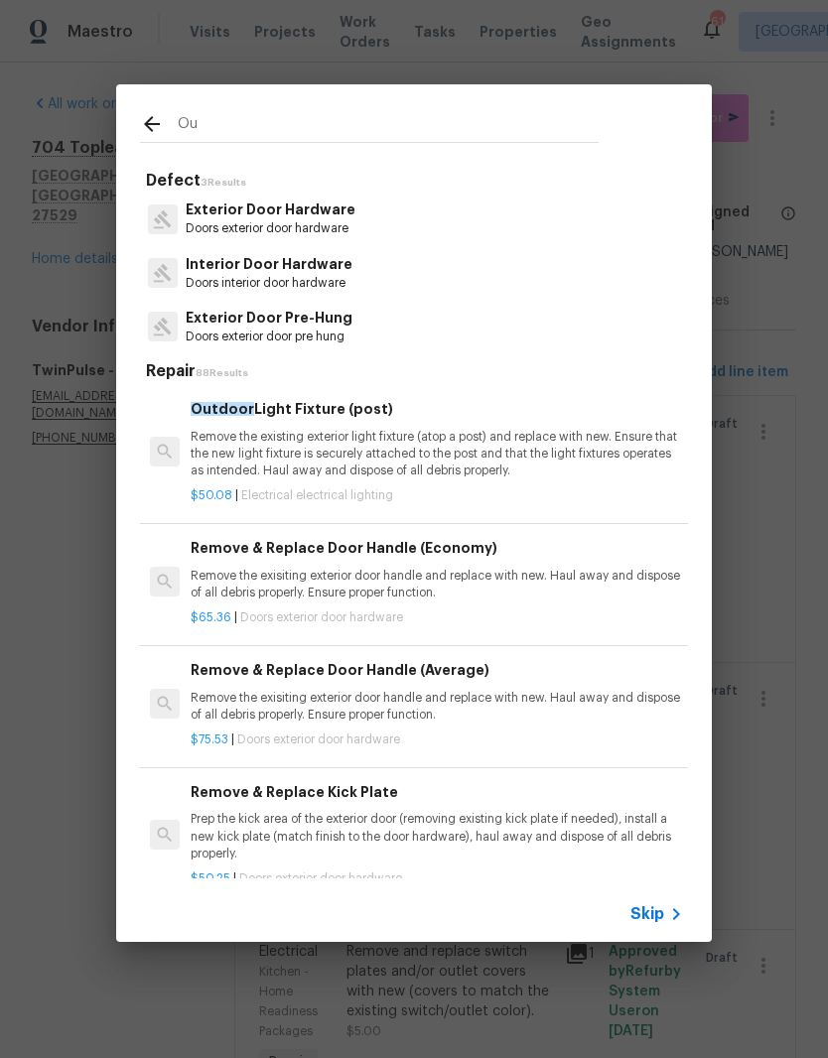
type input "O"
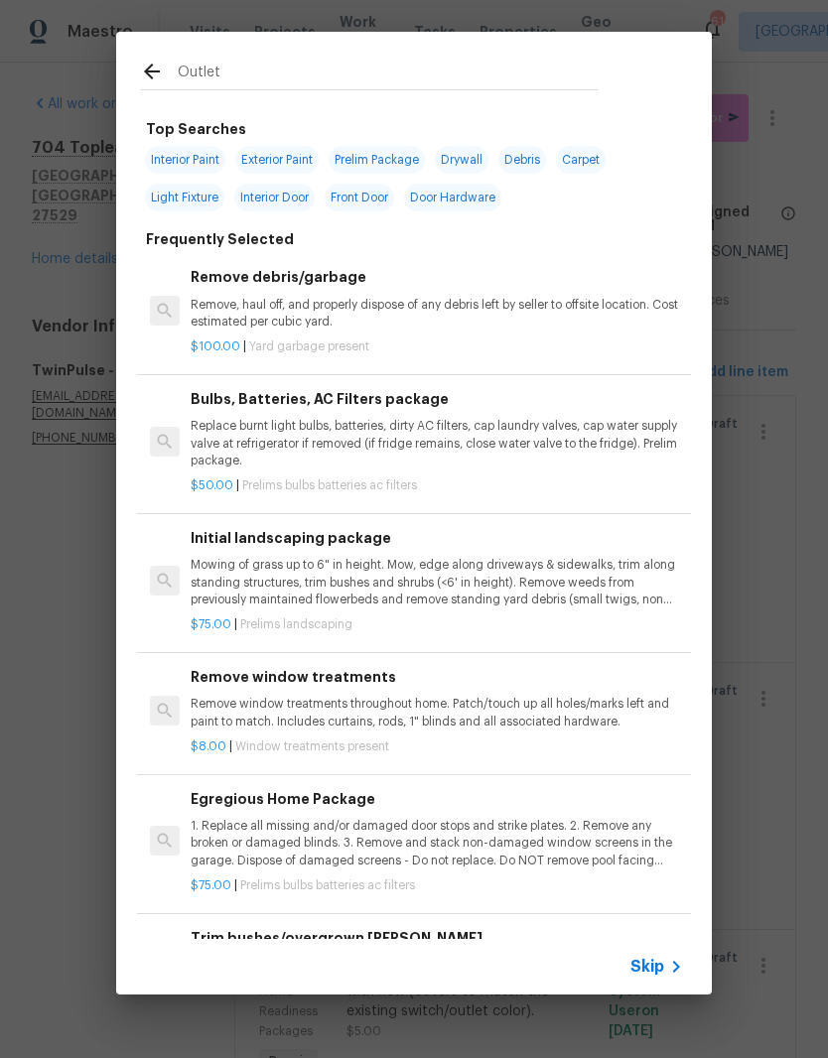
type input "Outlet"
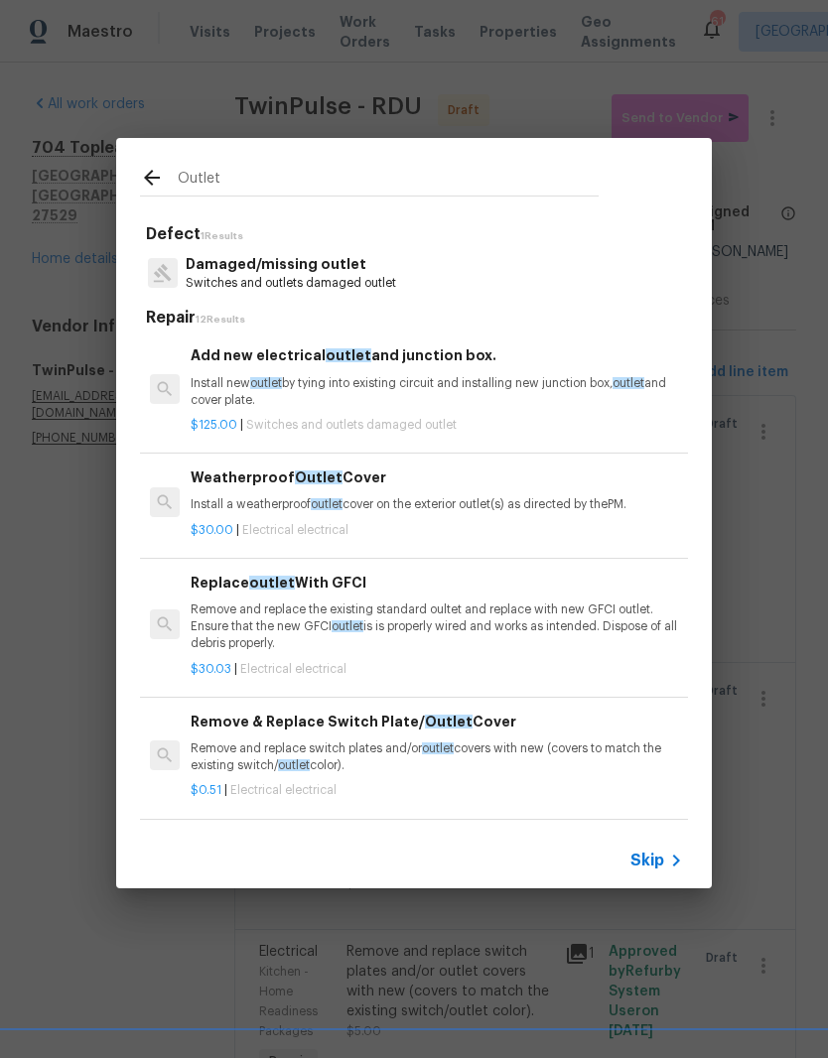
click at [407, 508] on p "Install a weatherproof outlet cover on the exterior outlet(s) as directed by th…" at bounding box center [437, 504] width 492 height 17
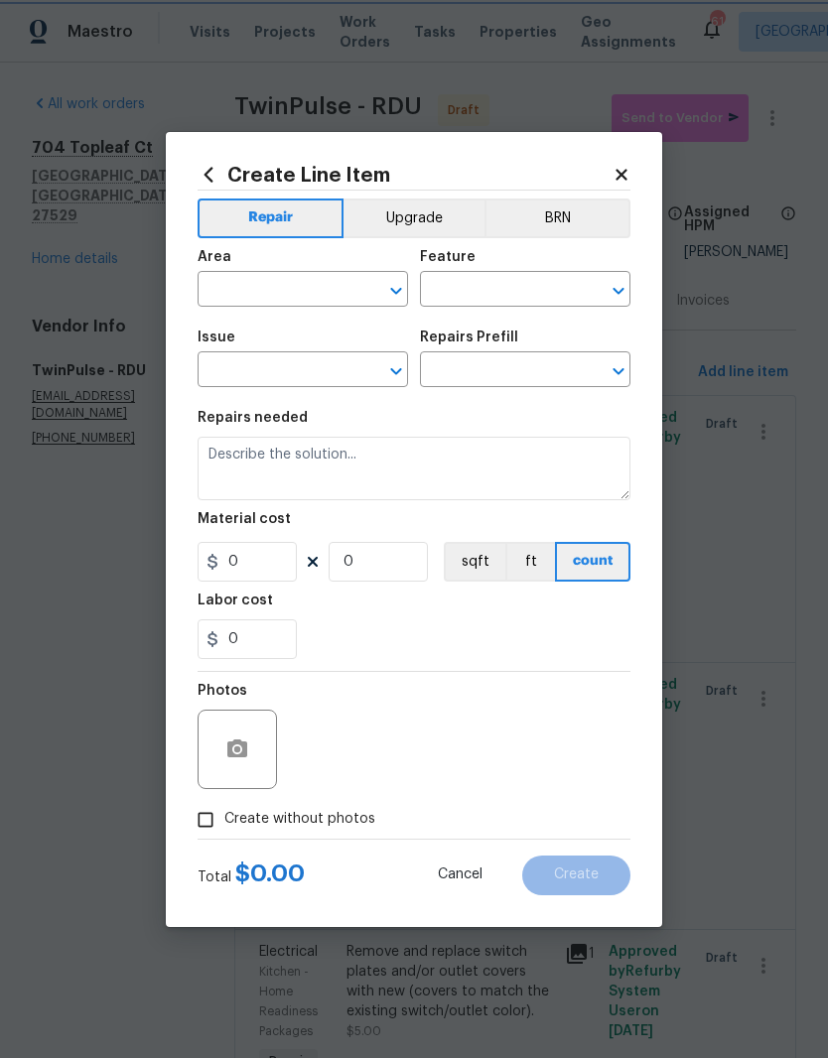
type input "Electrical"
type input "Weatherproof Outlet Cover $30.00"
type textarea "Install a weatherproof outlet cover on the exterior outlet(s) as directed by th…"
type input "30"
type input "1"
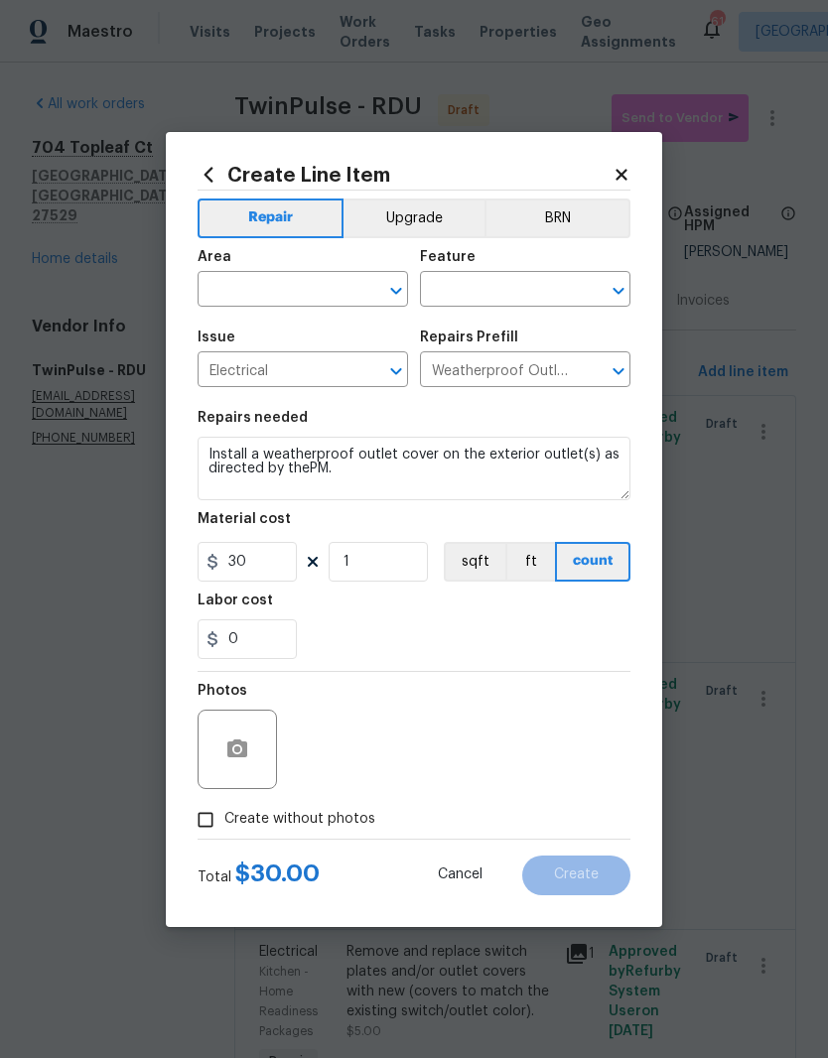
click at [336, 289] on input "text" at bounding box center [275, 291] width 155 height 31
type input "fron"
click at [370, 296] on icon "Clear" at bounding box center [370, 291] width 20 height 20
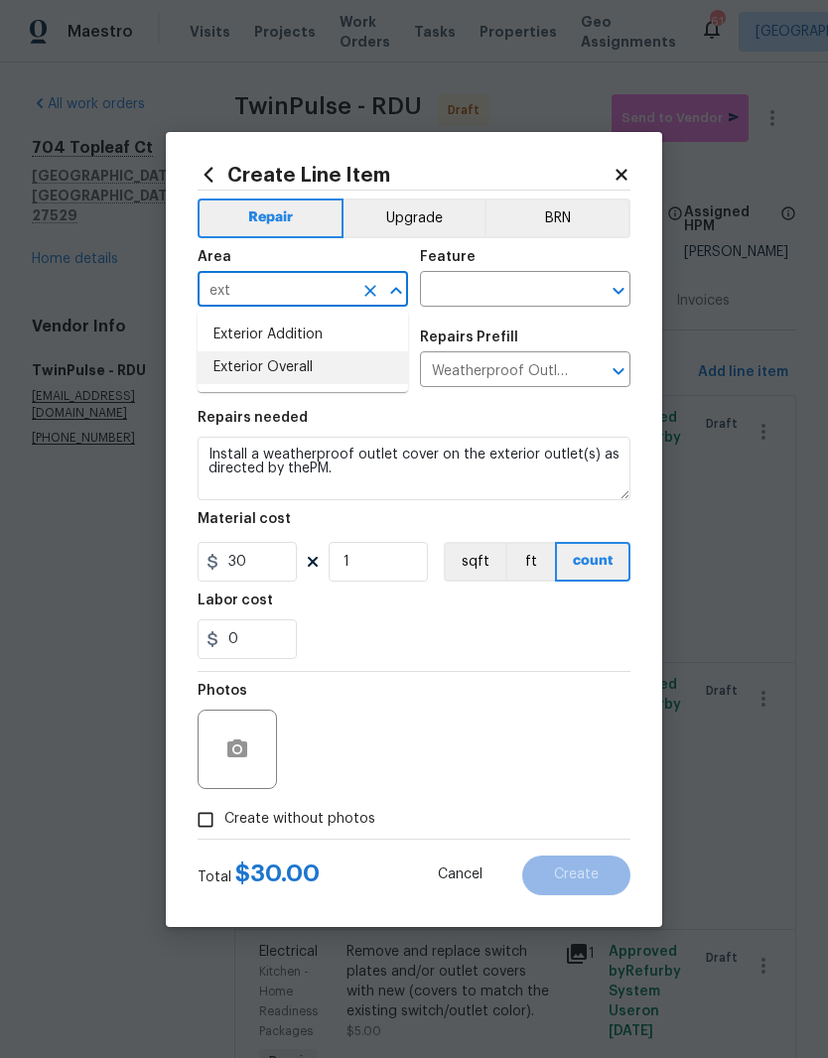
click at [339, 378] on li "Exterior Overall" at bounding box center [303, 367] width 210 height 33
type input "Exterior Overall"
click at [526, 286] on input "text" at bounding box center [497, 291] width 155 height 31
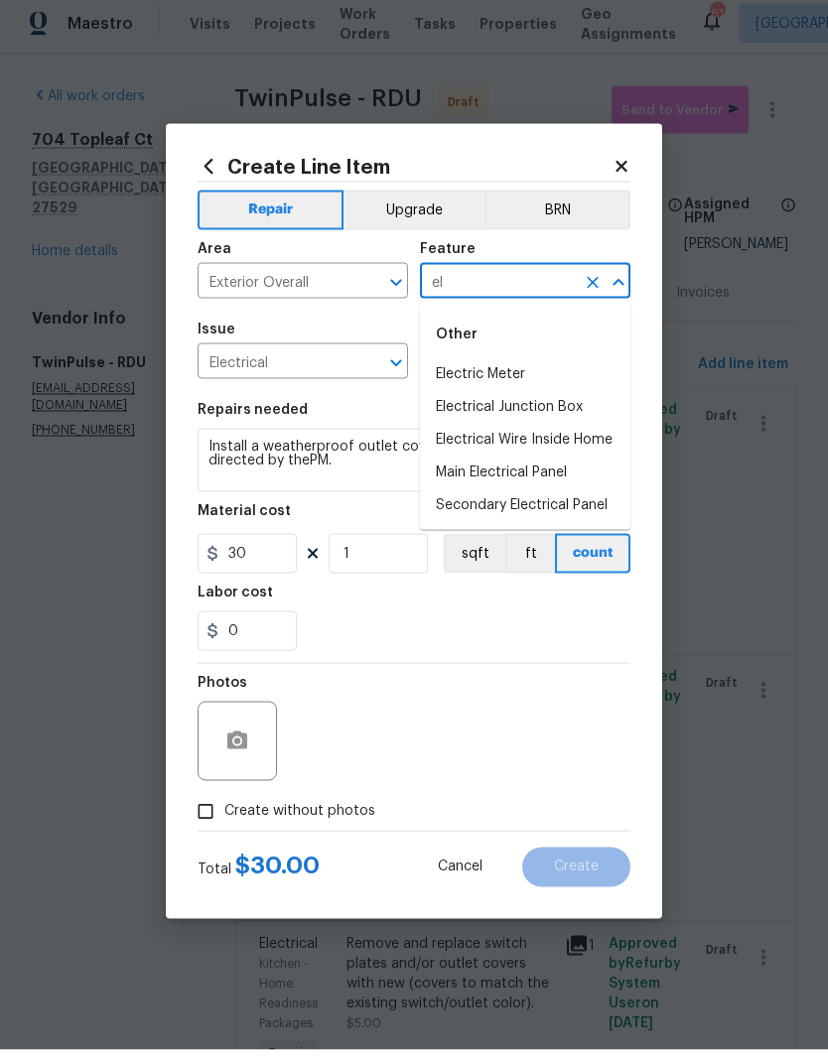
type input "e"
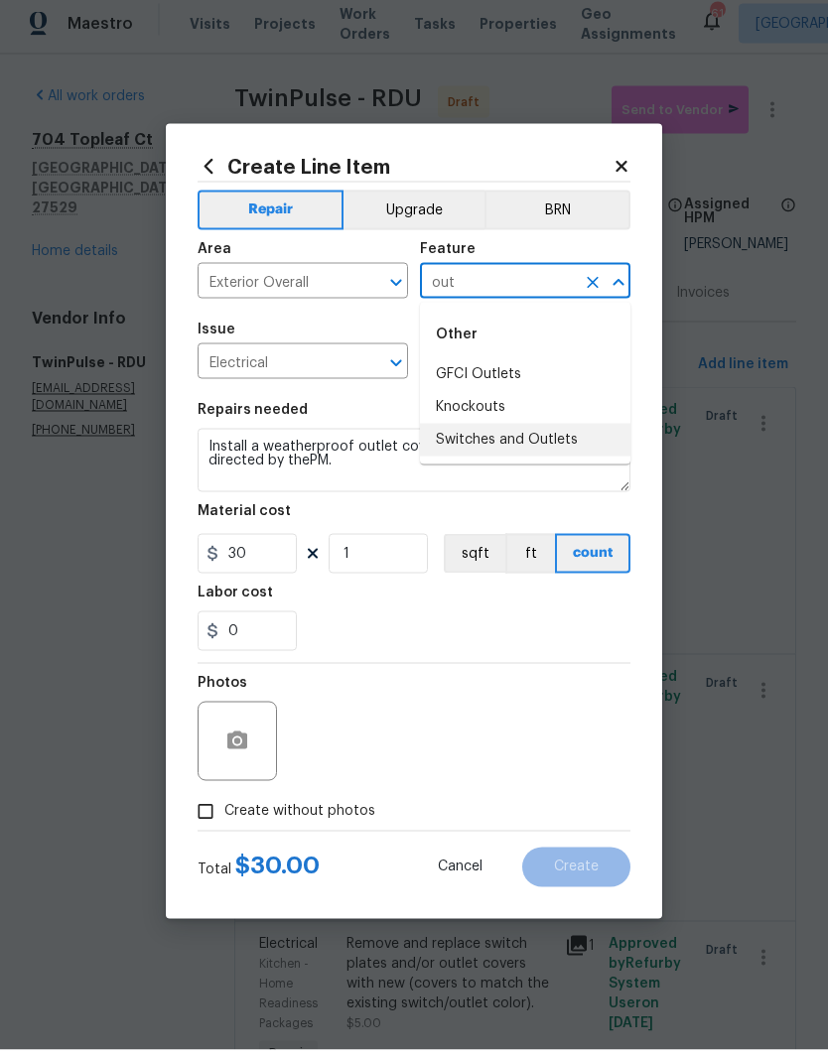
click at [586, 444] on li "Switches and Outlets" at bounding box center [525, 448] width 210 height 33
type input "Switches and Outlets"
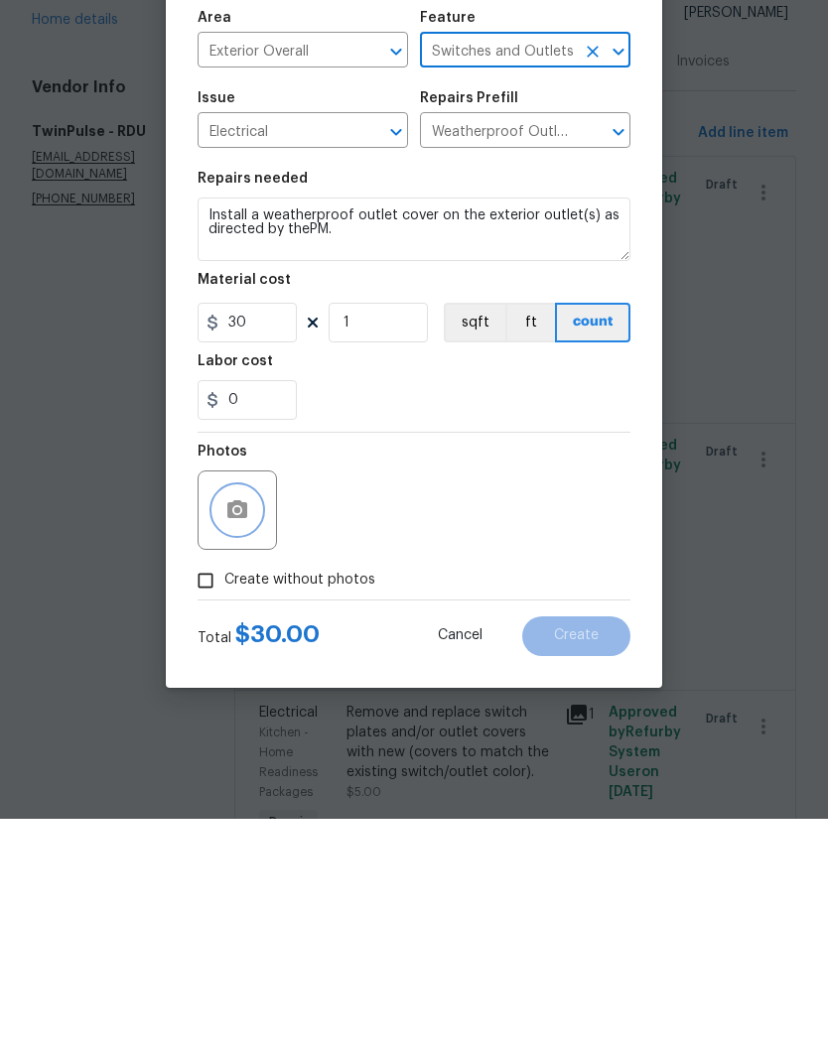
click at [243, 740] on icon "button" at bounding box center [237, 749] width 20 height 18
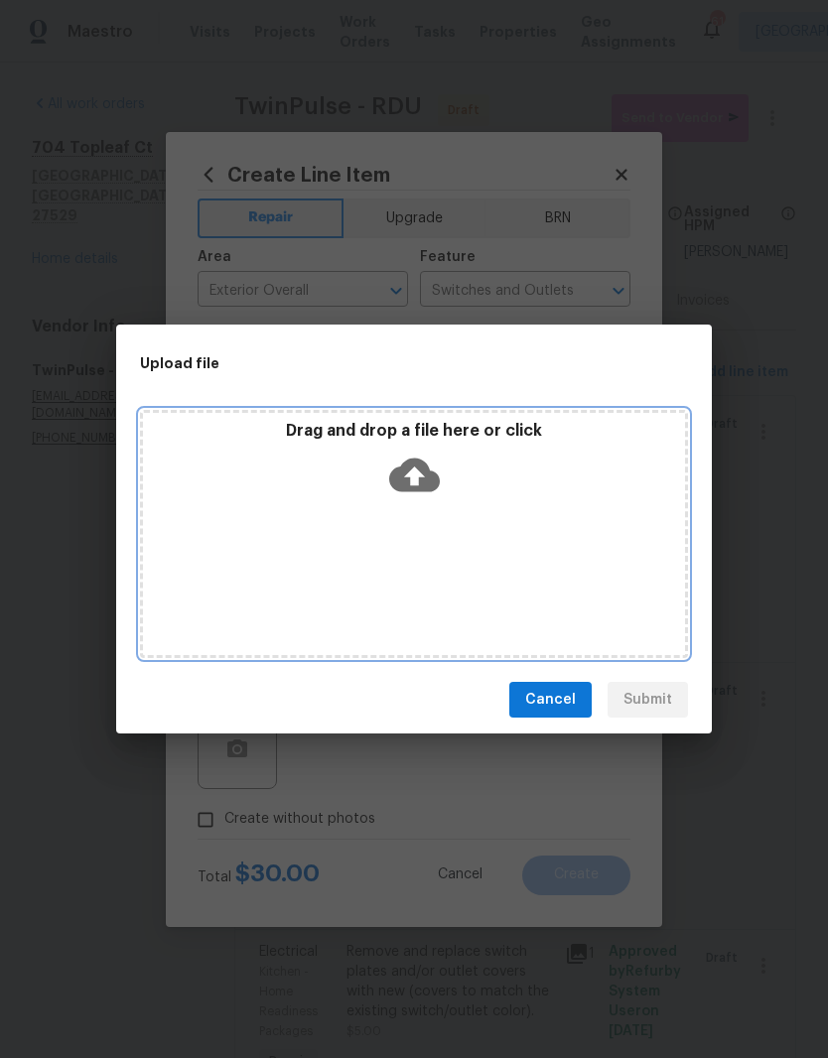
click at [459, 512] on div "Drag and drop a file here or click" at bounding box center [414, 534] width 548 height 248
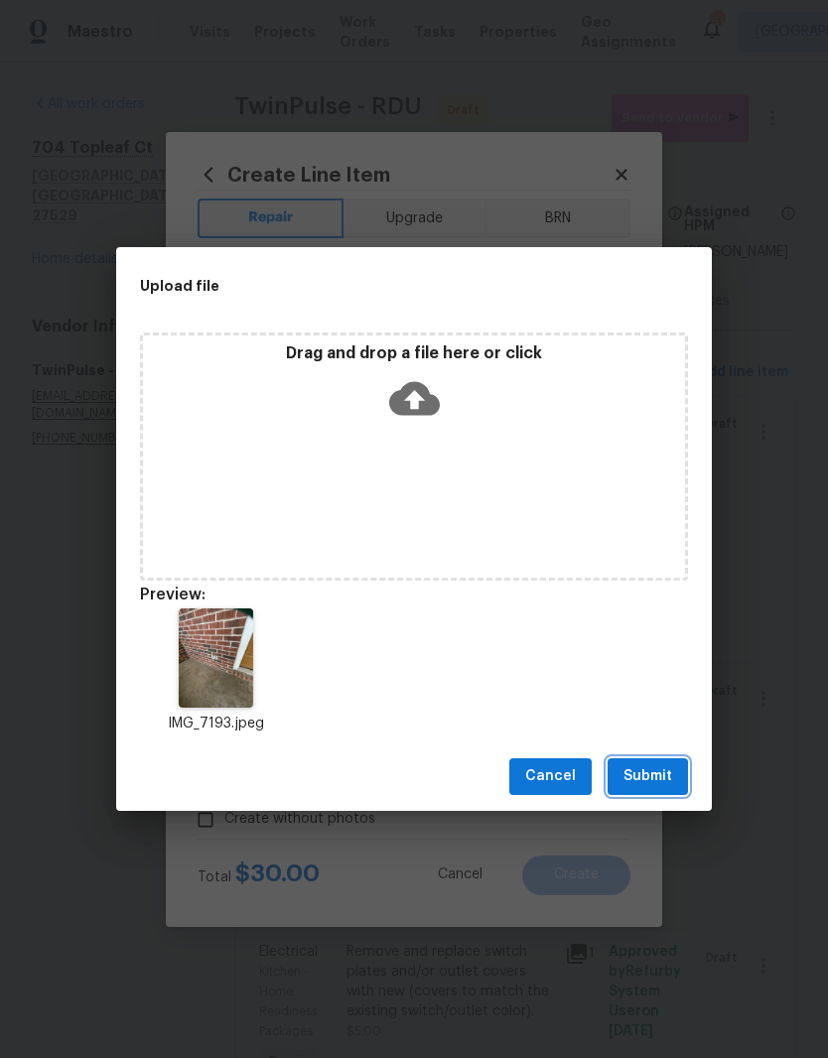
click at [682, 781] on button "Submit" at bounding box center [648, 776] width 80 height 37
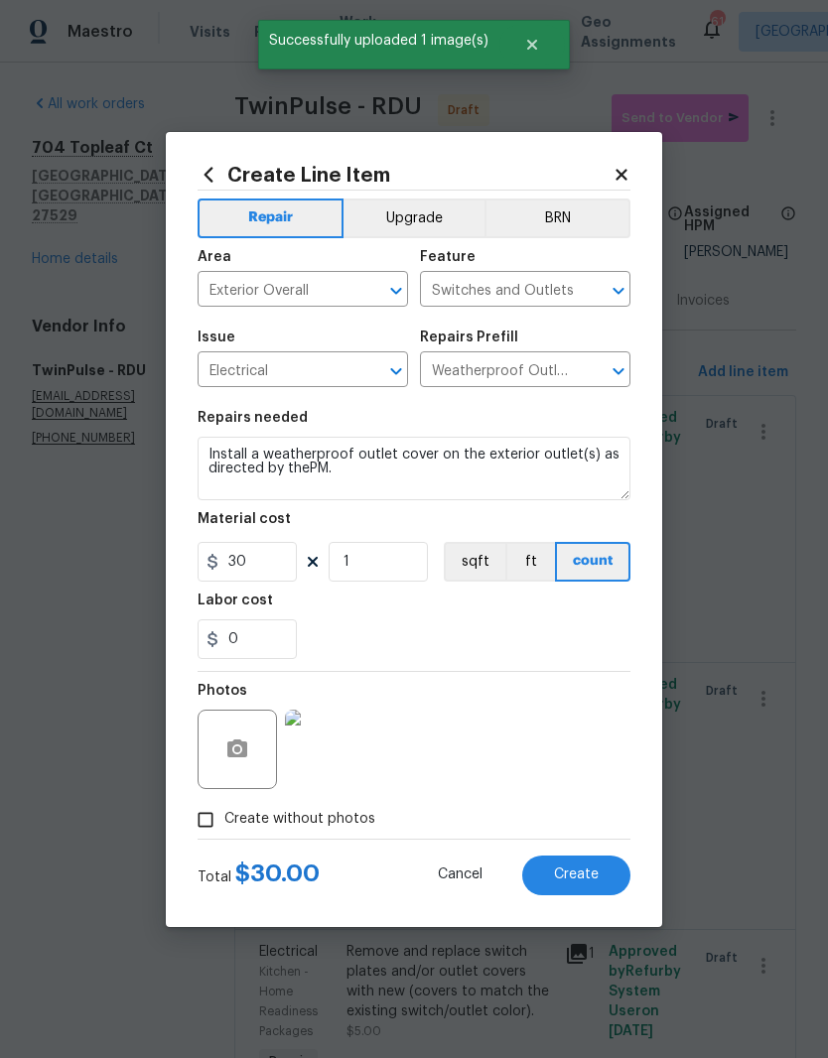
click at [597, 876] on span "Create" at bounding box center [576, 875] width 45 height 15
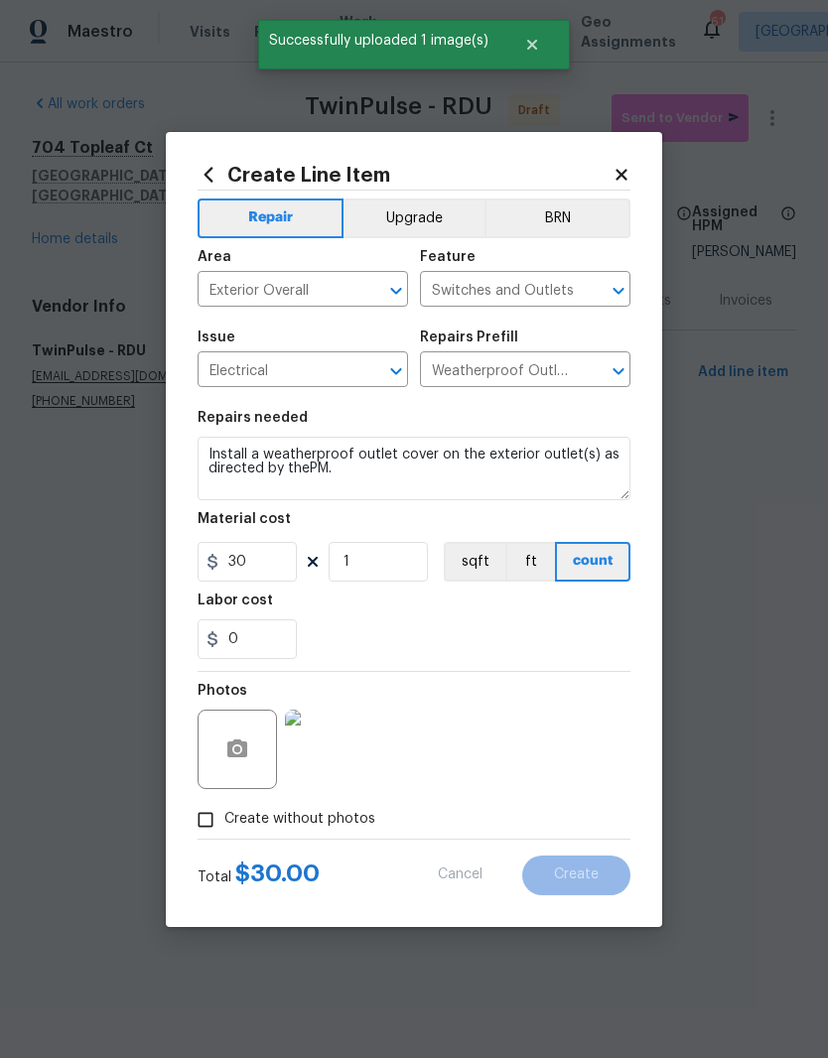
scroll to position [0, 0]
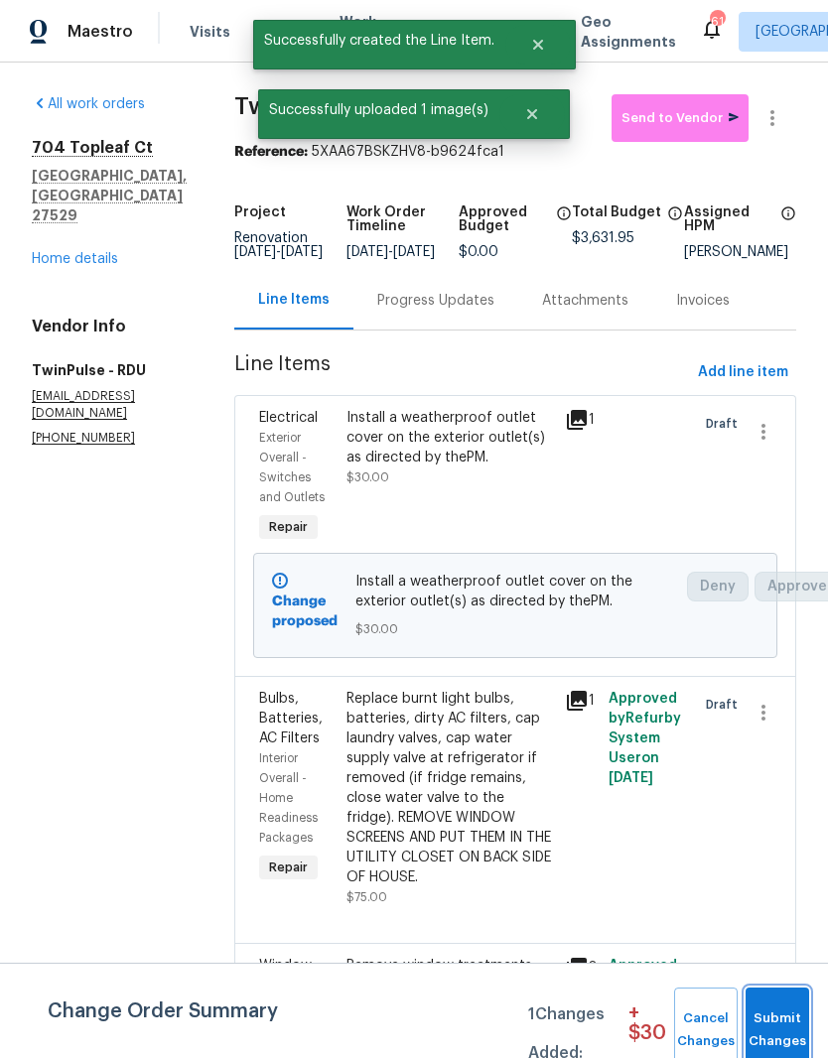
click at [786, 1022] on span "Submit Changes" at bounding box center [777, 1031] width 44 height 46
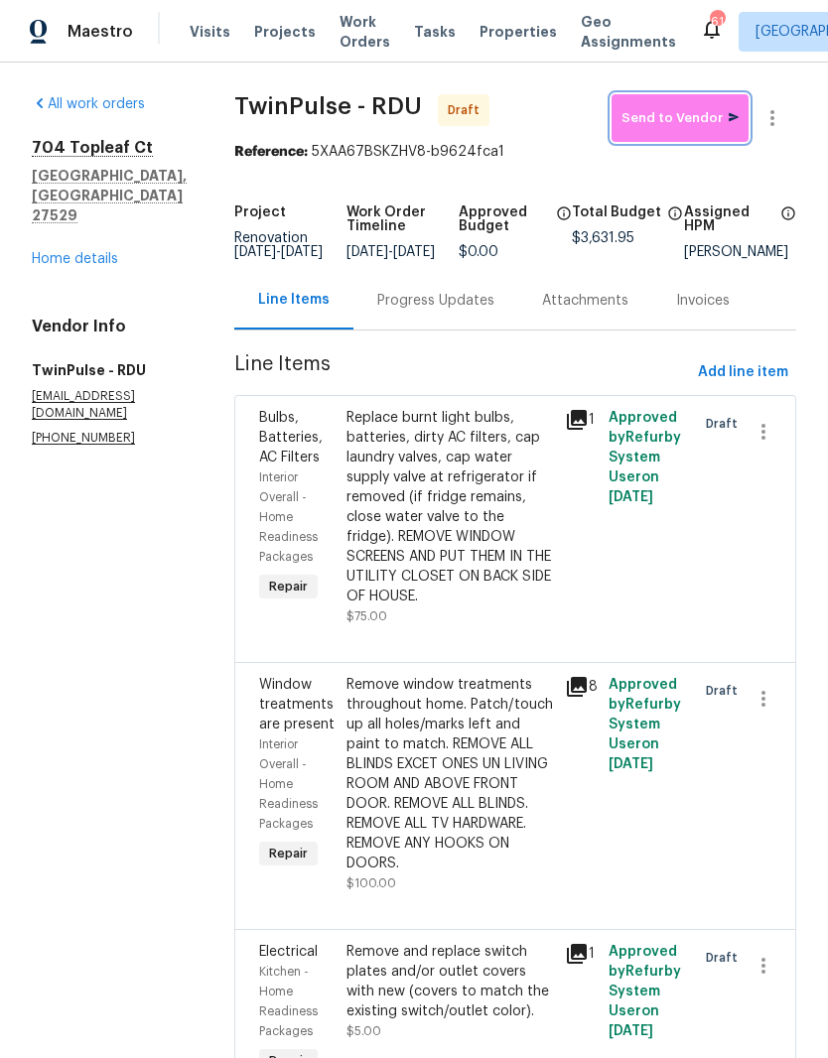
click at [693, 120] on span "Send to Vendor" at bounding box center [679, 118] width 117 height 23
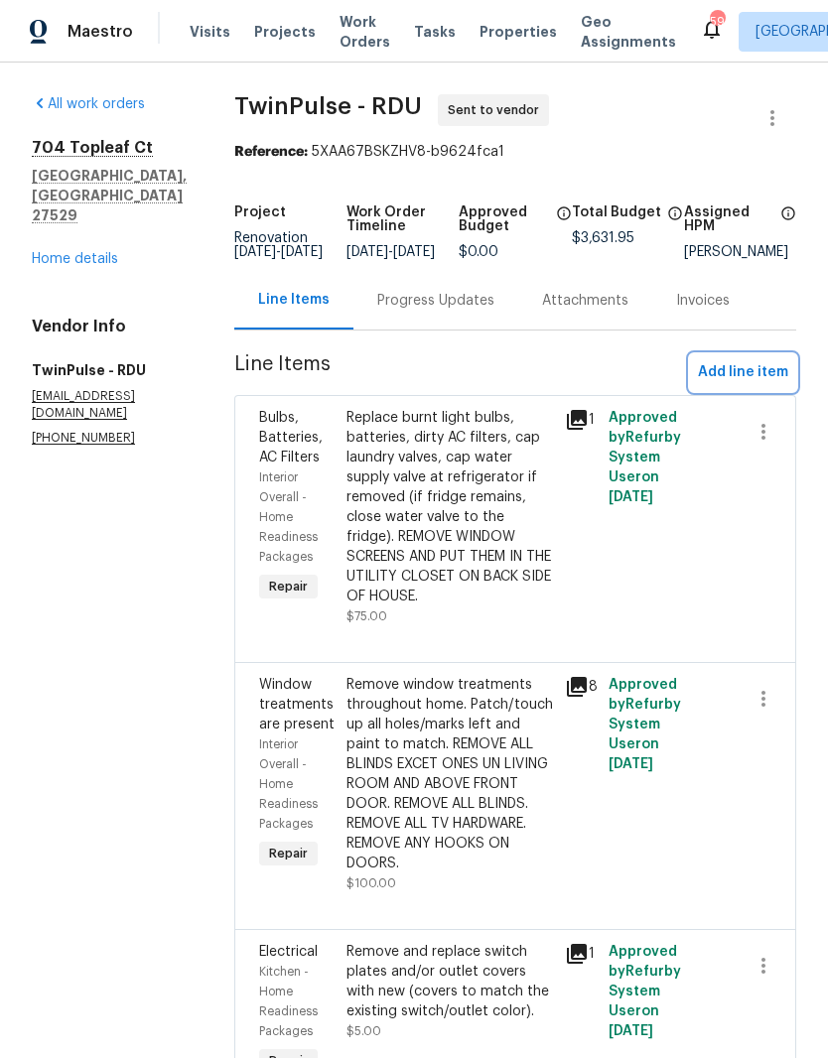
click at [782, 385] on span "Add line item" at bounding box center [743, 372] width 90 height 25
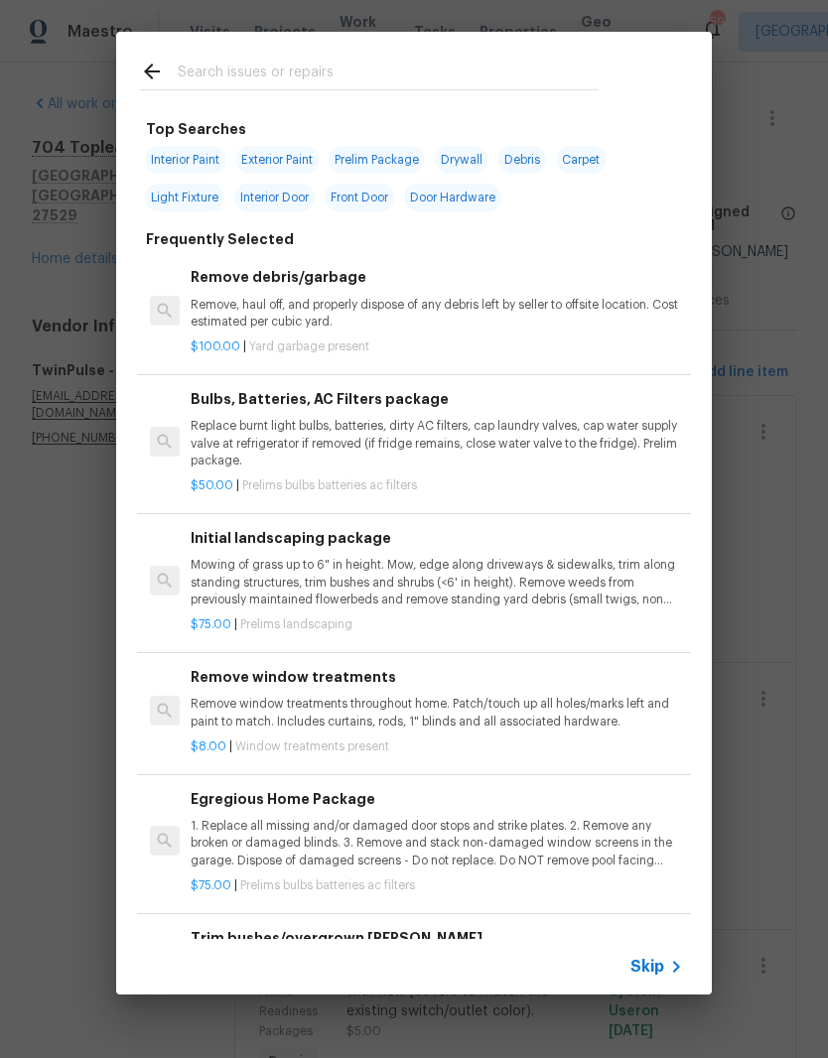
click at [457, 82] on input "text" at bounding box center [388, 75] width 421 height 30
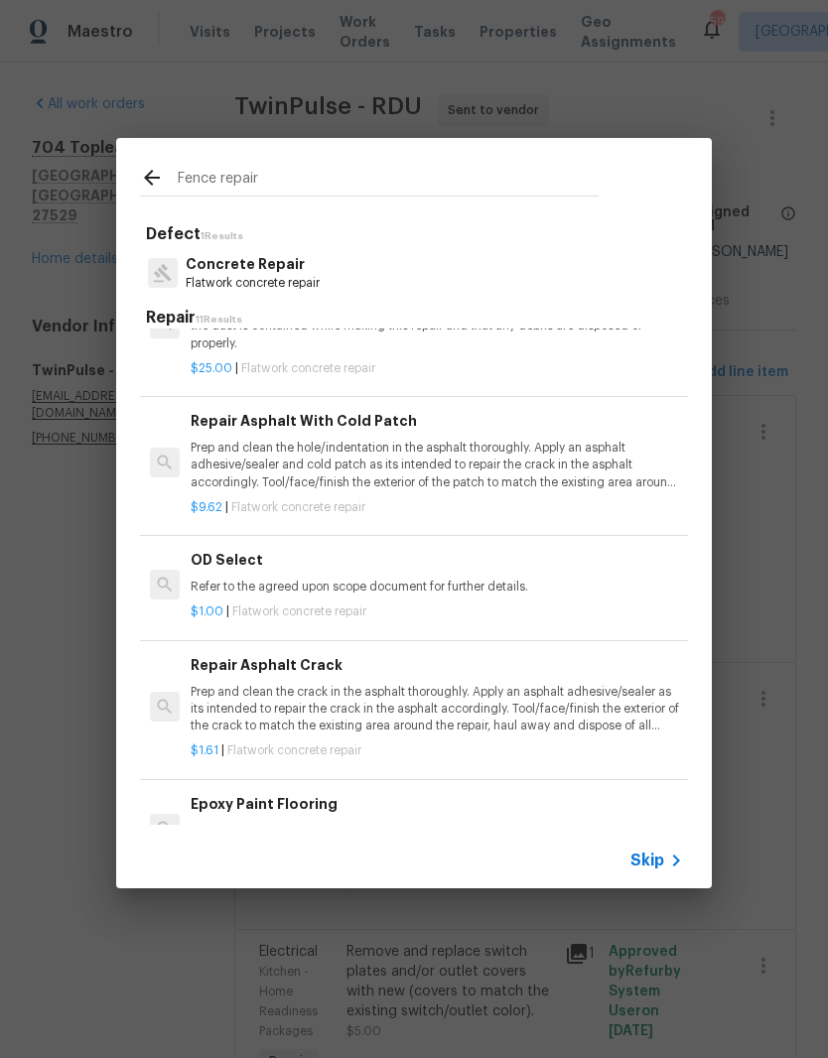
scroll to position [314, -1]
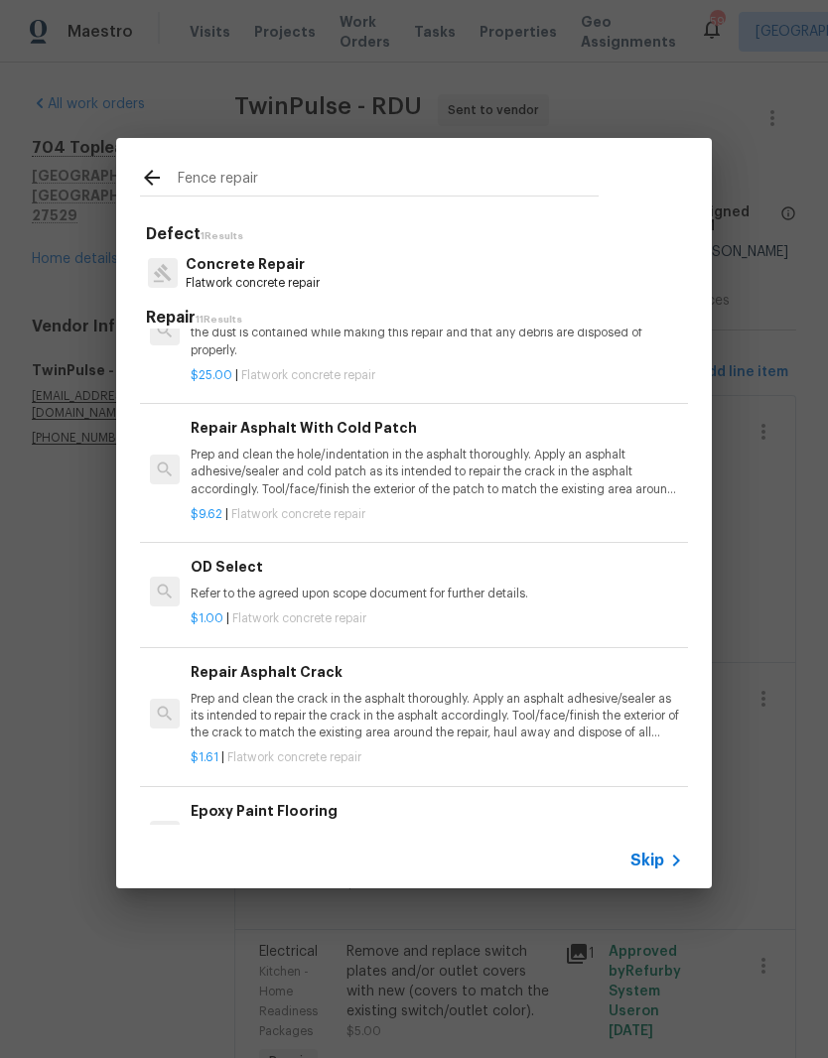
click at [494, 191] on input "Fence repair" at bounding box center [388, 181] width 421 height 30
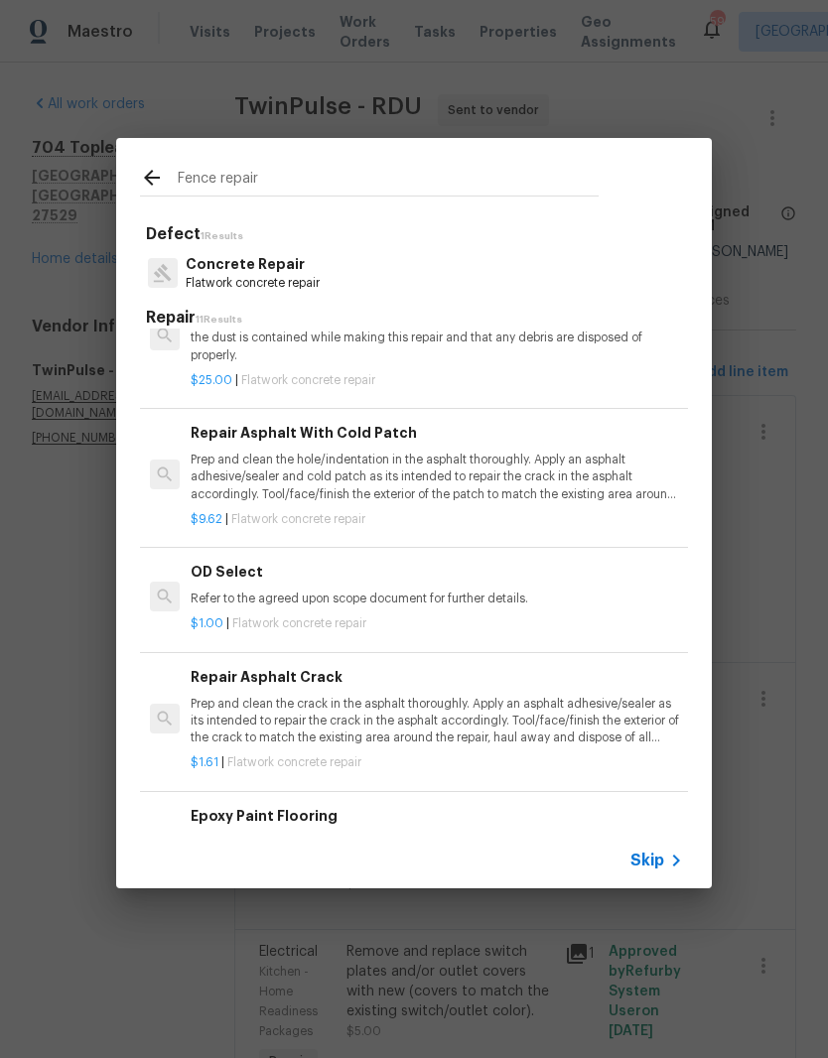
scroll to position [305, 0]
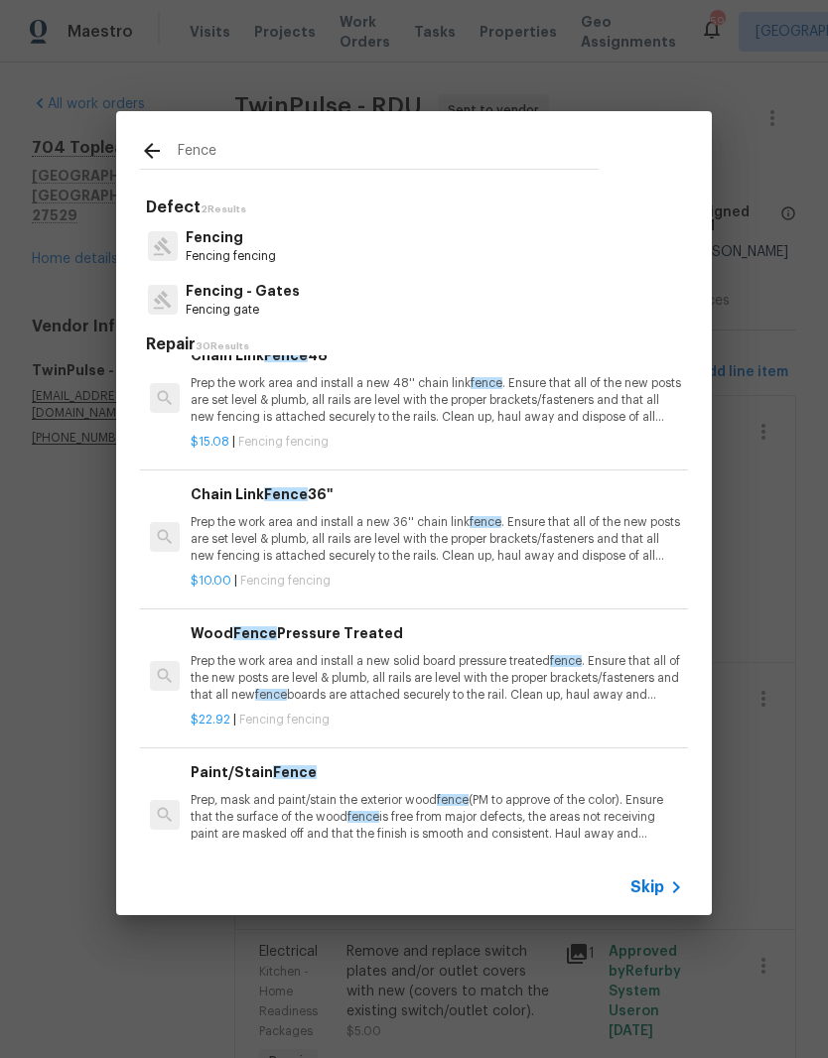
type input "Fence"
click at [406, 259] on div "Fencing Fencing fencing" at bounding box center [414, 246] width 548 height 54
click at [380, 249] on div "Fencing Fencing fencing" at bounding box center [414, 246] width 548 height 54
click at [252, 259] on p "Fencing fencing" at bounding box center [231, 256] width 90 height 17
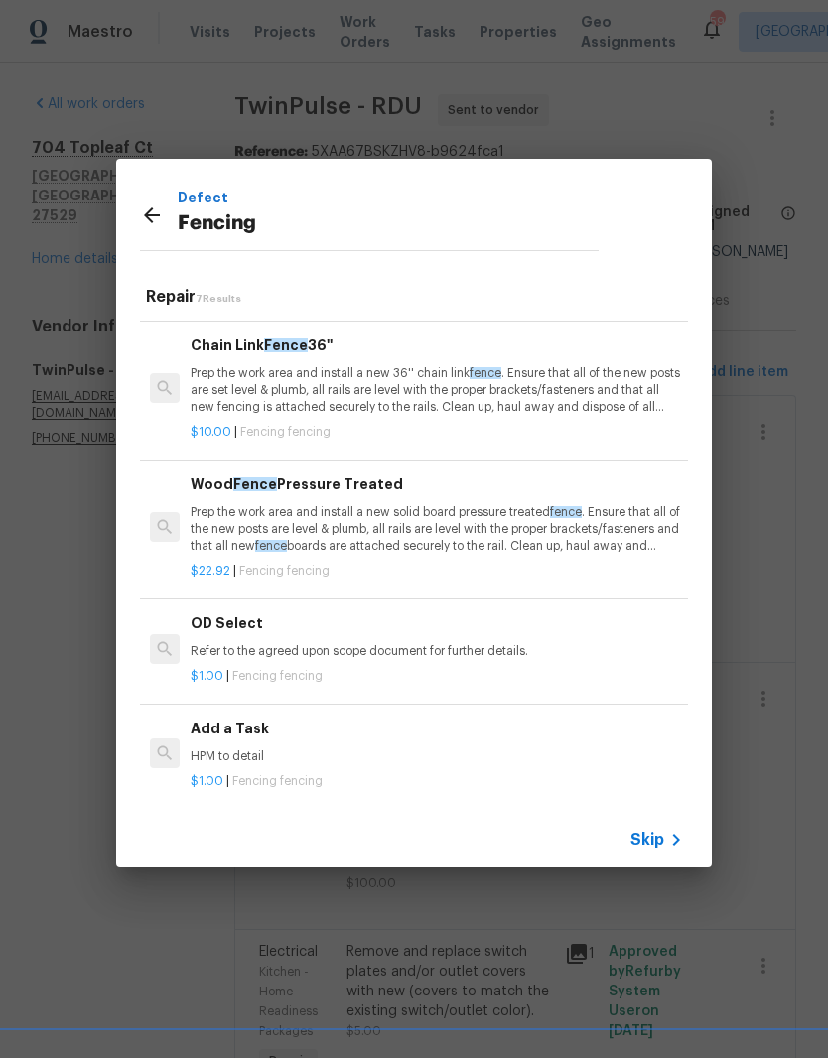
scroll to position [405, 0]
click at [290, 749] on p "HPM to detail" at bounding box center [437, 757] width 492 height 17
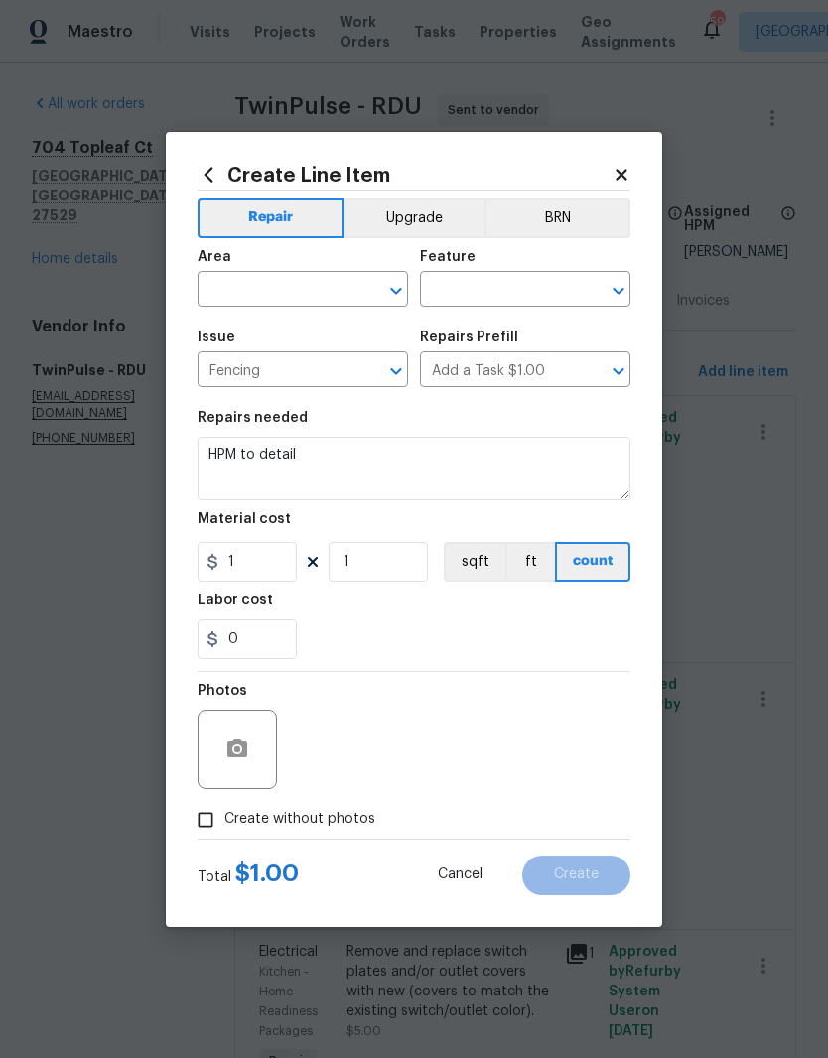
click at [331, 296] on input "text" at bounding box center [275, 291] width 155 height 31
click at [350, 377] on li "Exterior Overall" at bounding box center [303, 367] width 210 height 33
type input "Exterior Overall"
click at [553, 286] on input "text" at bounding box center [497, 291] width 155 height 31
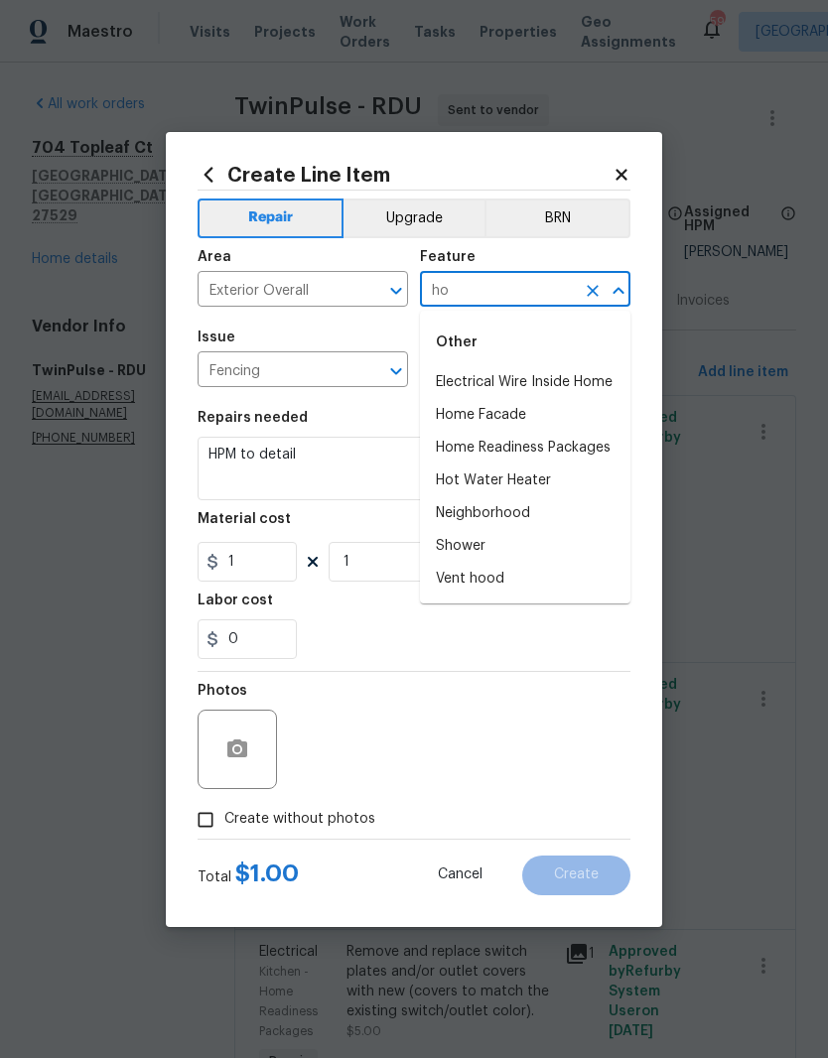
type input "h"
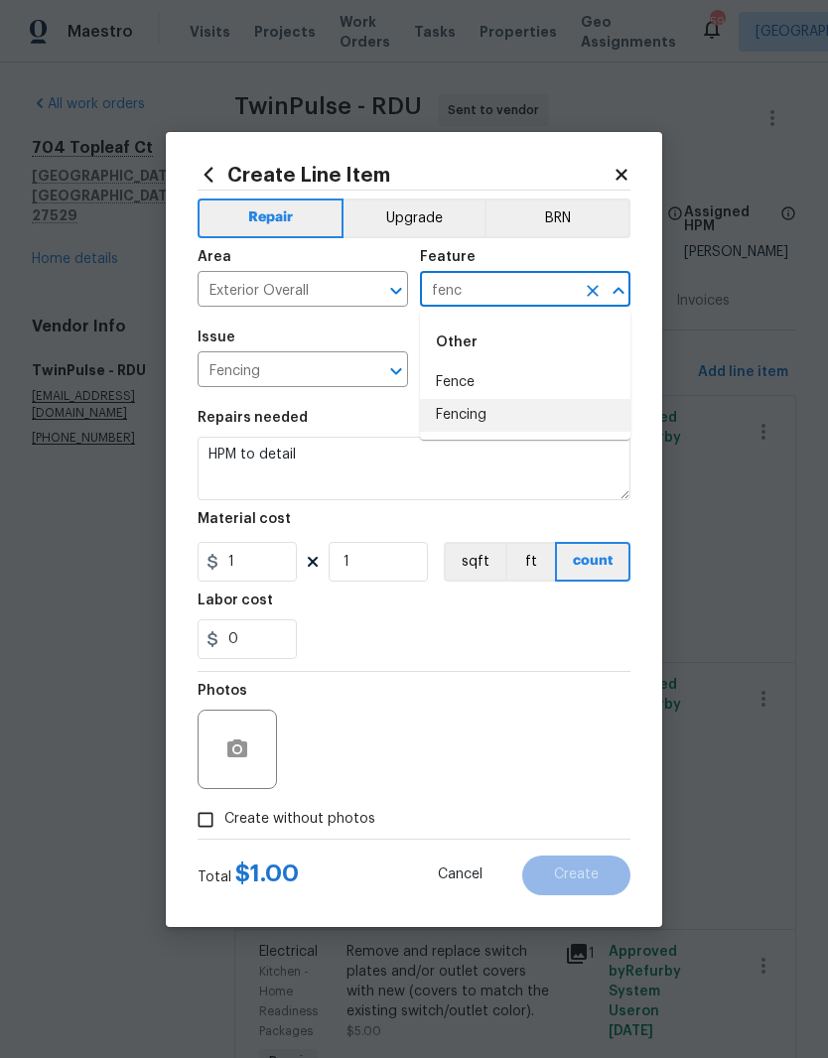
click at [568, 416] on li "Fencing" at bounding box center [525, 415] width 210 height 33
type input "Fencing"
click at [479, 470] on textarea "HPM to detail" at bounding box center [414, 469] width 433 height 64
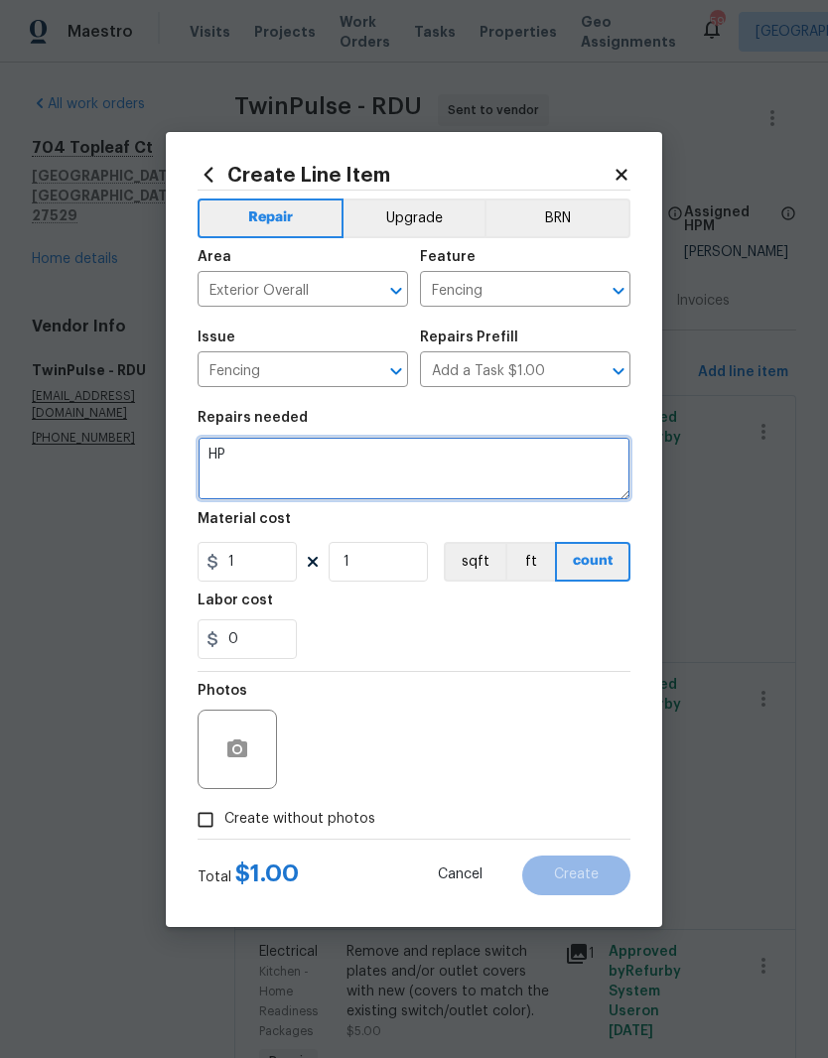
type textarea "H"
type textarea "R"
type textarea "Section of fencing has fallen down at the back of the house. Please put it back…"
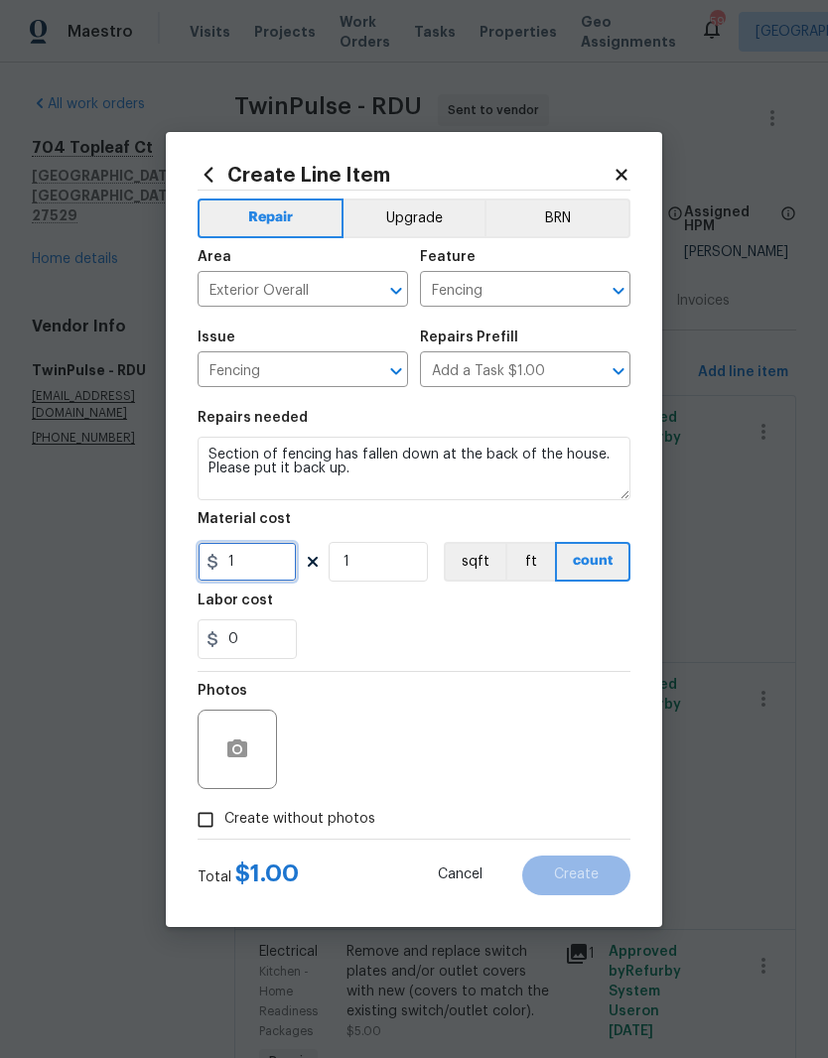
click at [259, 574] on input "1" at bounding box center [247, 562] width 99 height 40
type input "100"
click at [537, 608] on div "Labor cost" at bounding box center [414, 607] width 433 height 26
click at [445, 633] on div "0" at bounding box center [414, 639] width 433 height 40
click at [247, 771] on button "button" at bounding box center [237, 750] width 48 height 48
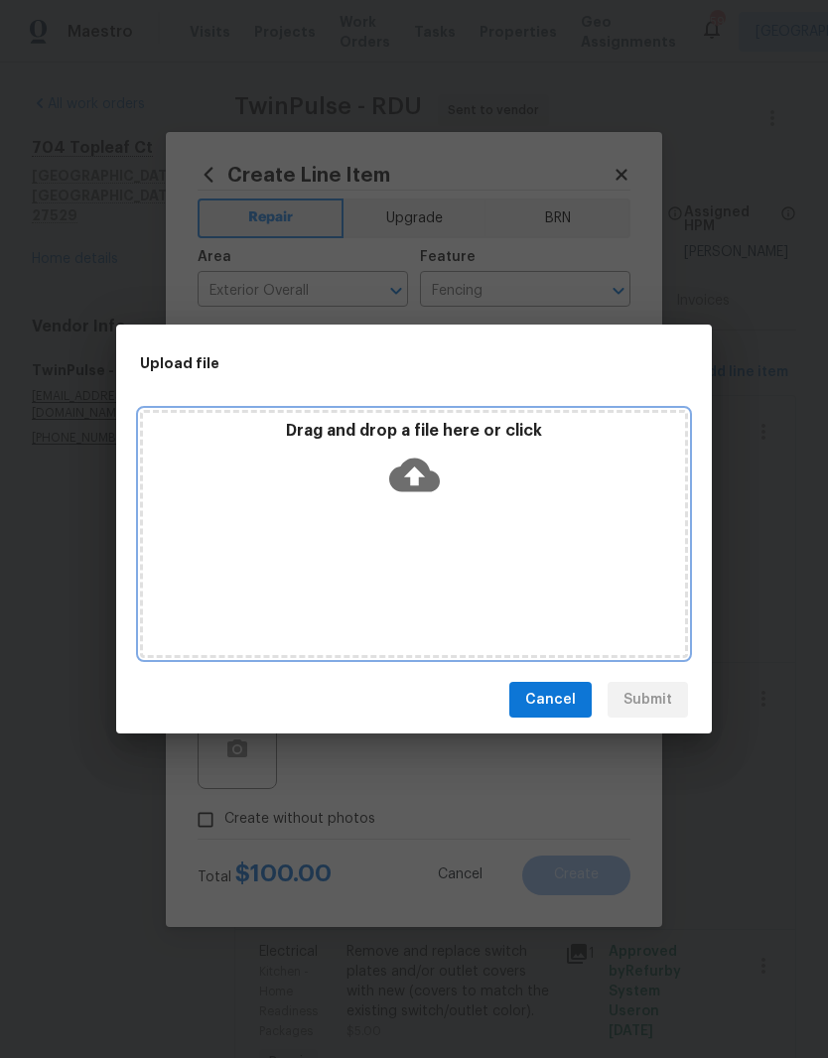
click at [421, 506] on div "Drag and drop a file here or click" at bounding box center [414, 534] width 548 height 248
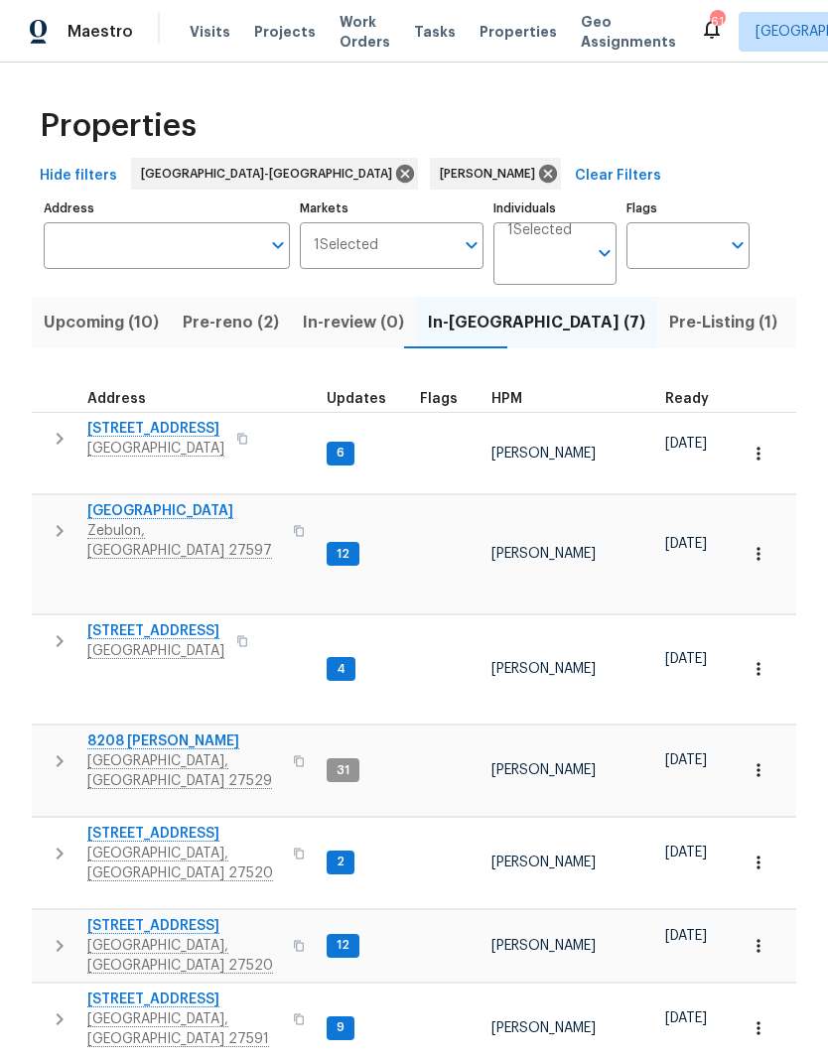
click at [236, 330] on span "Pre-reno (2)" at bounding box center [231, 323] width 96 height 28
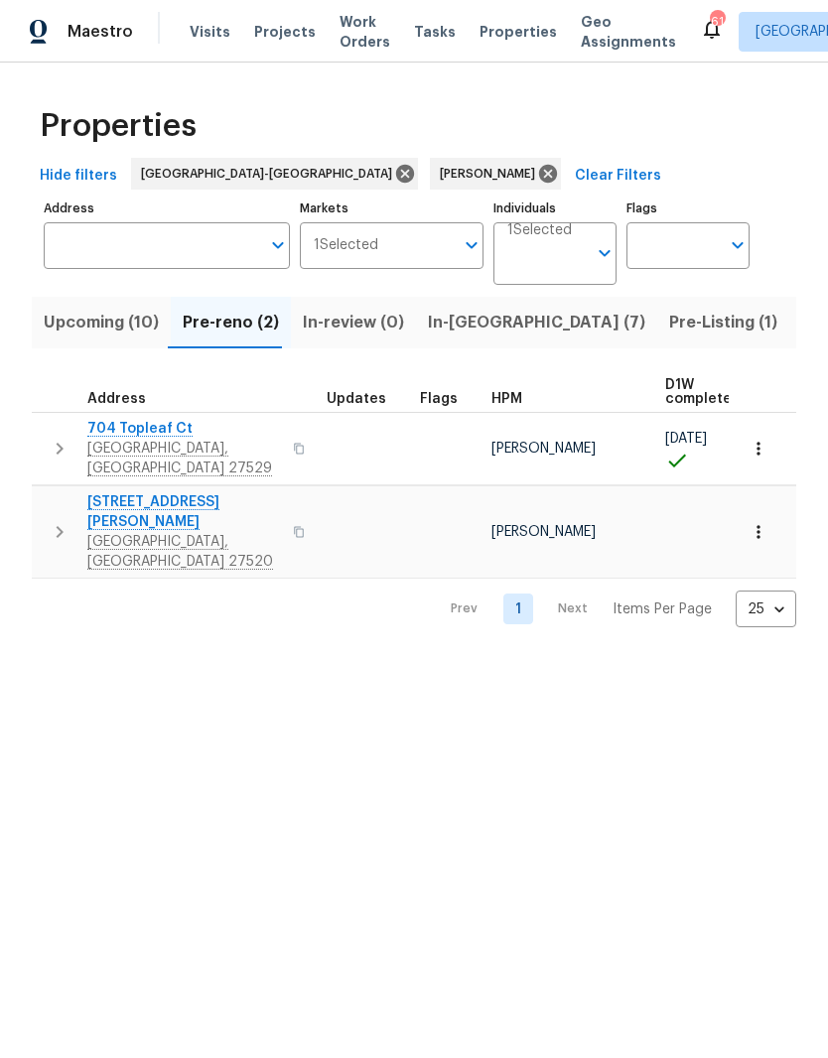
click at [469, 327] on span "In-reno (7)" at bounding box center [536, 323] width 217 height 28
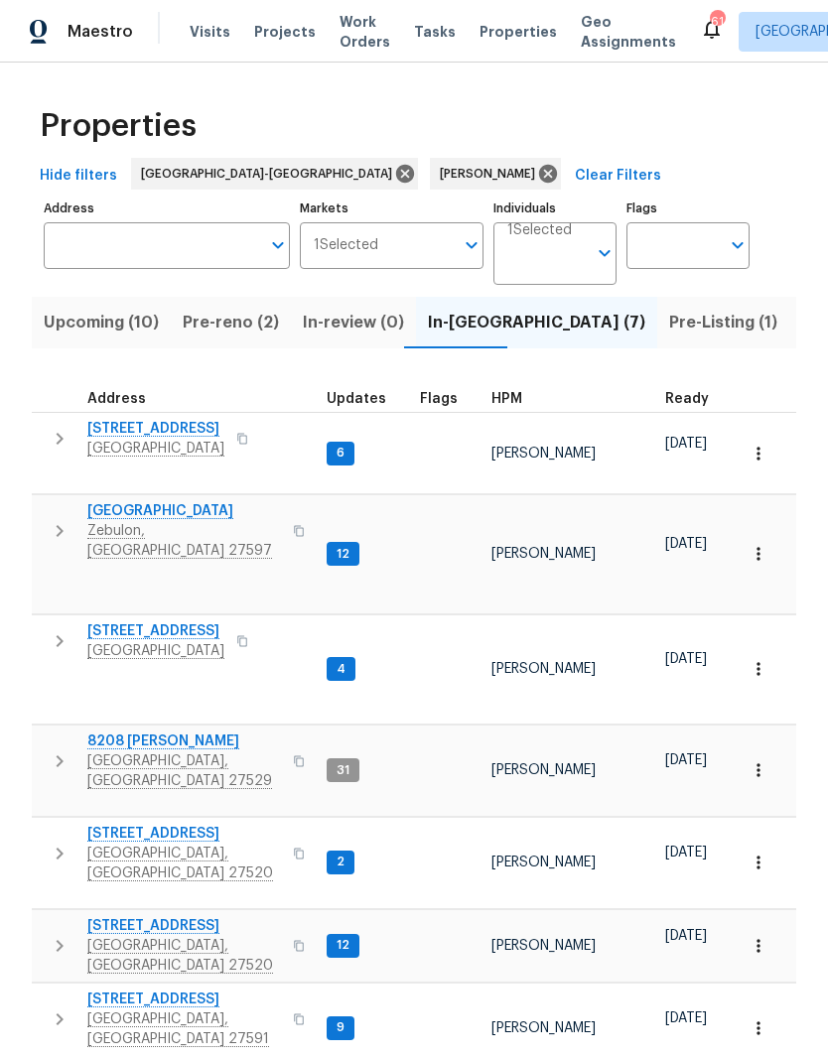
click at [123, 621] on span "[STREET_ADDRESS]" at bounding box center [155, 631] width 137 height 20
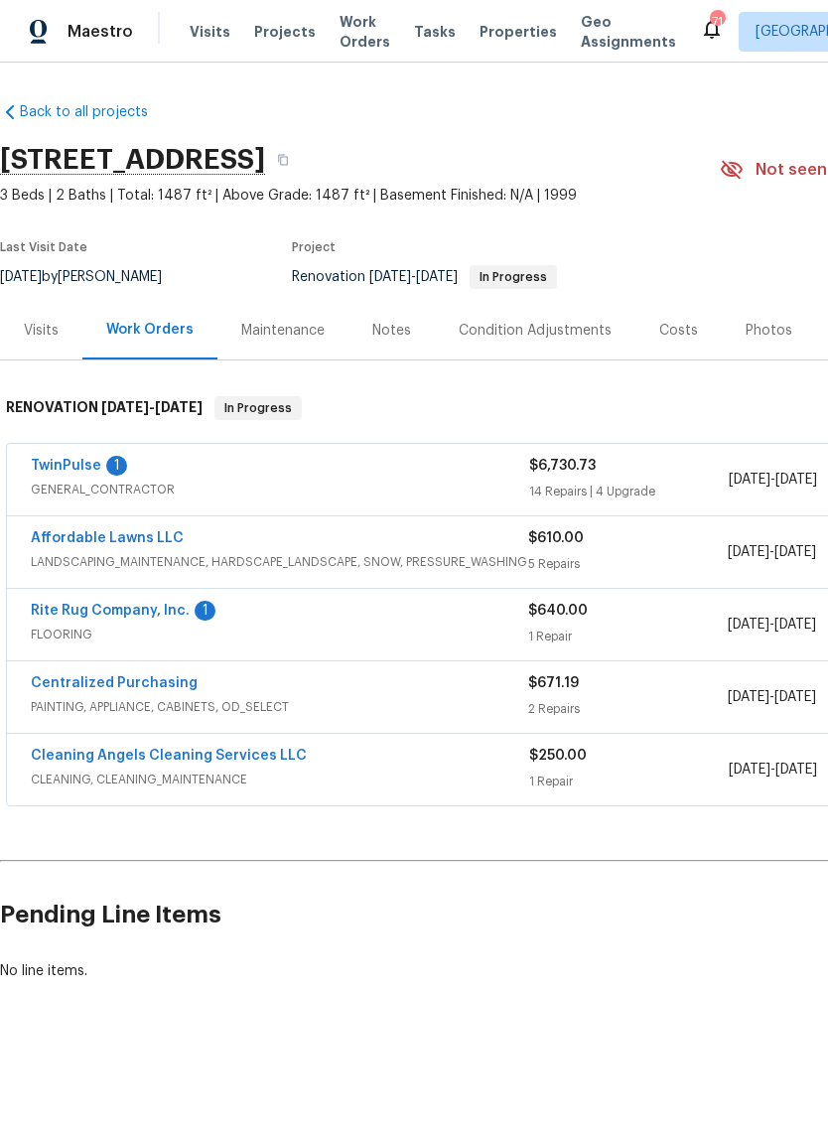
click at [62, 467] on link "TwinPulse" at bounding box center [66, 466] width 70 height 14
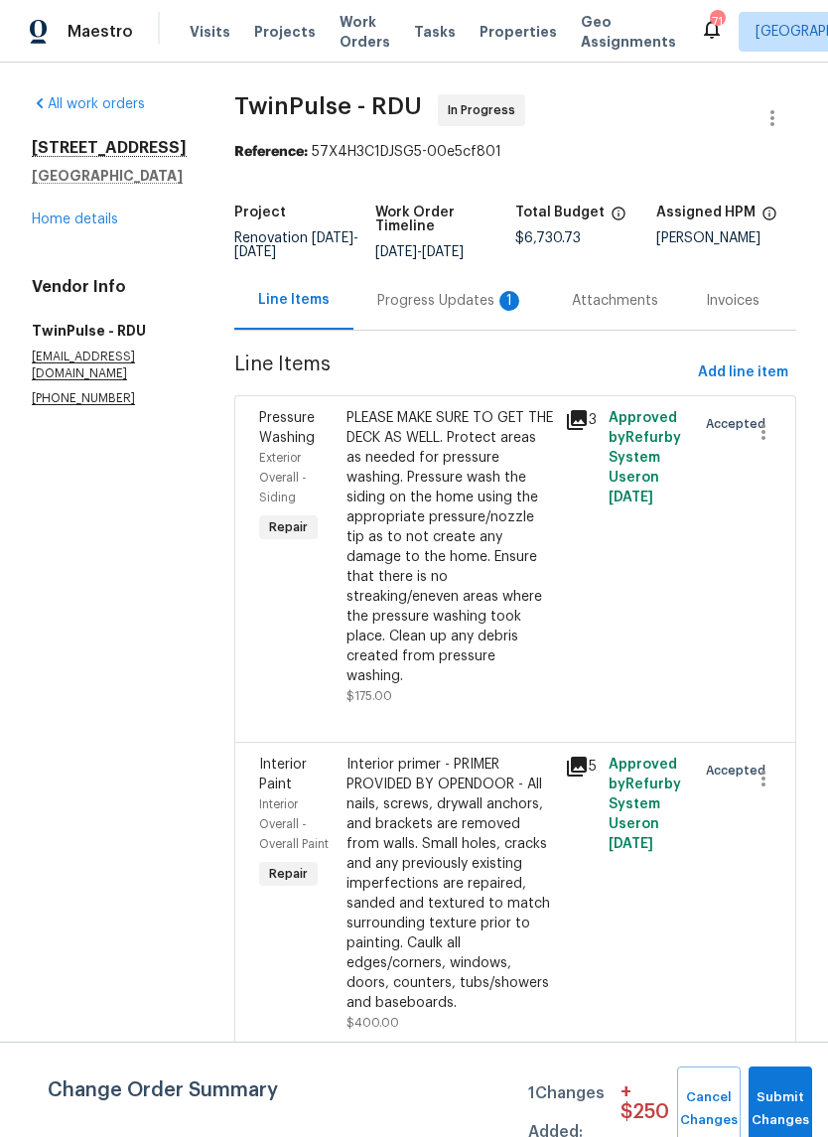
click at [476, 311] on div "Progress Updates 1" at bounding box center [450, 301] width 147 height 20
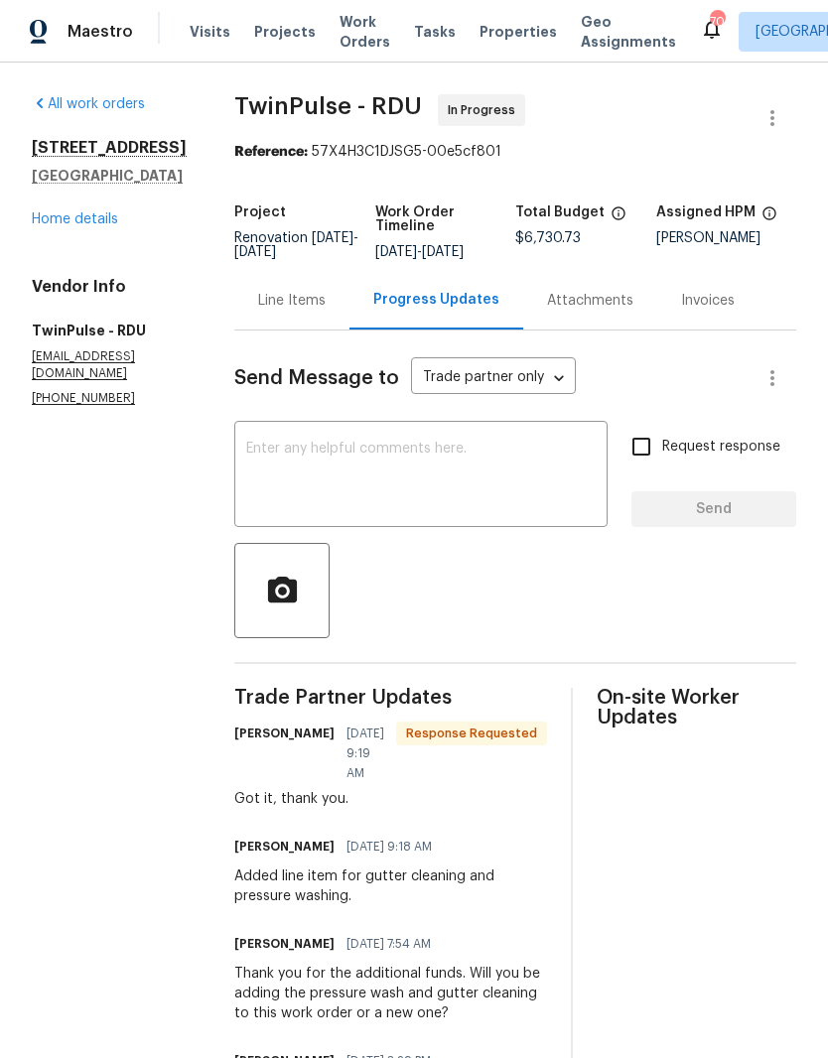
click at [106, 212] on link "Home details" at bounding box center [75, 219] width 86 height 14
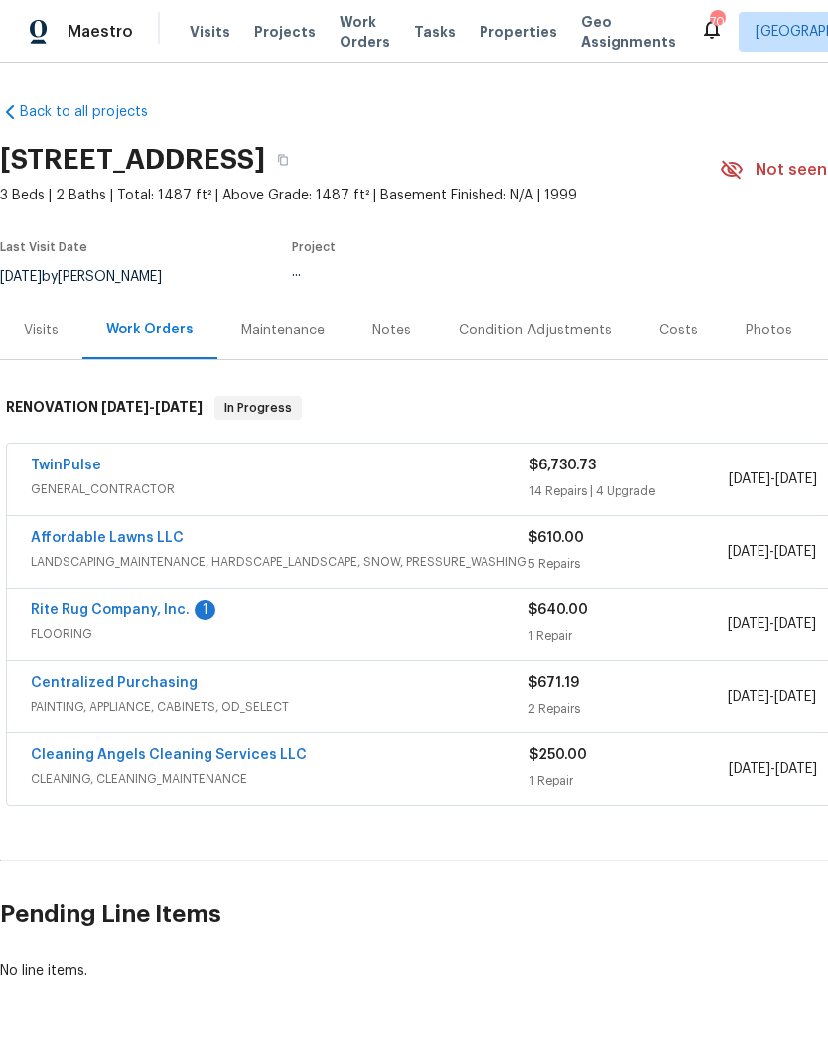
scroll to position [57, 0]
click at [392, 321] on div "Notes" at bounding box center [391, 331] width 39 height 20
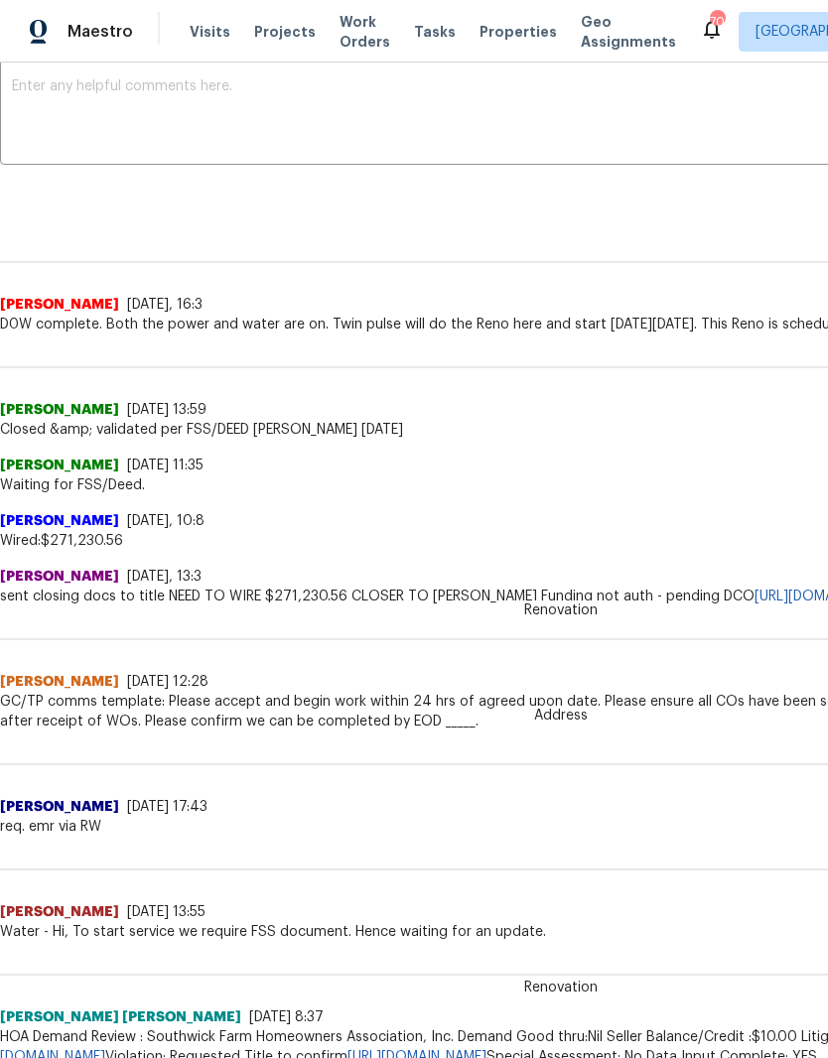
scroll to position [354, 0]
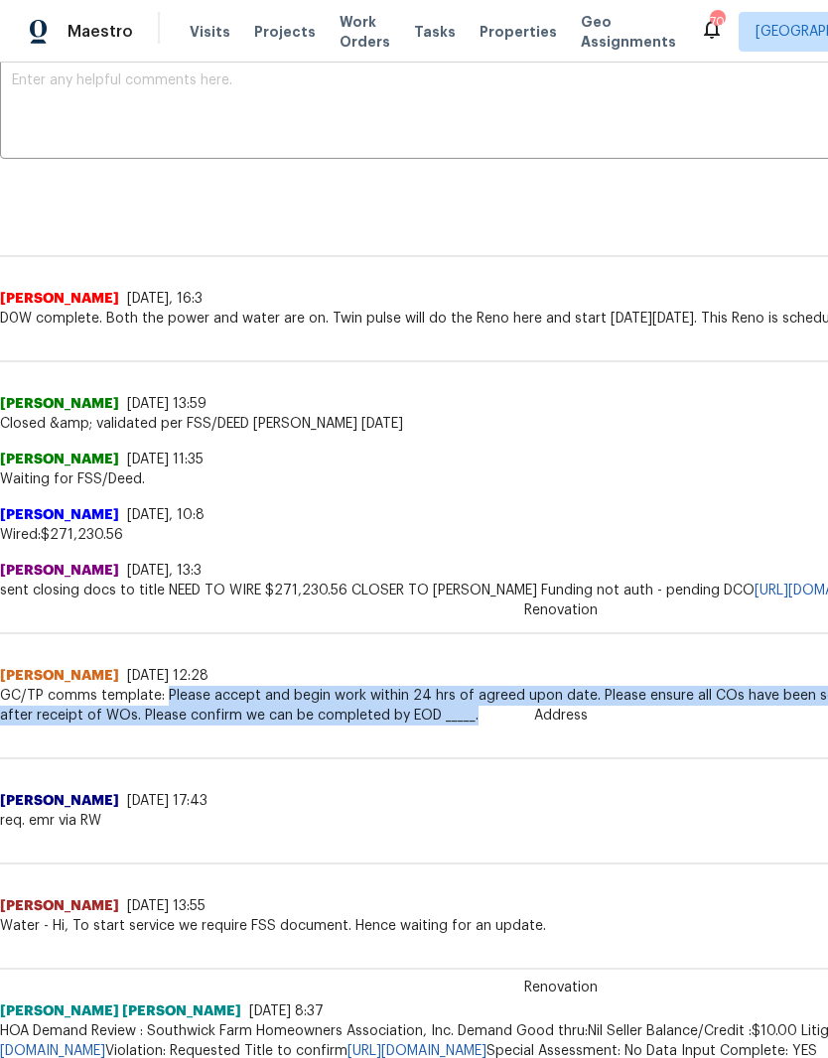
copy span "Please accept and begin work within 24 hrs of agreed upon date. Please ensure a…"
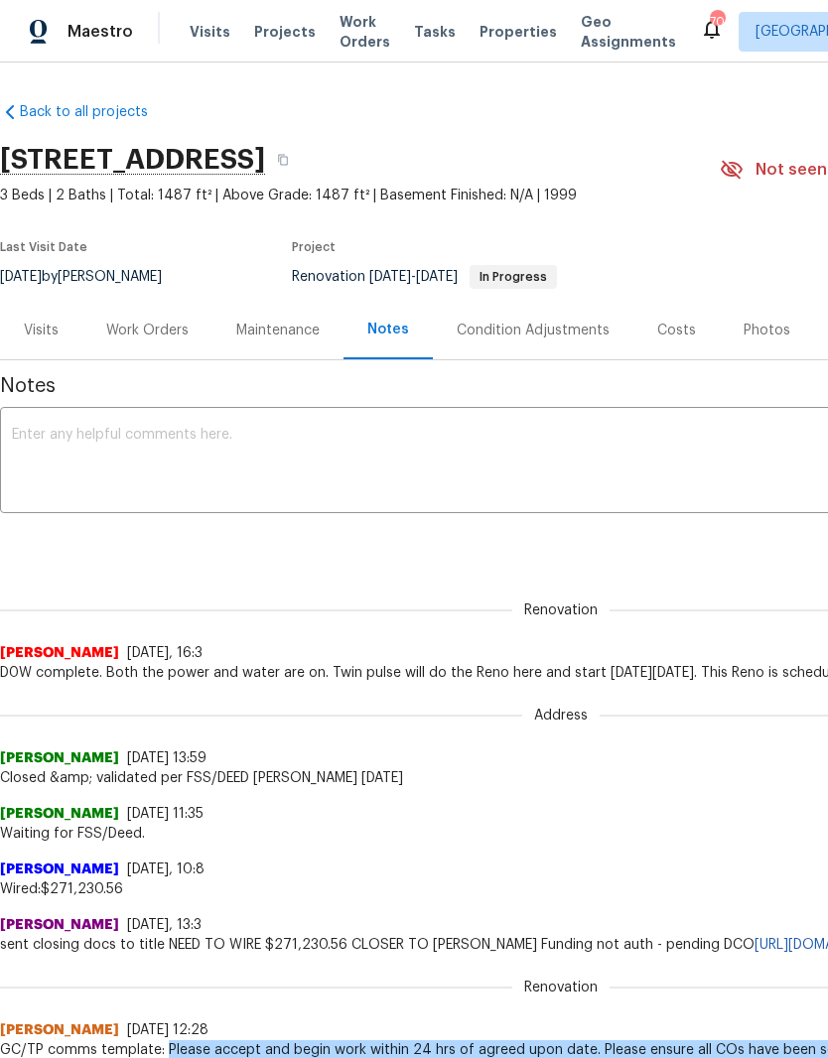
scroll to position [0, 0]
click at [163, 328] on div "Work Orders" at bounding box center [147, 331] width 82 height 20
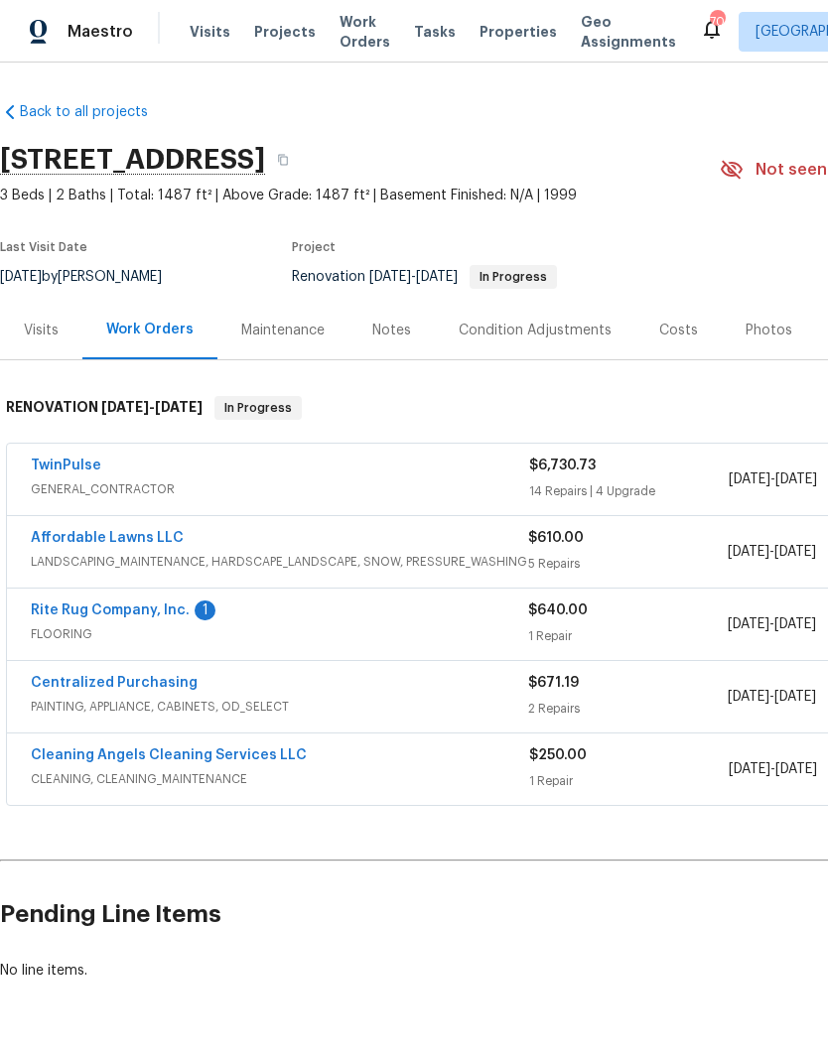
click at [93, 616] on link "Rite Rug Company, Inc." at bounding box center [110, 611] width 159 height 14
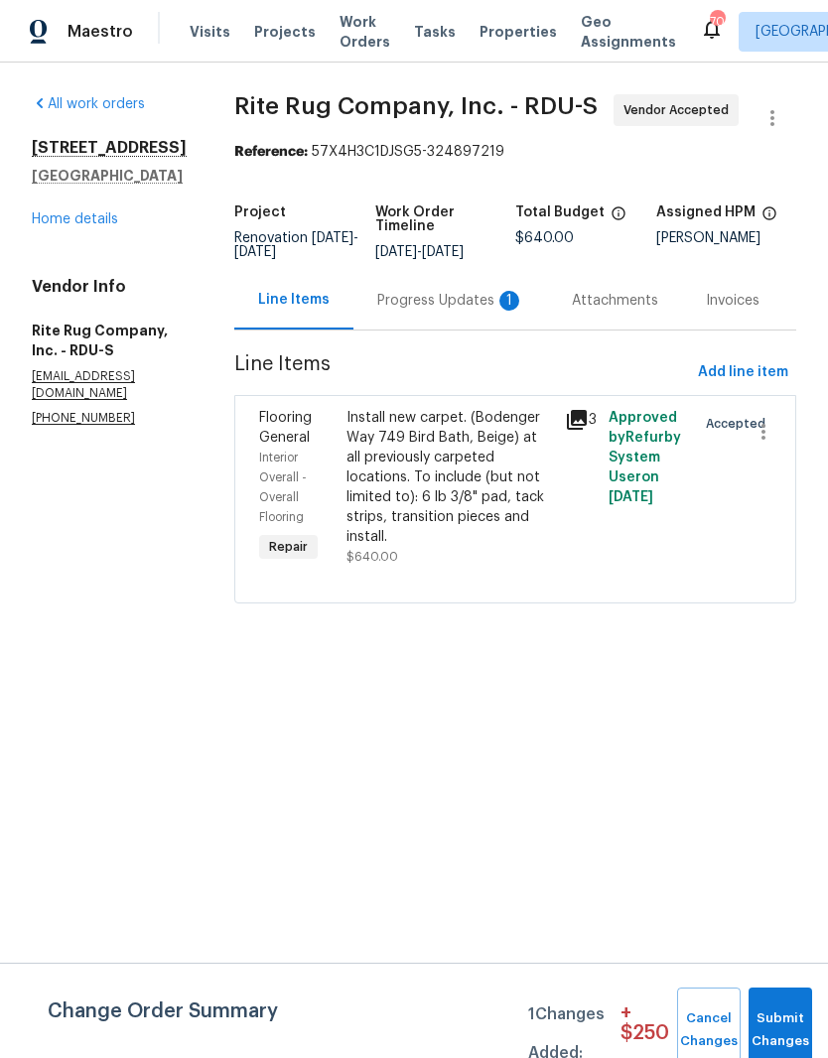
click at [454, 311] on div "Progress Updates 1" at bounding box center [450, 301] width 147 height 20
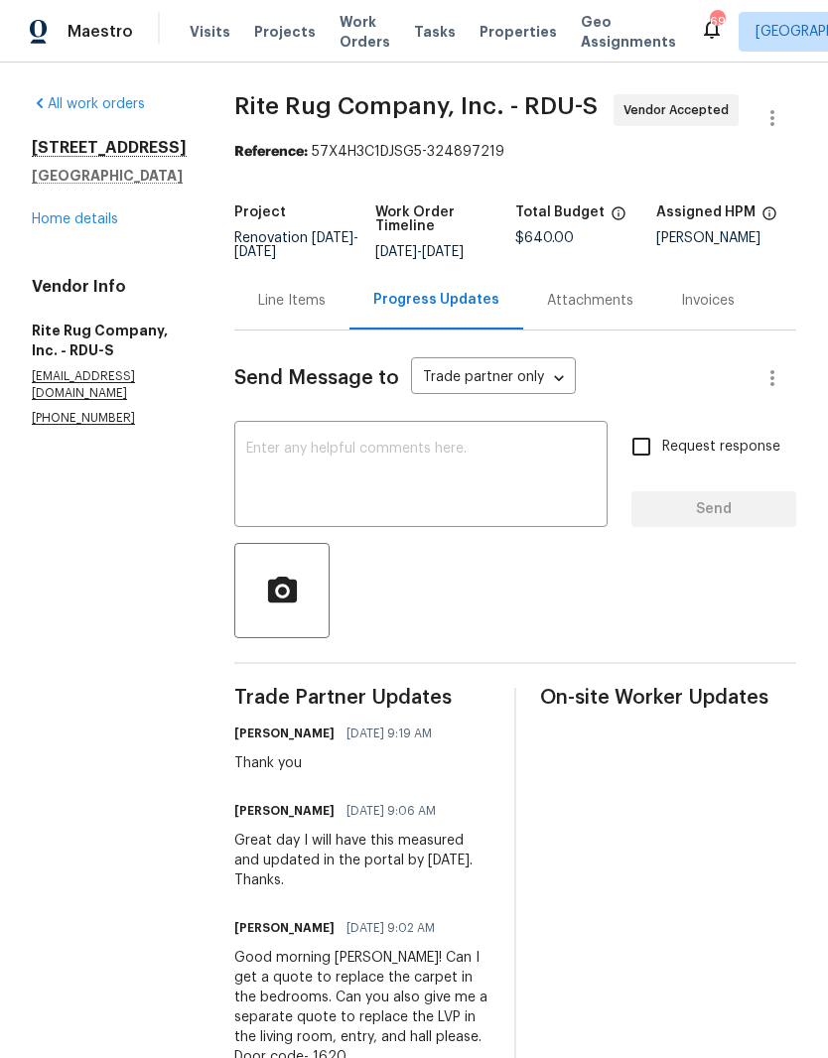
click at [57, 213] on link "Home details" at bounding box center [75, 219] width 86 height 14
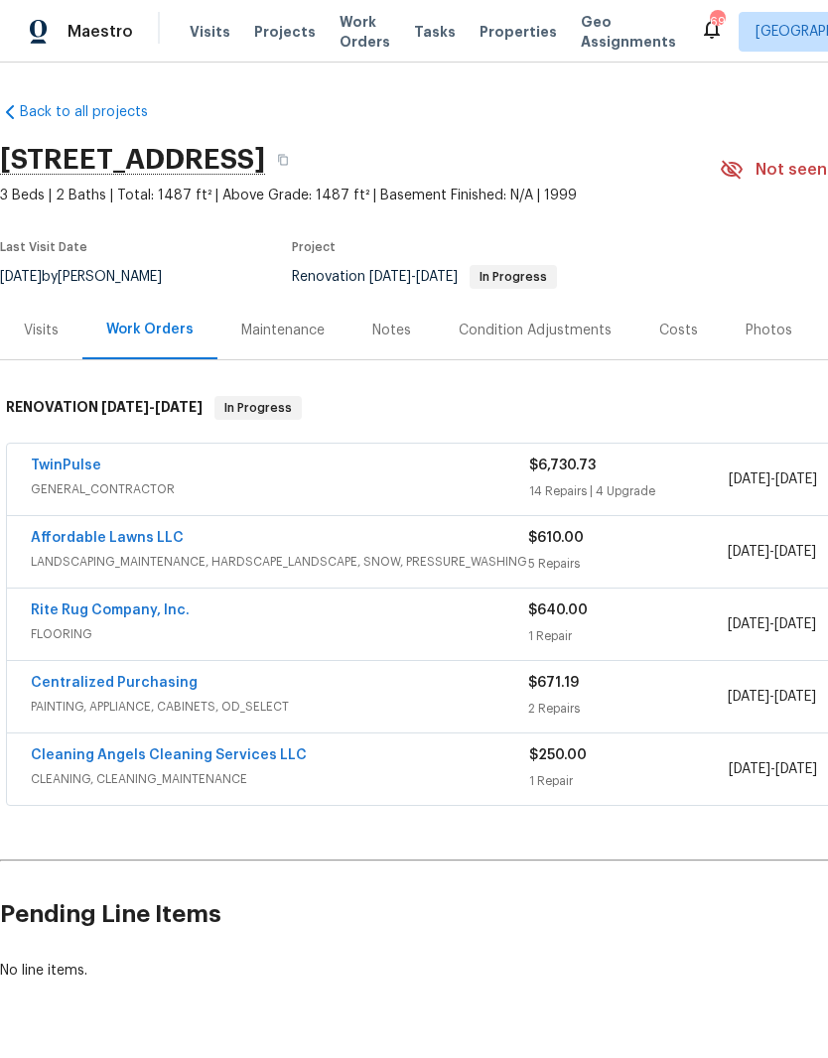
click at [60, 613] on link "Rite Rug Company, Inc." at bounding box center [110, 611] width 159 height 14
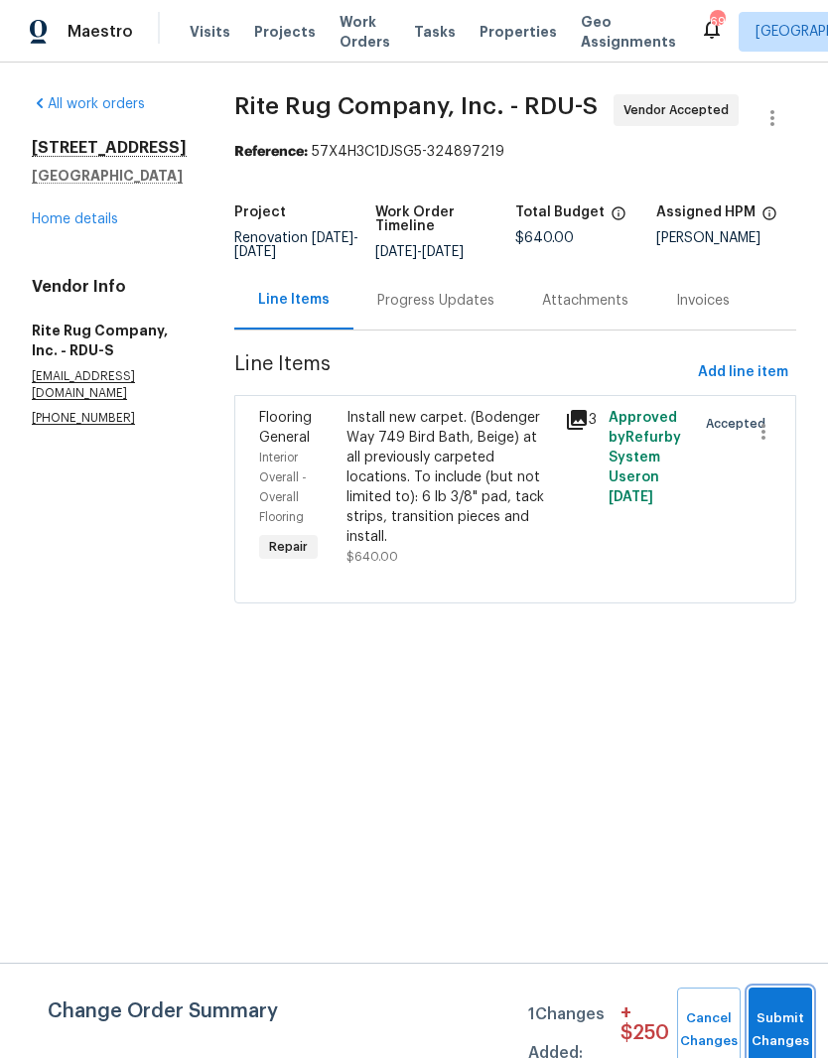
click at [791, 1009] on button "Submit Changes" at bounding box center [780, 1030] width 64 height 85
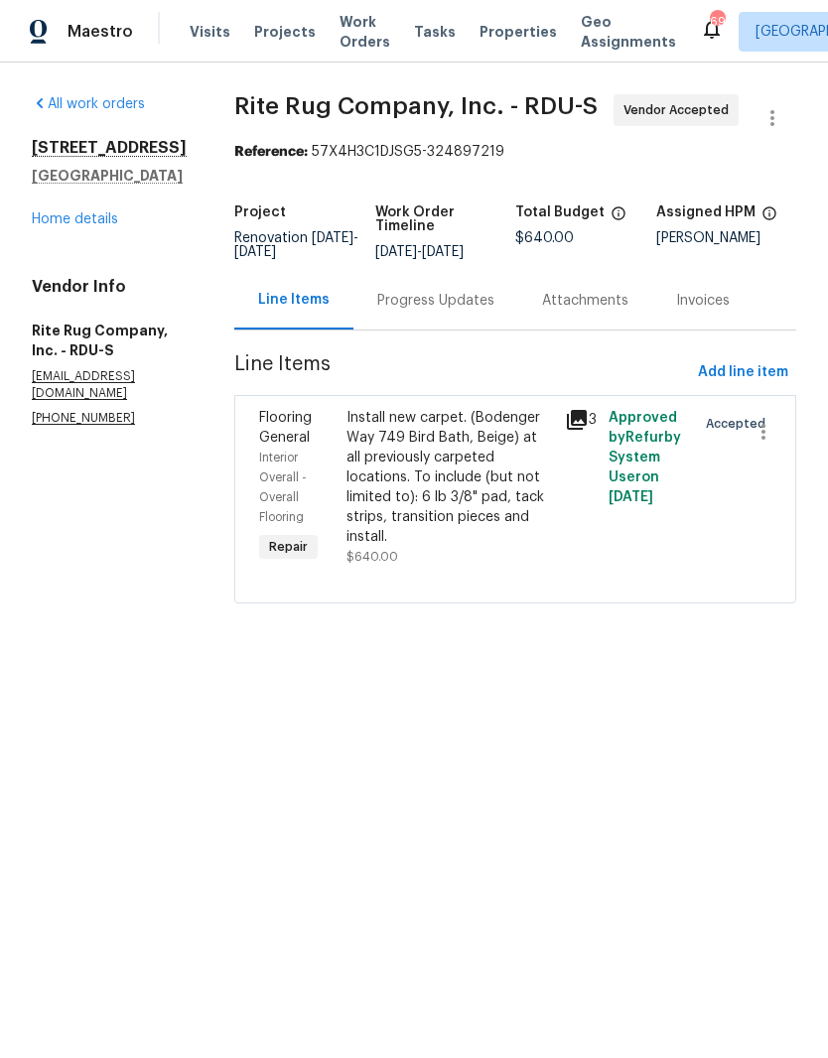
click at [77, 223] on link "Home details" at bounding box center [75, 219] width 86 height 14
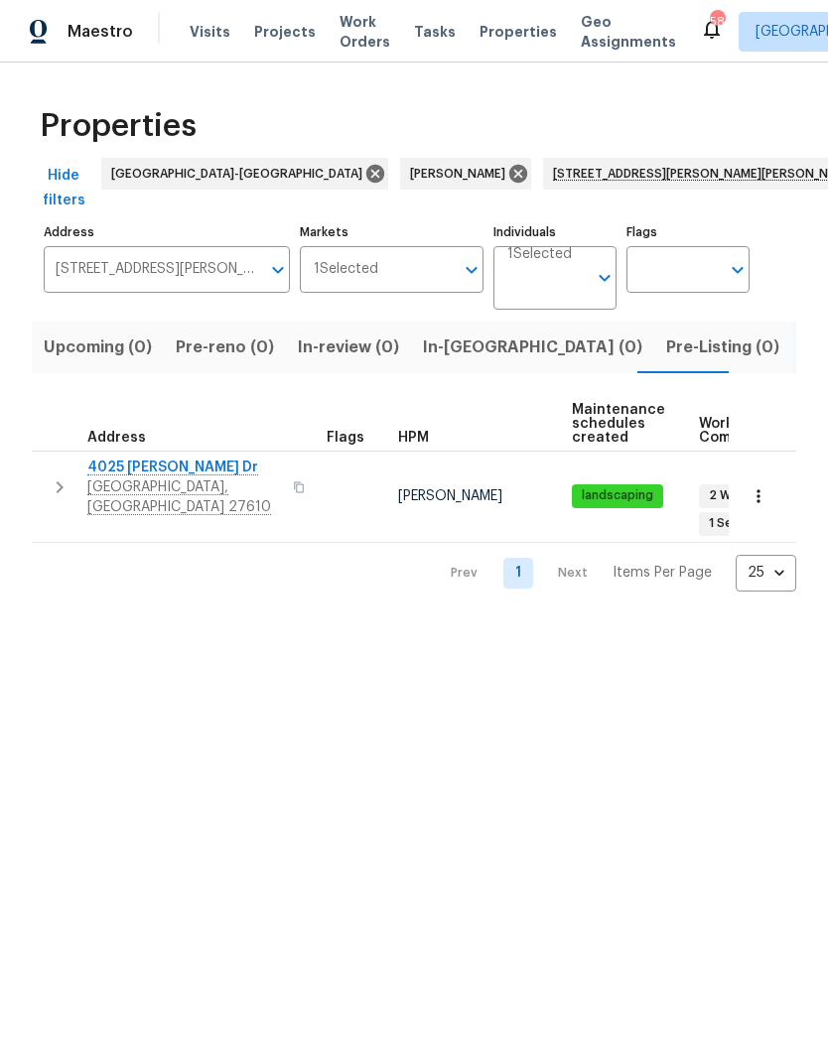
click at [123, 458] on span "4025 [PERSON_NAME] Dr" at bounding box center [184, 468] width 194 height 20
